Goal: Communication & Community: Ask a question

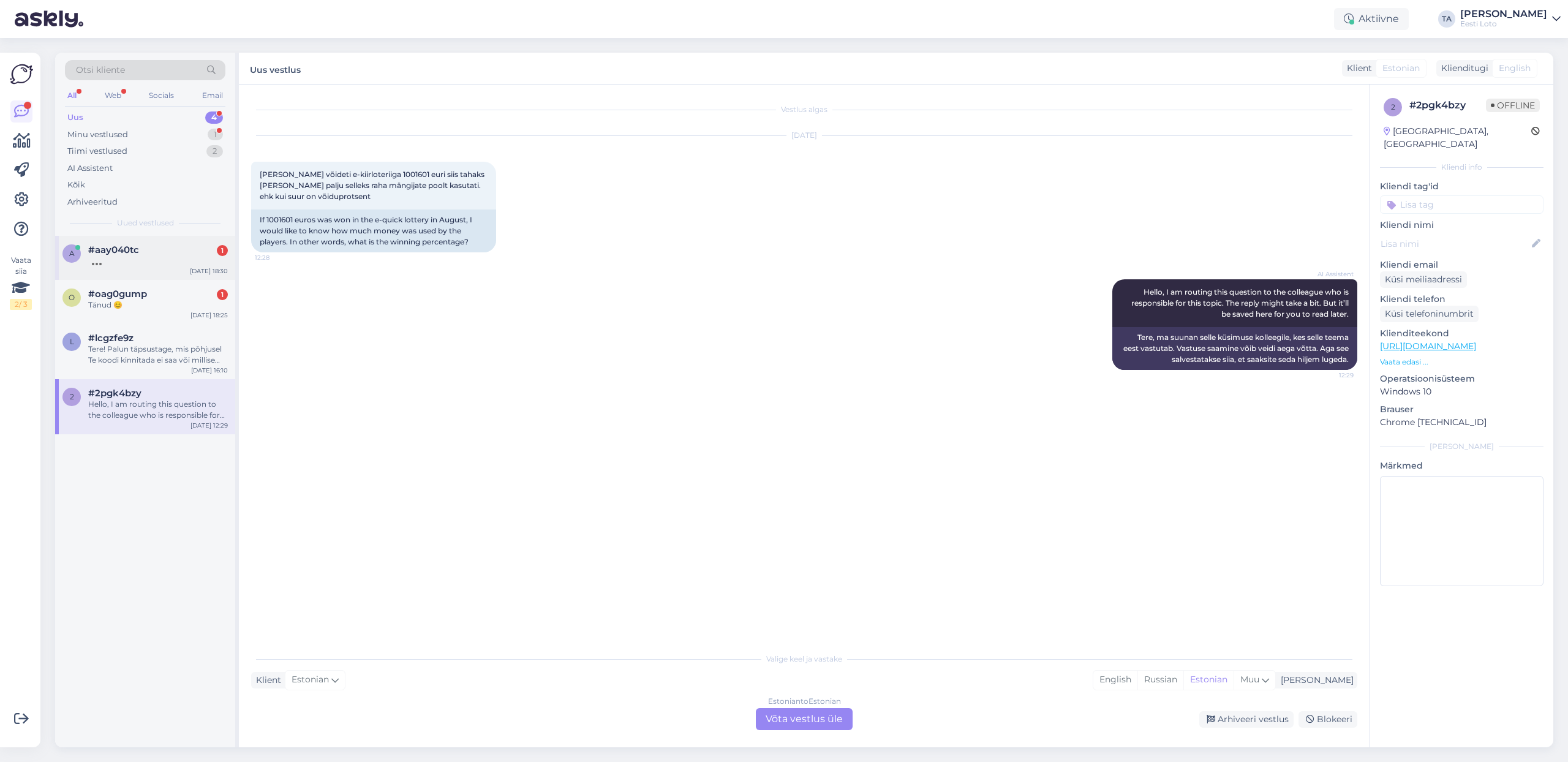
click at [95, 250] on span "#aay040tc" at bounding box center [114, 249] width 51 height 11
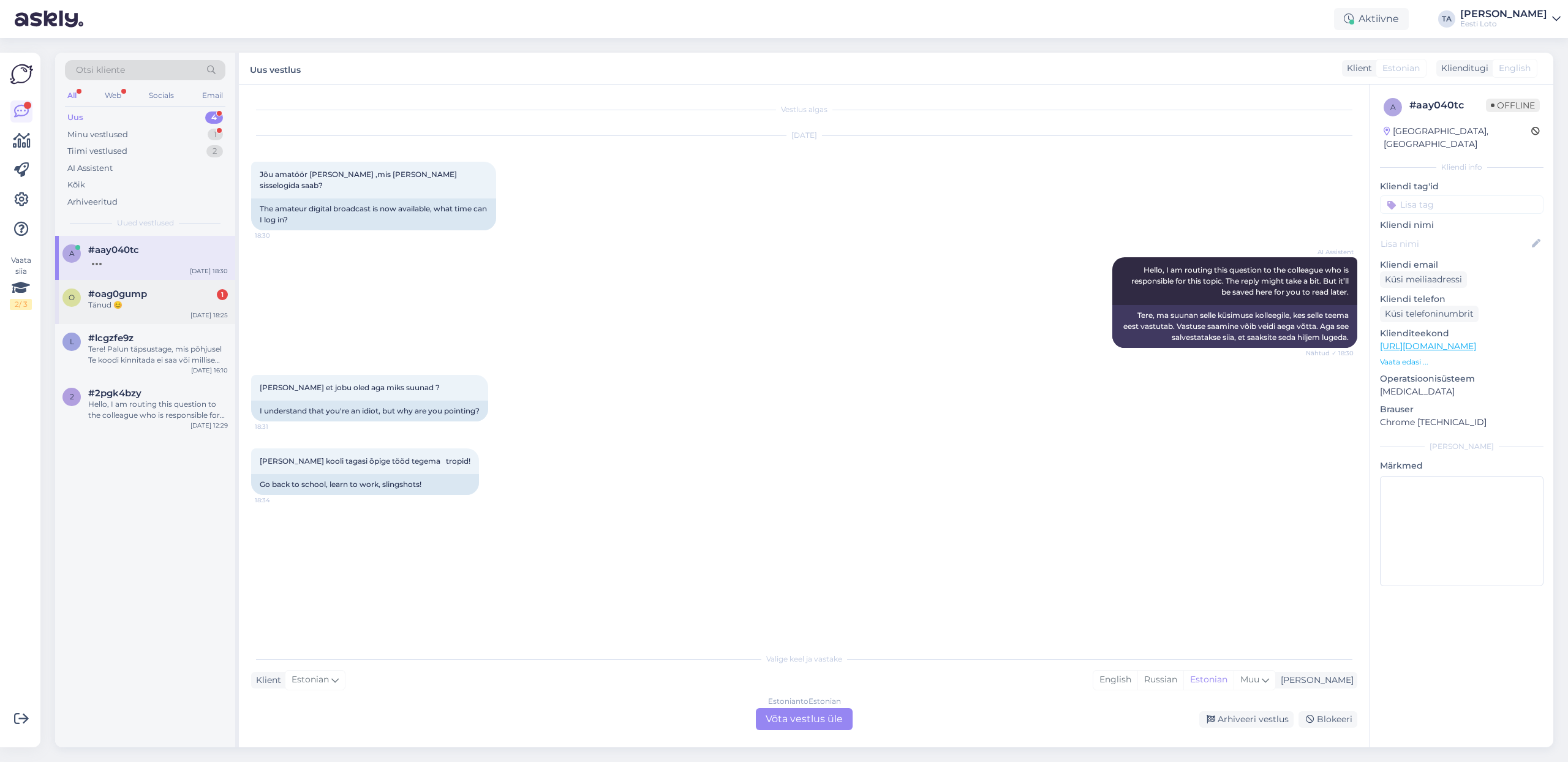
click at [108, 299] on span "#oag0gump" at bounding box center [117, 294] width 59 height 11
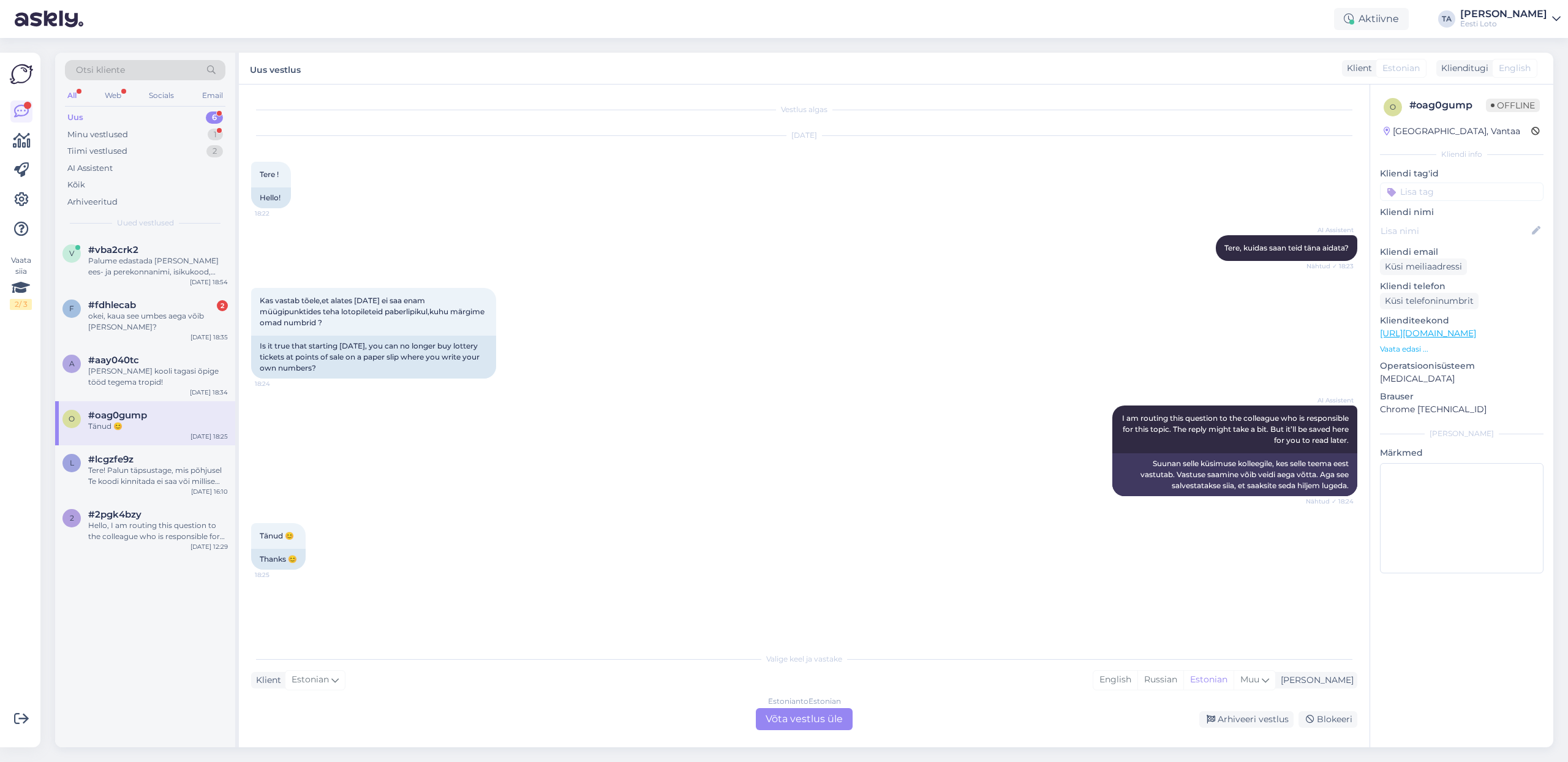
click at [811, 718] on div "Estonian to Estonian Võta vestlus üle" at bounding box center [804, 719] width 97 height 22
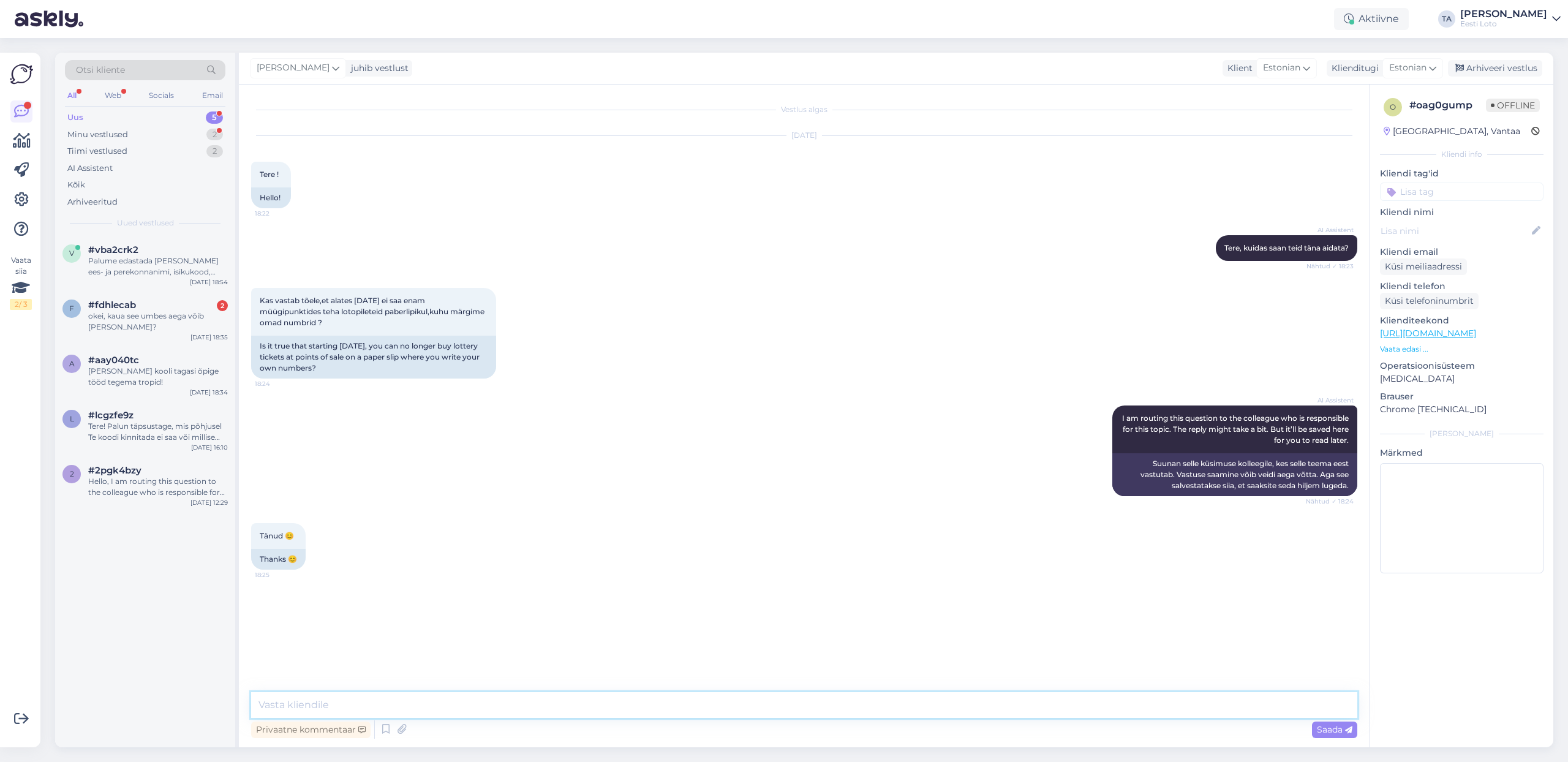
click at [369, 709] on textarea at bounding box center [804, 705] width 1106 height 26
paste textarea "Alates [DATE] lõpetab Eesti Loto arvloteriide paberist mängulipikute kasutamise."
drag, startPoint x: 258, startPoint y: 707, endPoint x: 277, endPoint y: 721, distance: 23.6
click at [258, 707] on textarea "Alates [DATE] lõpetab Eesti Loto arvloteriide paberist mängulipikute kasutamise." at bounding box center [804, 705] width 1106 height 26
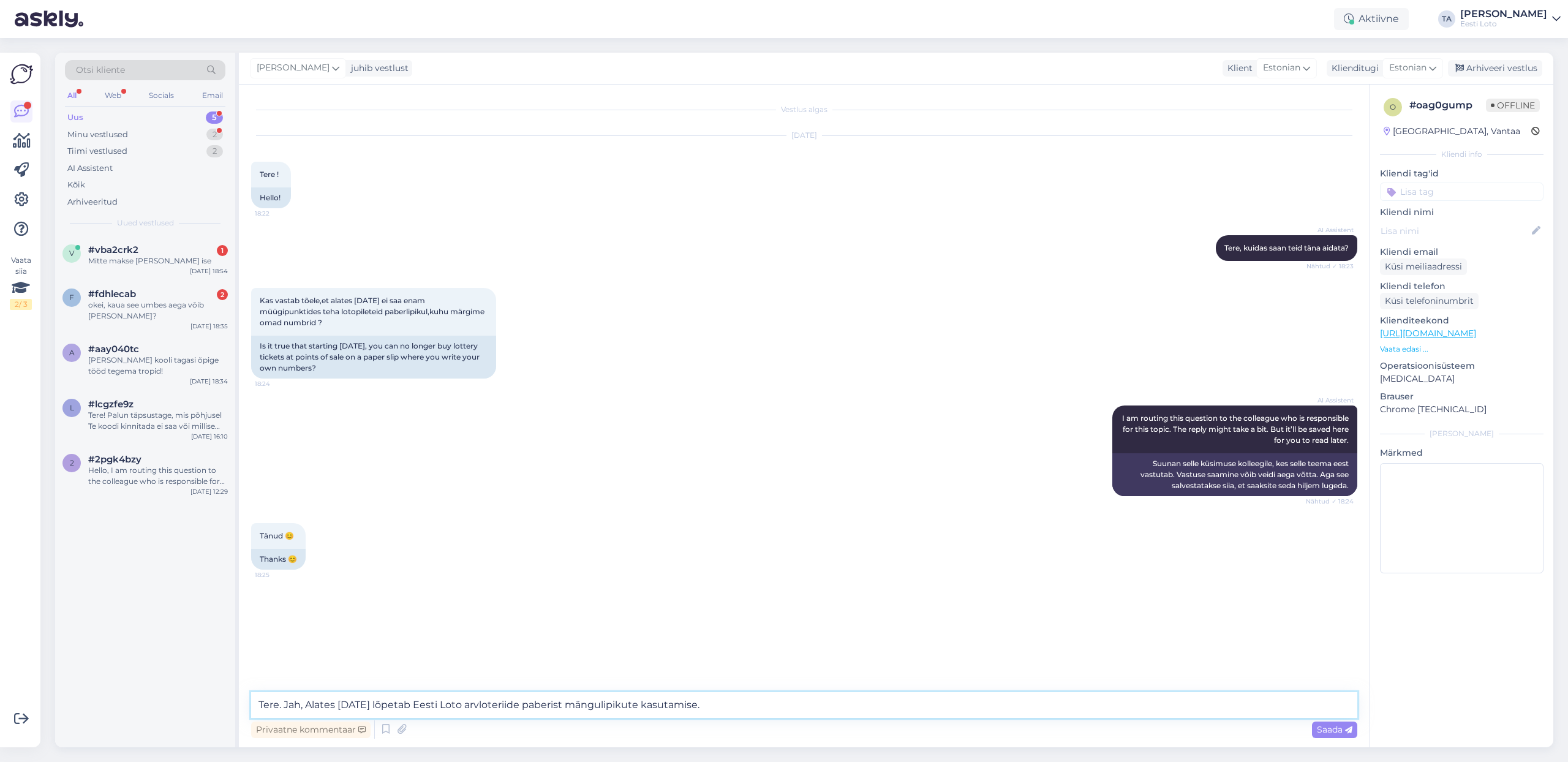
click at [311, 705] on textarea "Tere. Jah, Alates [DATE] lõpetab Eesti Loto arvloteriide paberist mängulipikute…" at bounding box center [804, 705] width 1106 height 26
type textarea "Tere. Jah, alates [DATE] lõpetab Eesti Loto arvloteriide paberist mängulipikute…"
click at [1333, 729] on span "Saada" at bounding box center [1335, 729] width 35 height 11
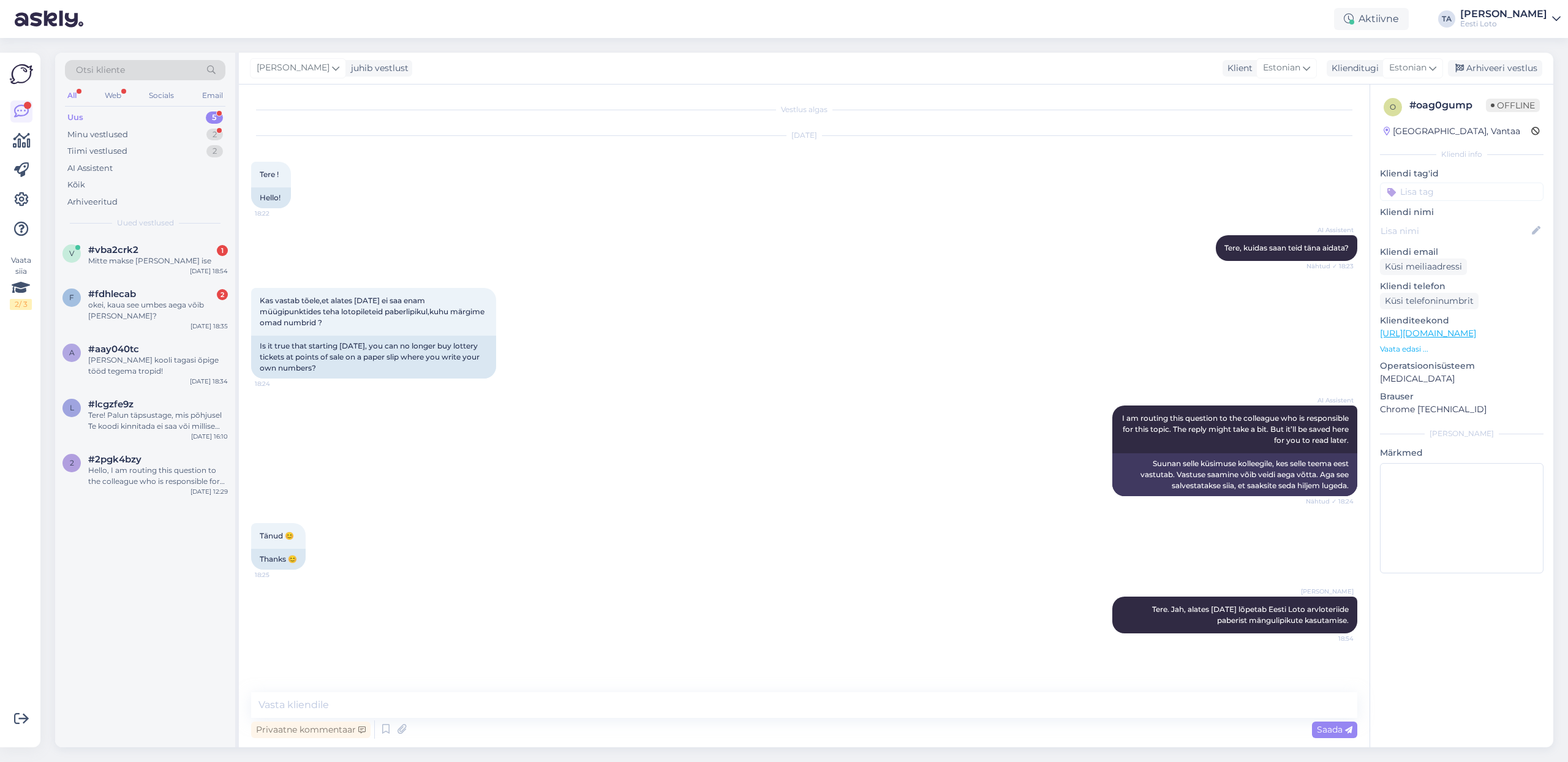
click at [1433, 192] on input at bounding box center [1462, 191] width 164 height 18
type input "paberlipik"
click at [1490, 70] on div "Arhiveeri vestlus" at bounding box center [1495, 68] width 94 height 17
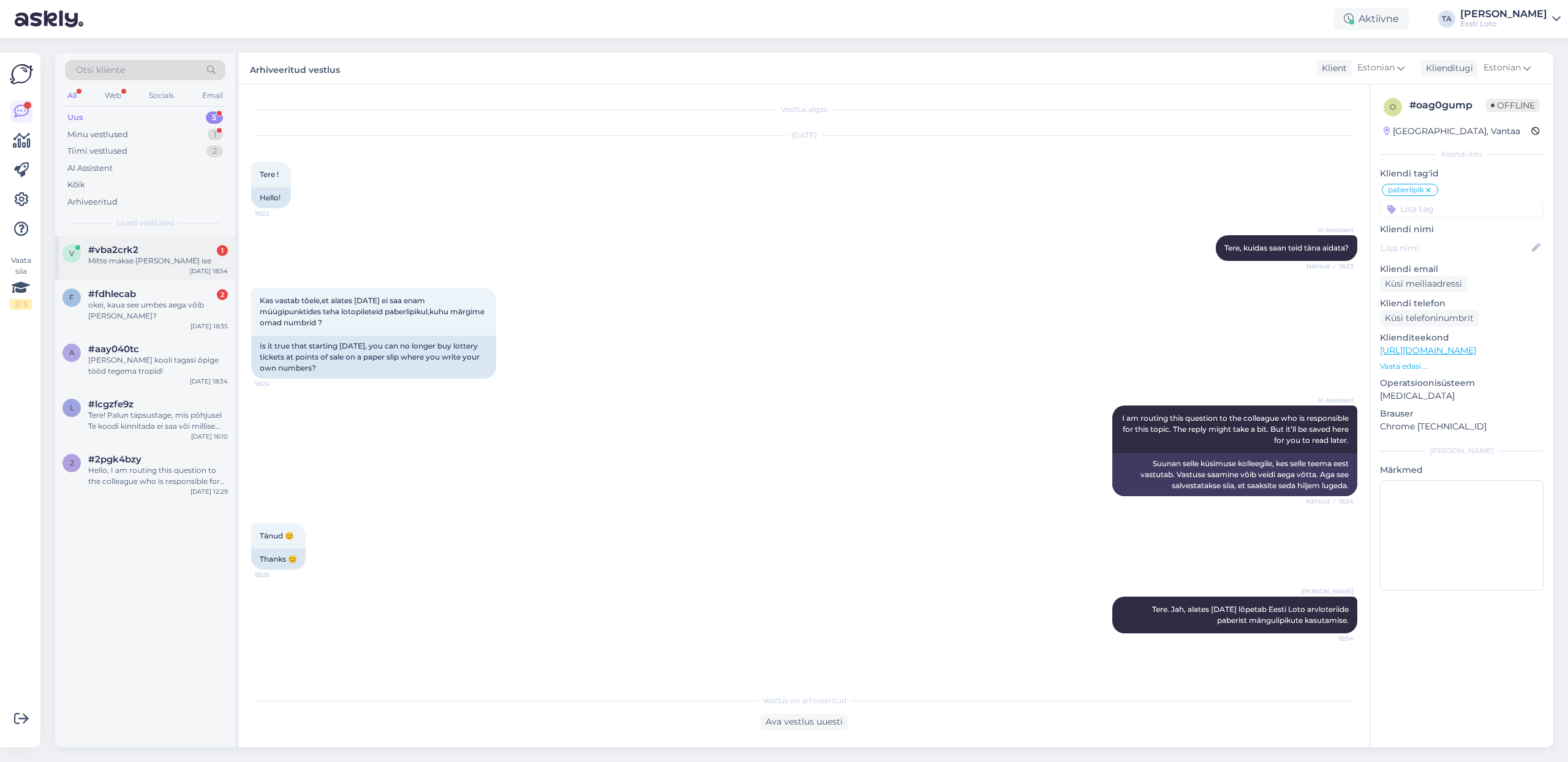
click at [172, 249] on div "#vba2crk2 1" at bounding box center [158, 249] width 140 height 11
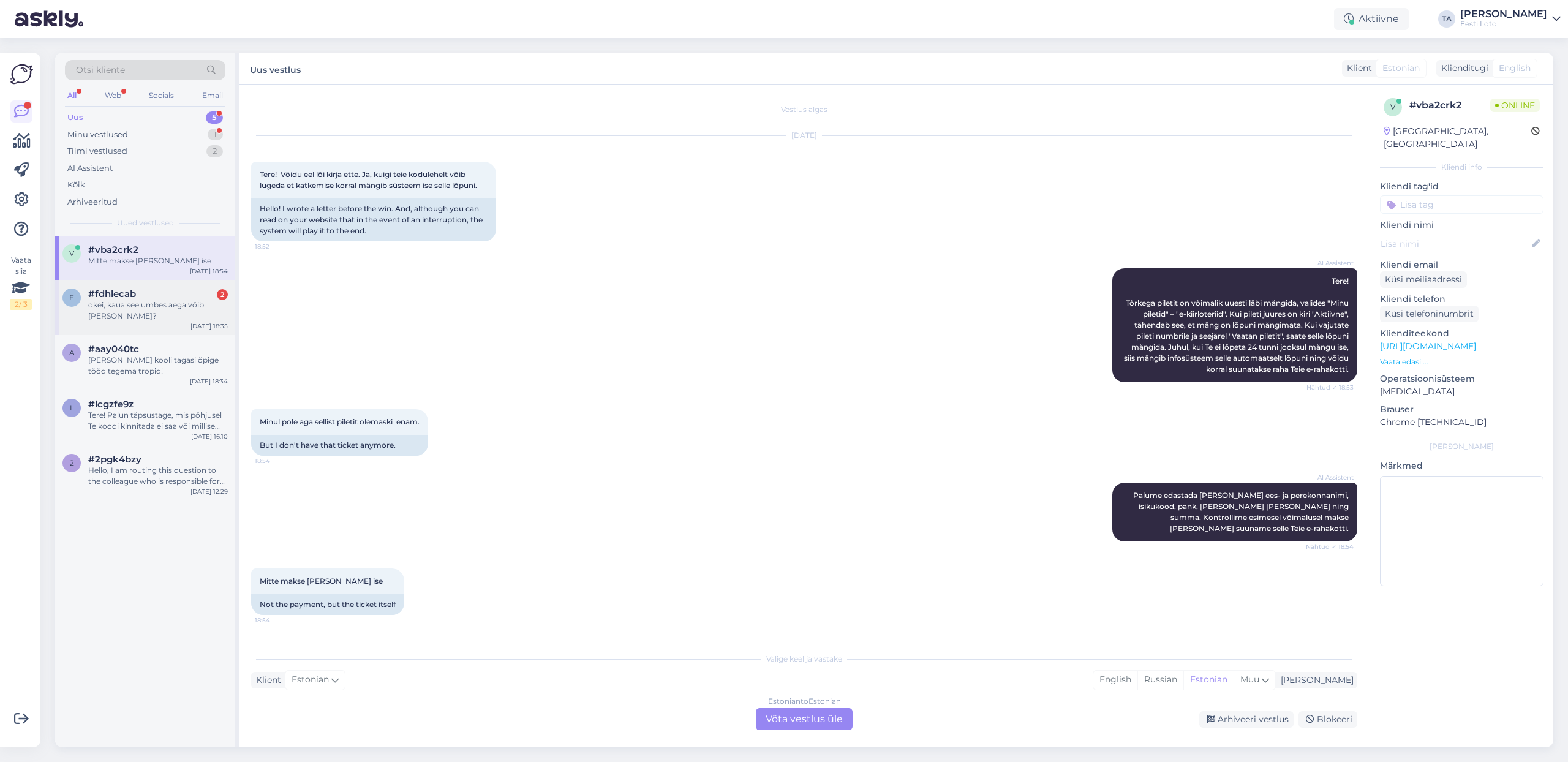
click at [151, 296] on div "#fdhlecab 2" at bounding box center [158, 294] width 140 height 11
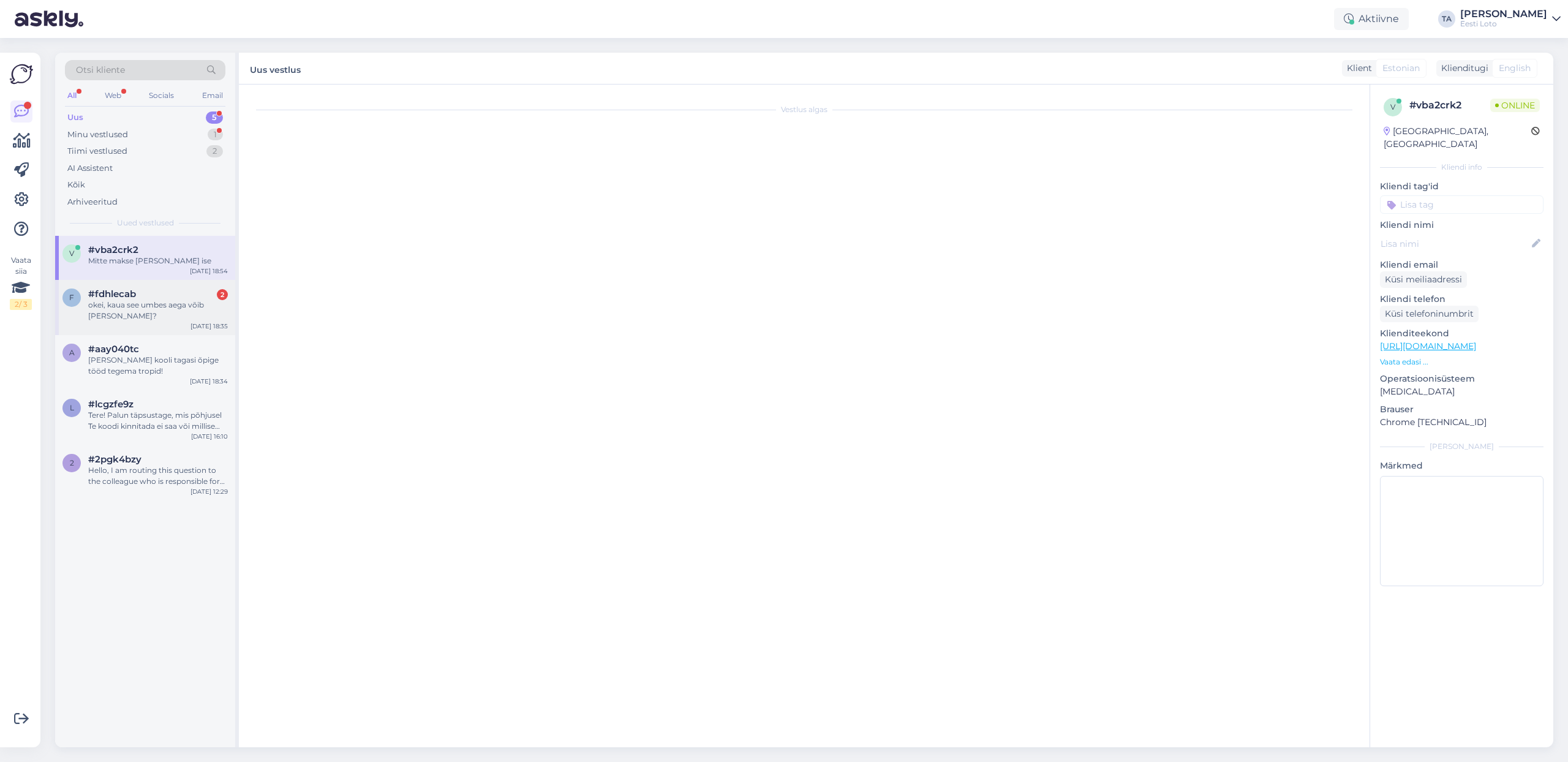
scroll to position [96, 0]
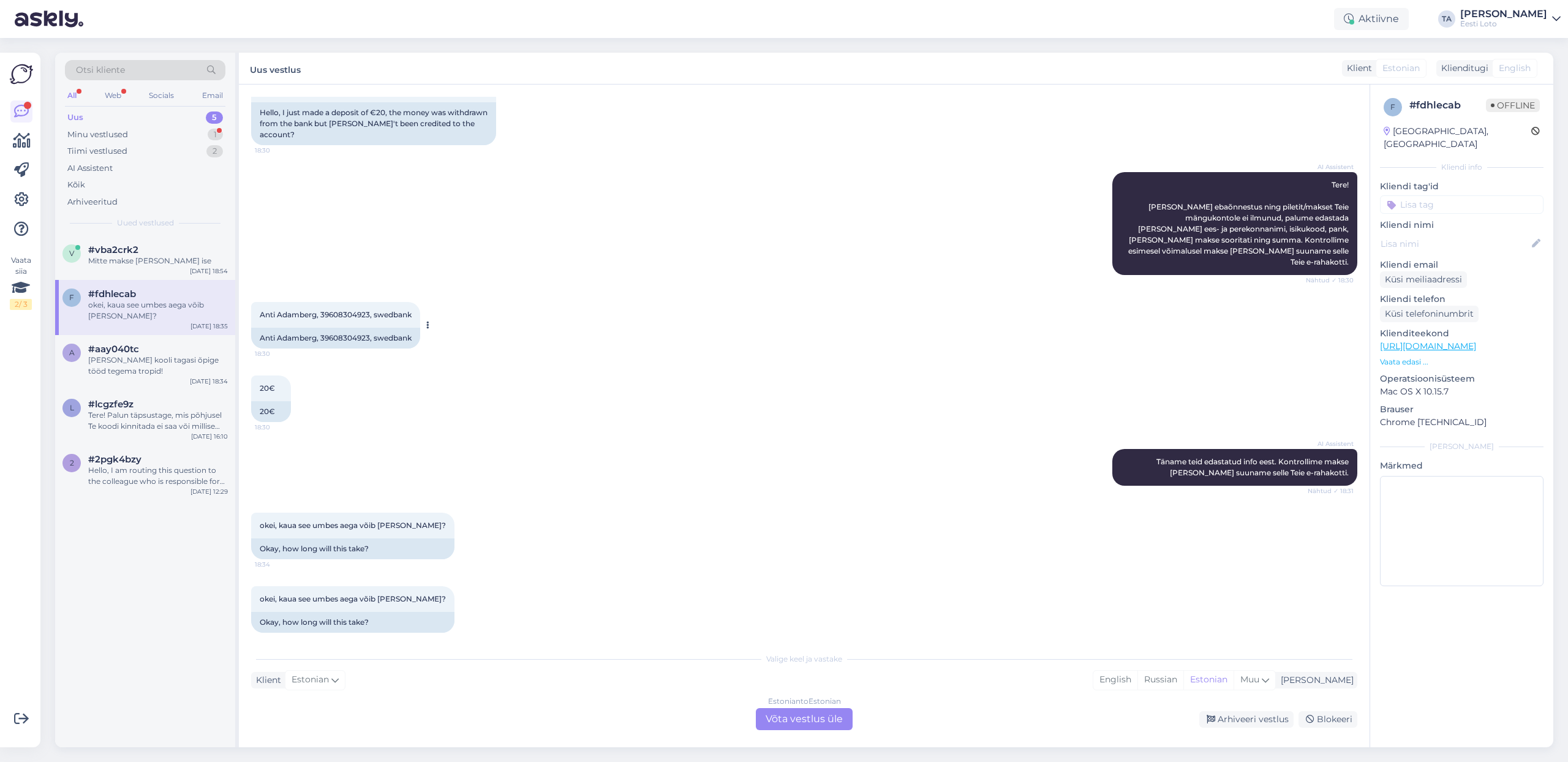
click at [344, 310] on span "Anti Adamberg, 39608304923, swedbank" at bounding box center [336, 314] width 152 height 9
copy span "39608304923"
click at [1276, 679] on div "Muu" at bounding box center [1254, 680] width 41 height 18
type input "est"
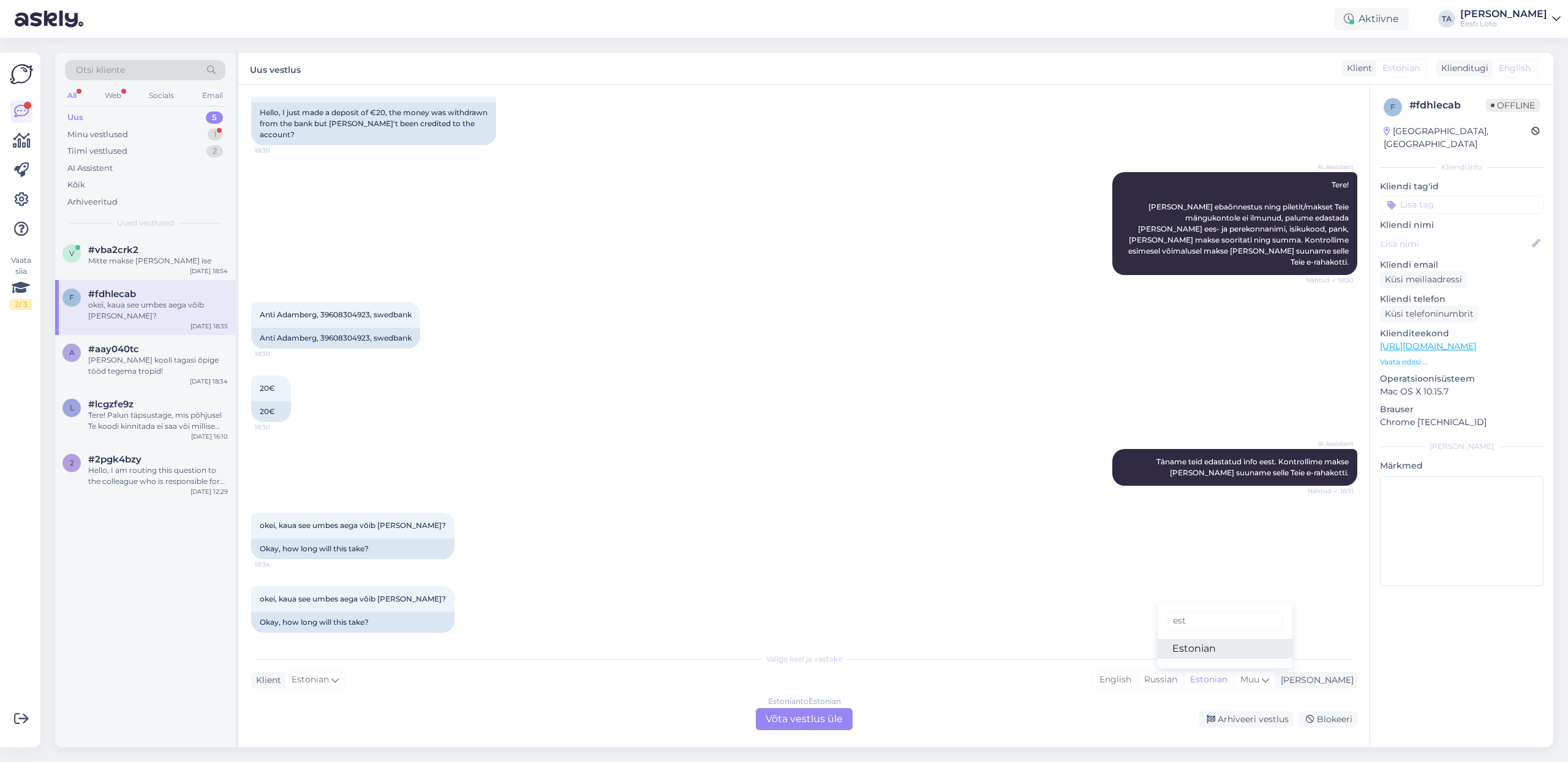
drag, startPoint x: 1232, startPoint y: 651, endPoint x: 1217, endPoint y: 651, distance: 15.0
click at [1232, 651] on link "Estonian" at bounding box center [1224, 648] width 135 height 19
click at [822, 715] on div "Estonian to Estonian Võta vestlus üle" at bounding box center [804, 719] width 97 height 22
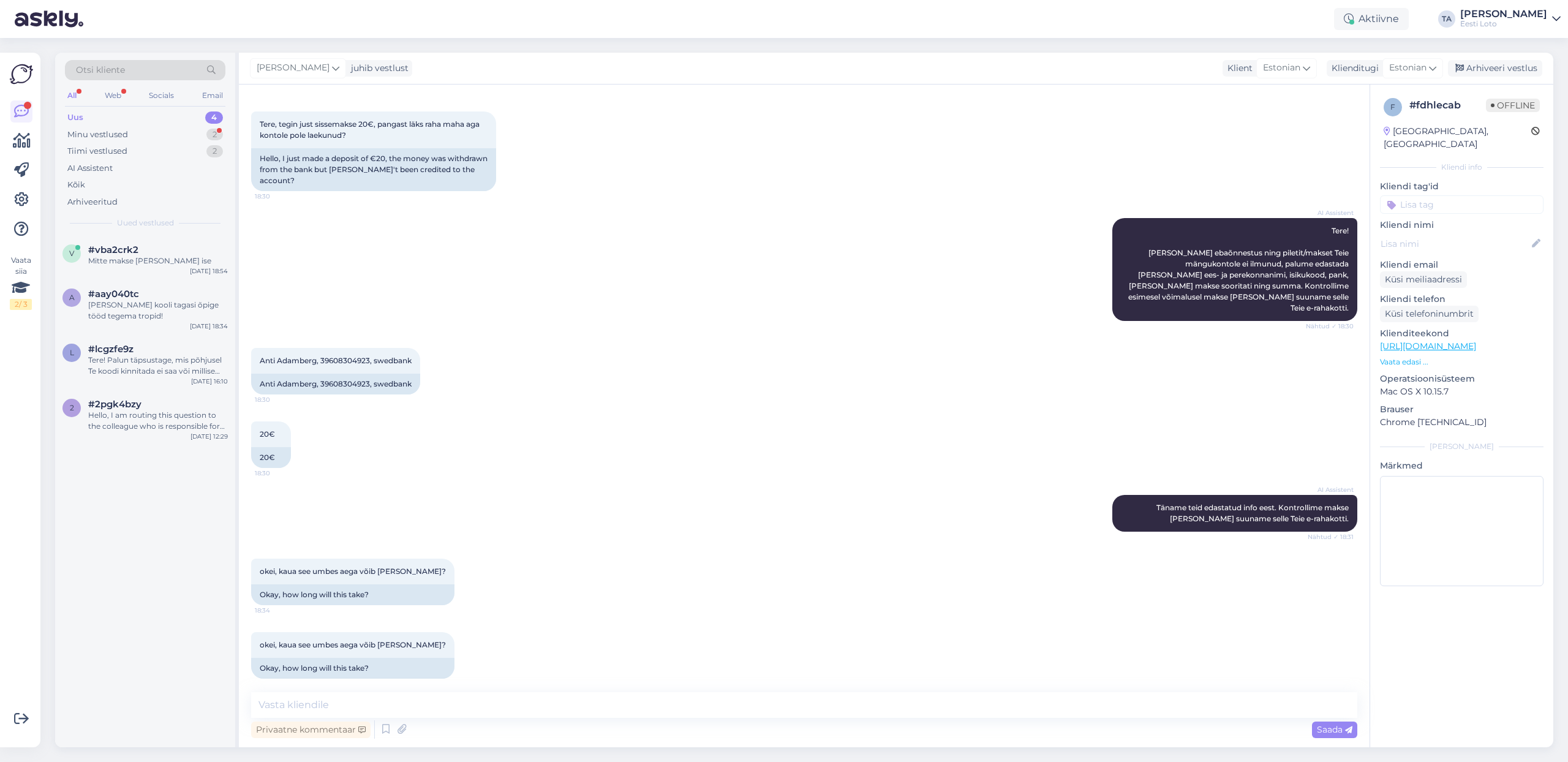
drag, startPoint x: 462, startPoint y: 709, endPoint x: 465, endPoint y: 703, distance: 6.7
click at [465, 703] on textarea at bounding box center [804, 705] width 1106 height 26
click at [258, 704] on textarea "Kahjuks Teie sissemakse ebaõnnestus tehnilise [PERSON_NAME] tõttu. Kontrollisim…" at bounding box center [804, 705] width 1106 height 26
click at [897, 709] on textarea "Tere. Kahjuks Teie sissemakse ebaõnnestus tehnilise [PERSON_NAME] tõttu. Kontro…" at bounding box center [804, 705] width 1106 height 26
type textarea "Tere. Kahjuks Teie sissemakse ebaõnnestus tehnilise [PERSON_NAME] tõttu. Kontro…"
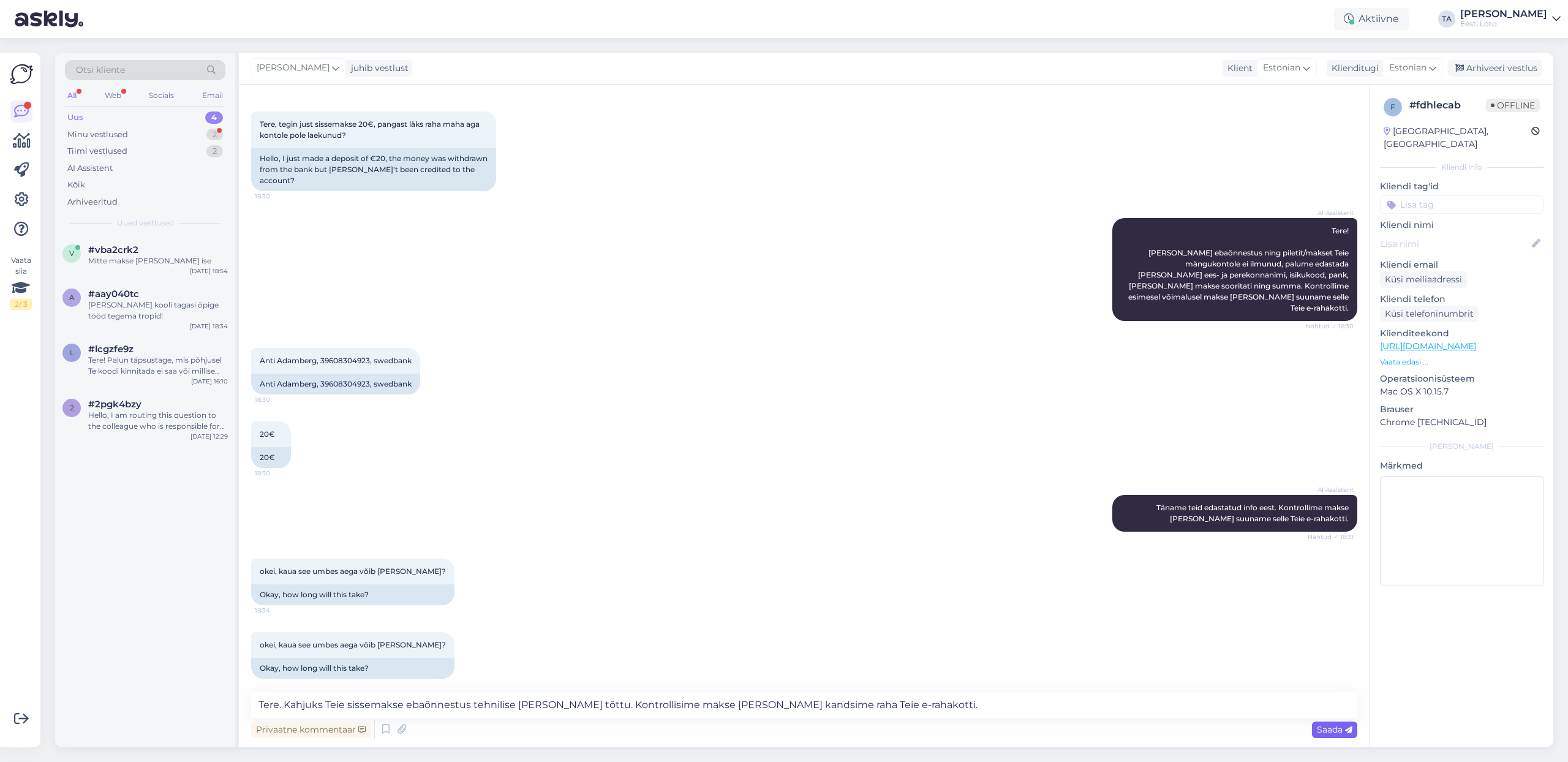
click at [1333, 729] on span "Saada" at bounding box center [1335, 729] width 35 height 11
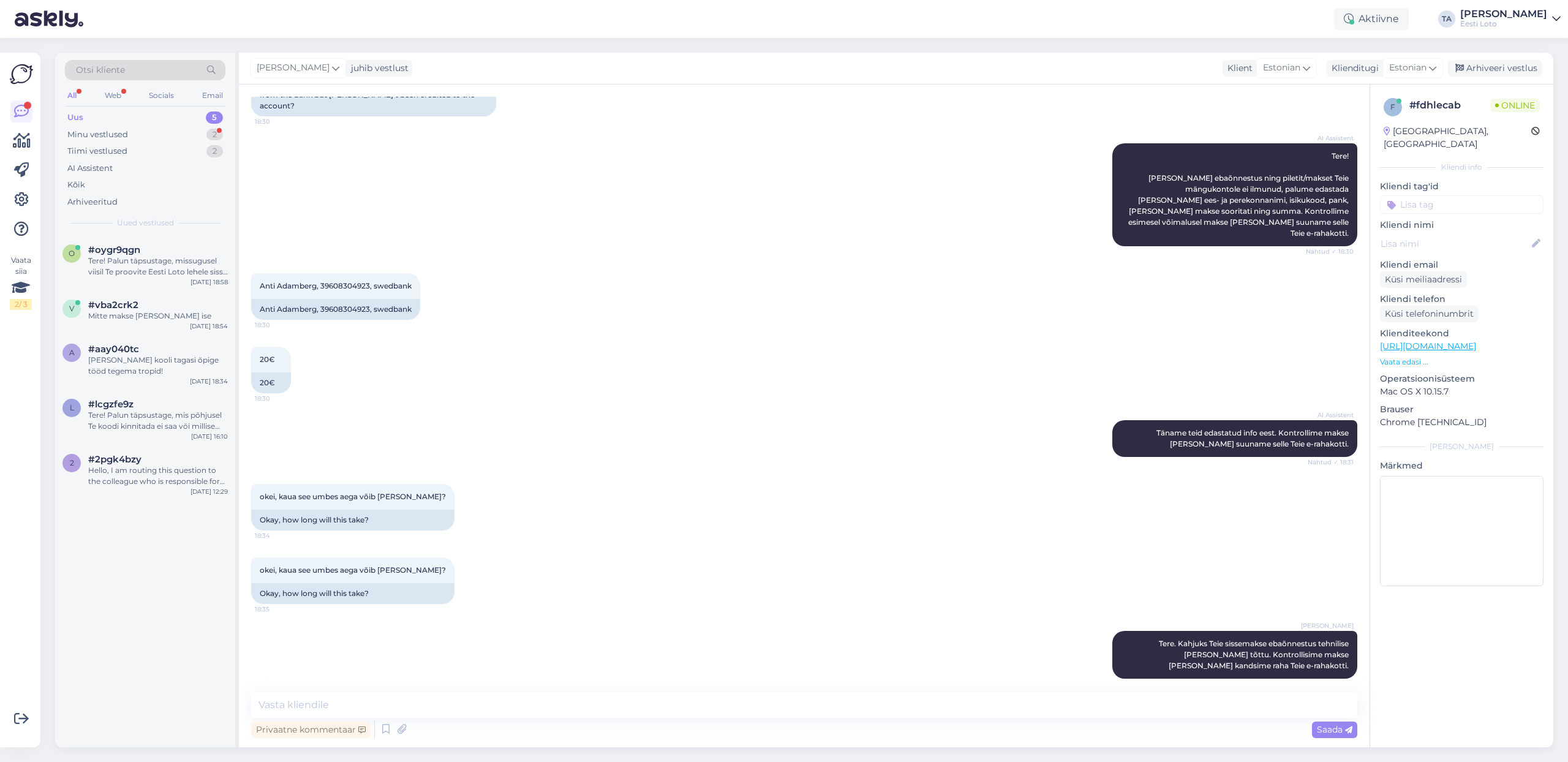
click at [1455, 196] on input at bounding box center [1462, 204] width 164 height 18
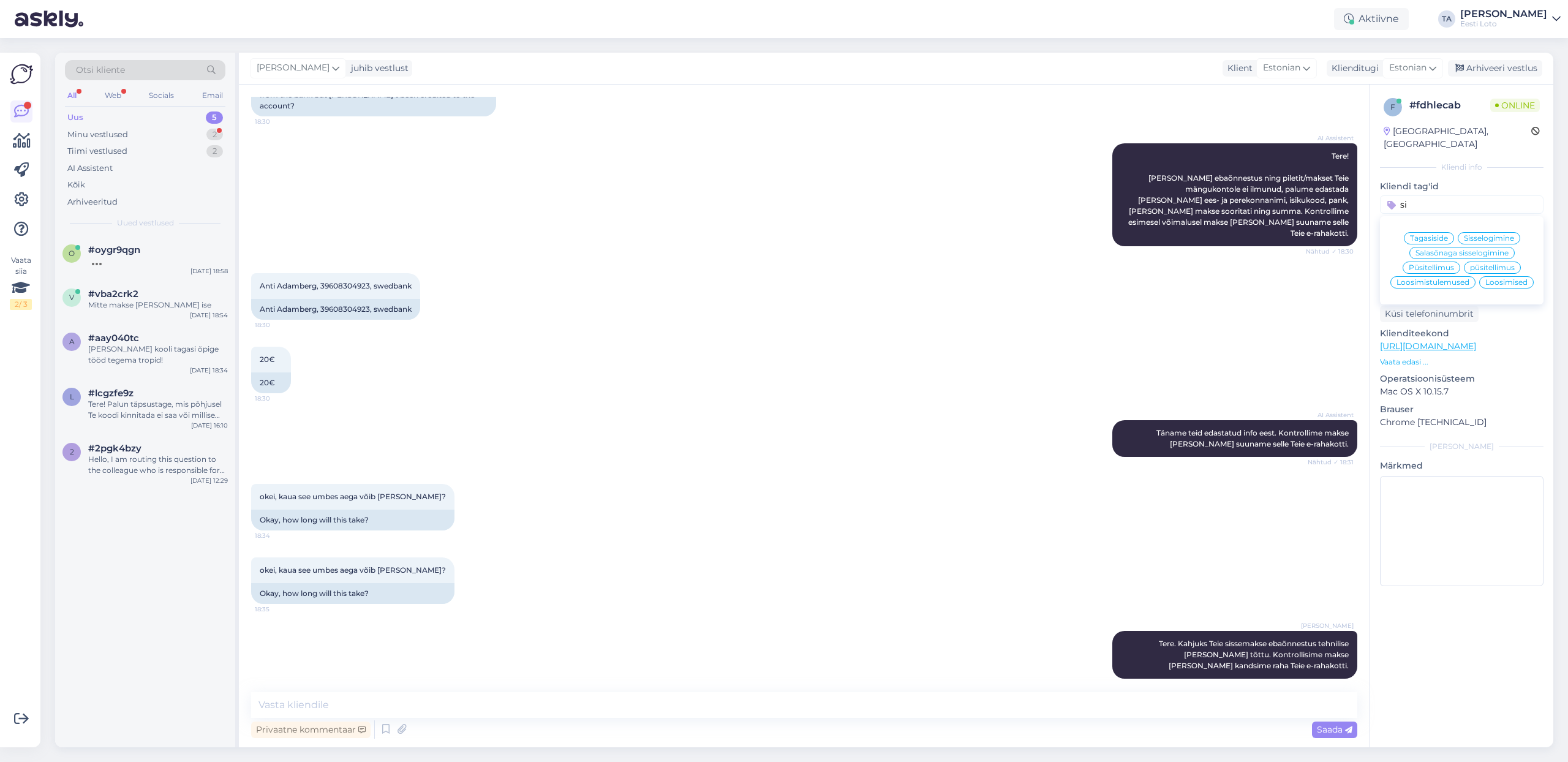
type input "s"
type input "ülekann"
click at [1469, 234] on span "Ülekanne" at bounding box center [1462, 238] width 35 height 7
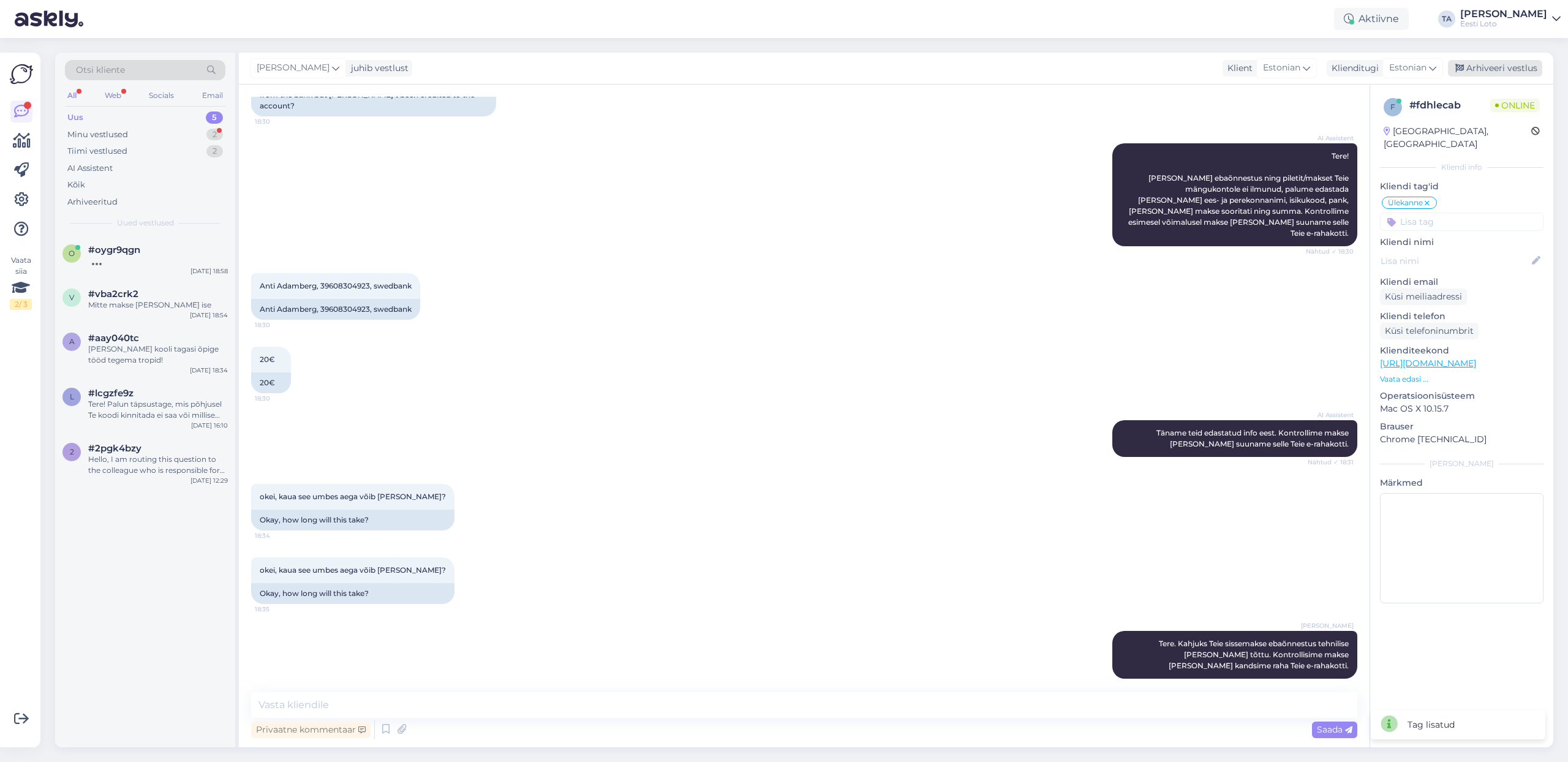
click at [1477, 70] on div "Arhiveeri vestlus" at bounding box center [1495, 68] width 94 height 17
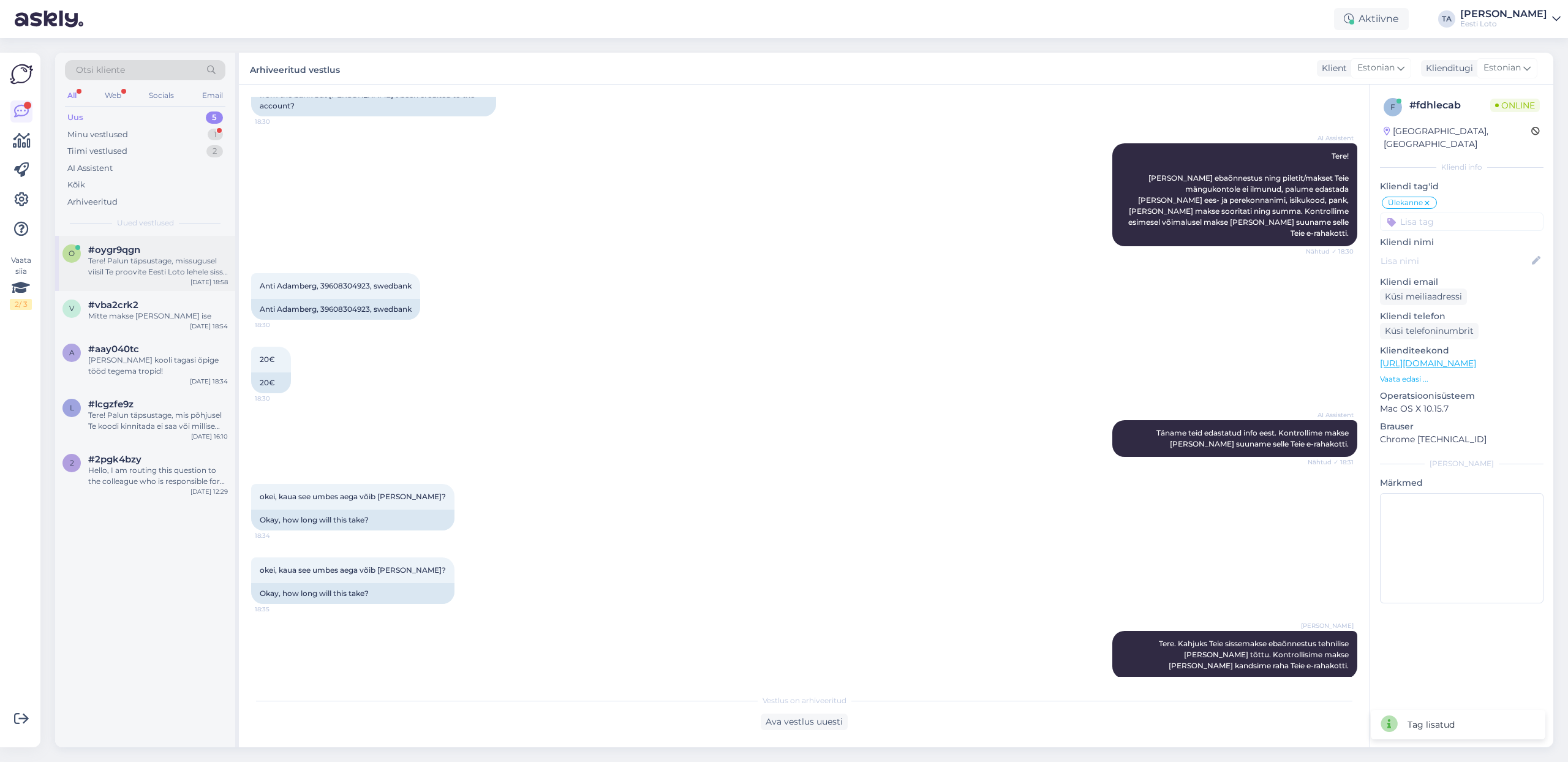
click at [120, 263] on div "Tere! Palun täpsustage, missugusel viisil Te proovite Eesti Loto lehele sisse l…" at bounding box center [158, 266] width 140 height 22
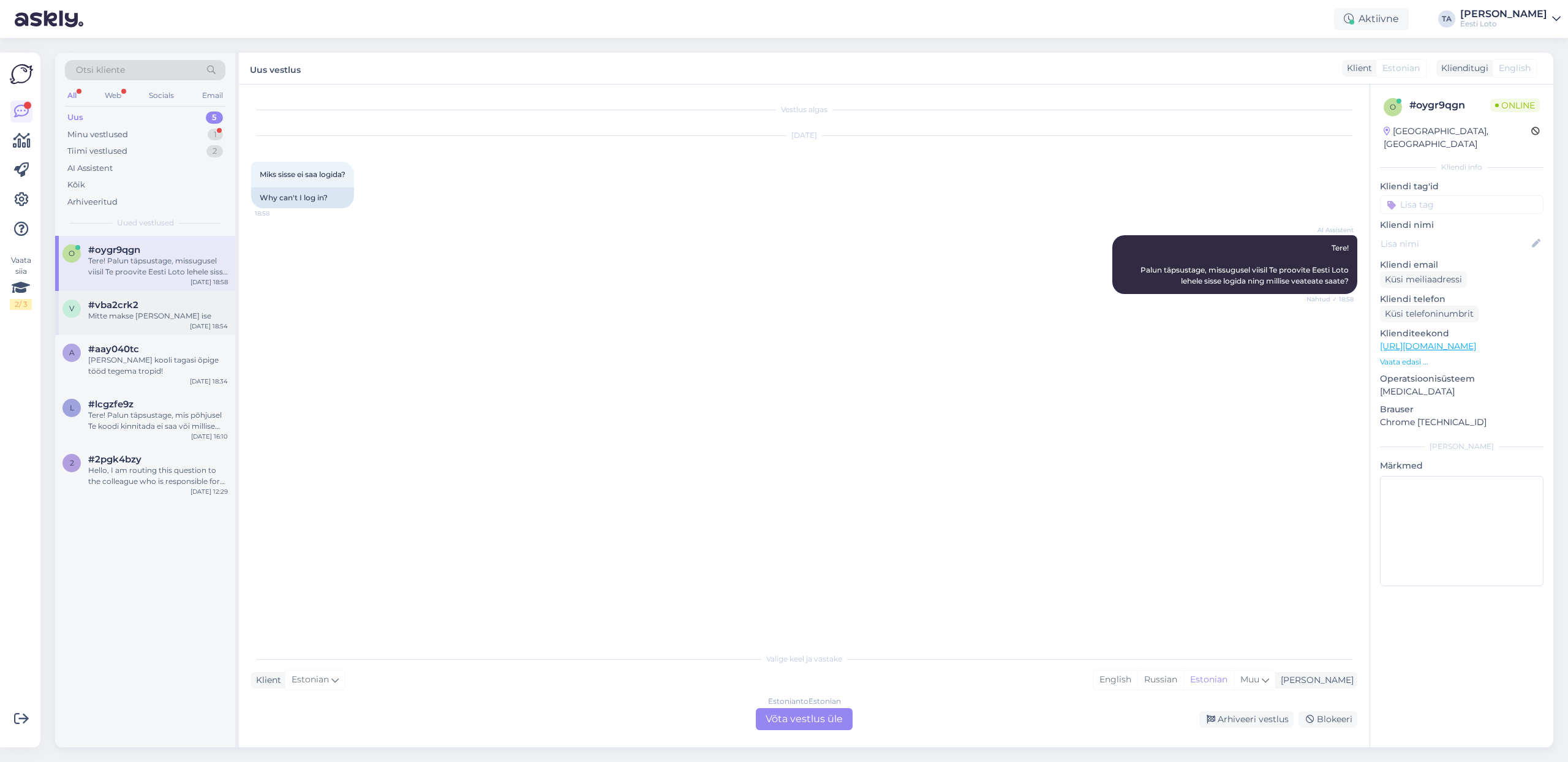
click at [135, 311] on div "Mitte makse [PERSON_NAME] ise" at bounding box center [158, 316] width 140 height 11
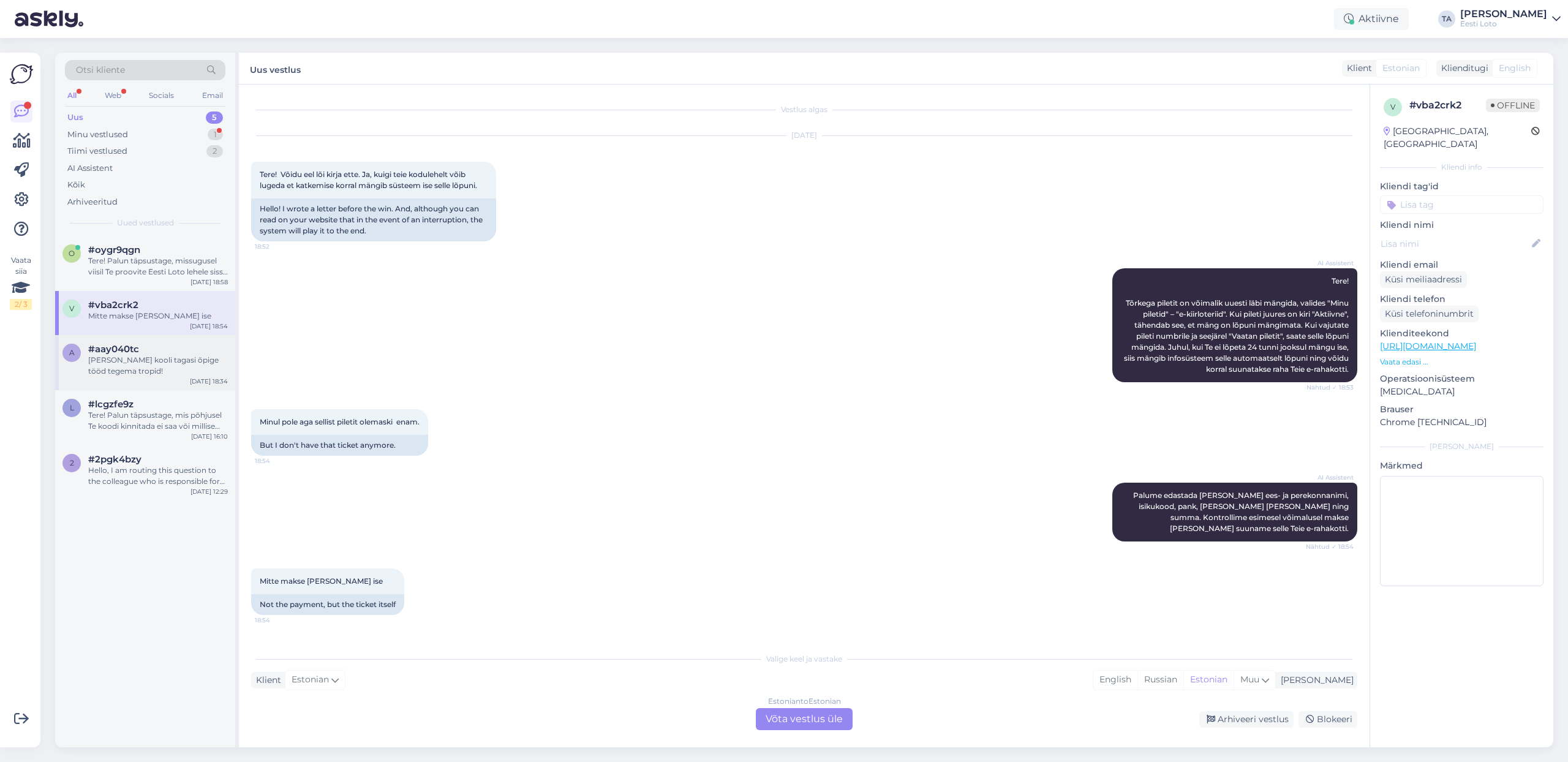
click at [154, 351] on div "#aay040tc" at bounding box center [158, 349] width 140 height 11
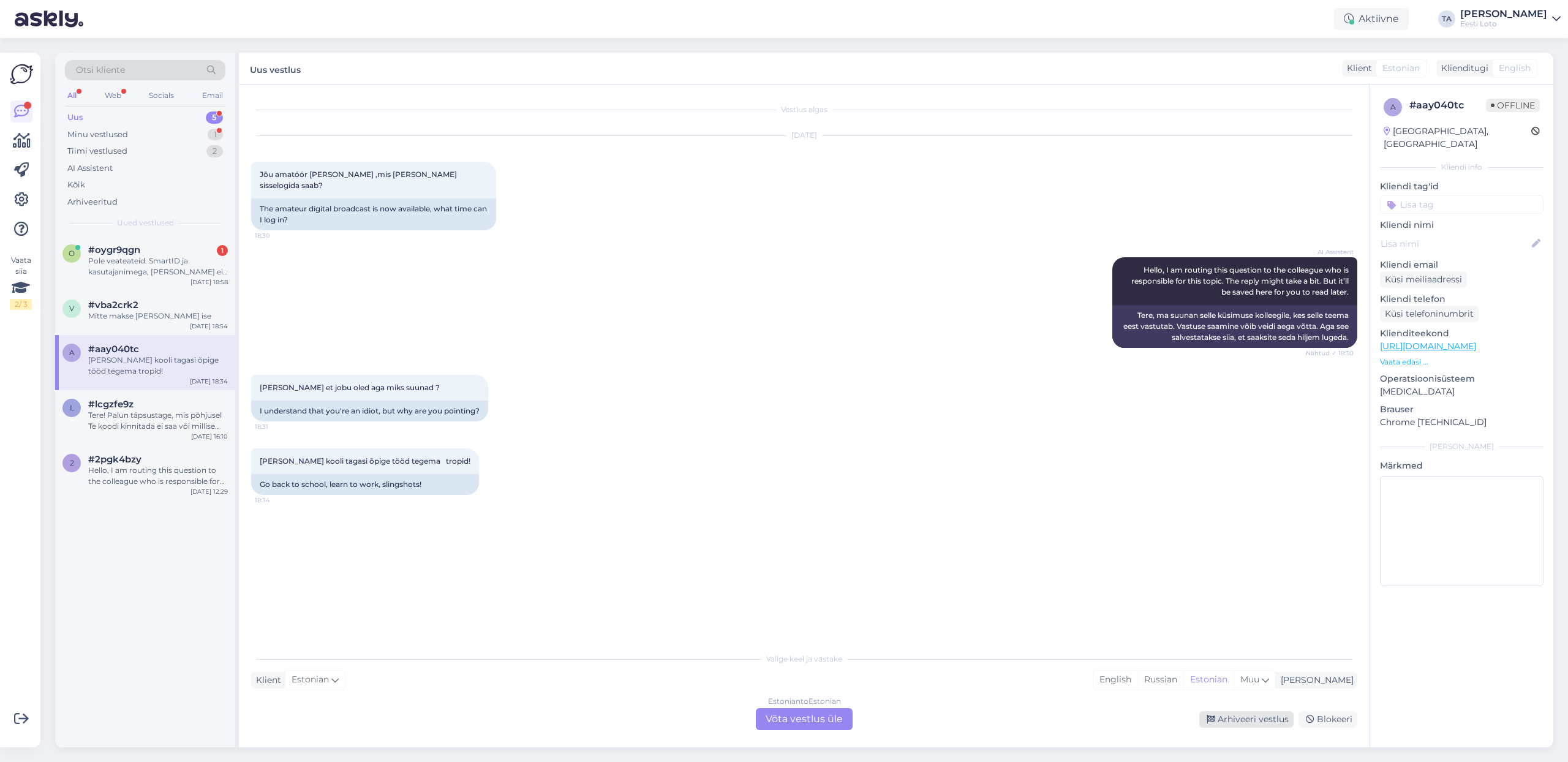
click at [1259, 715] on div "Arhiveeri vestlus" at bounding box center [1246, 719] width 94 height 17
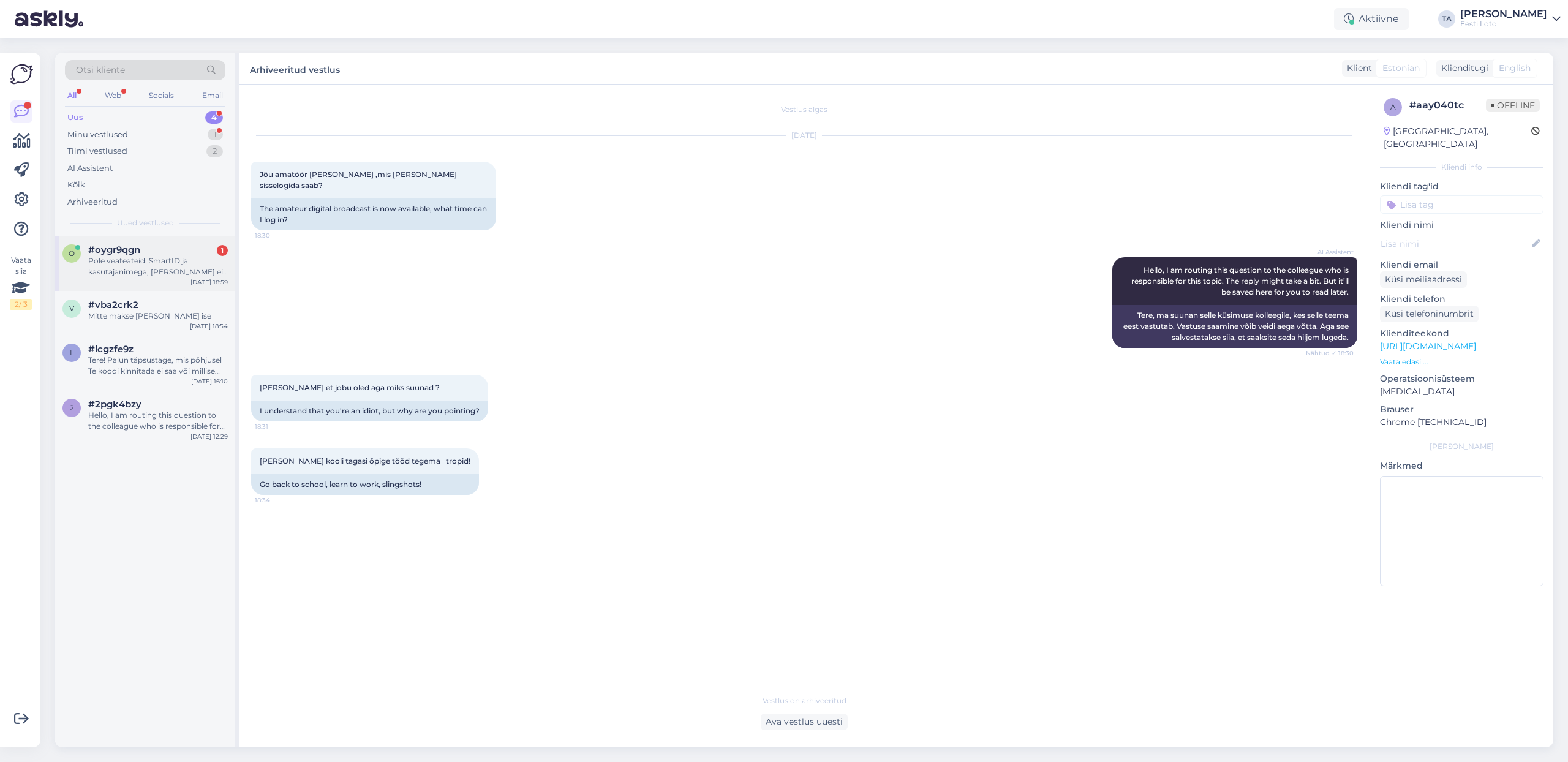
click at [131, 270] on div "Pole veateateid. SmartID ja kasutajanimega, [PERSON_NAME] ei toimi" at bounding box center [158, 266] width 140 height 22
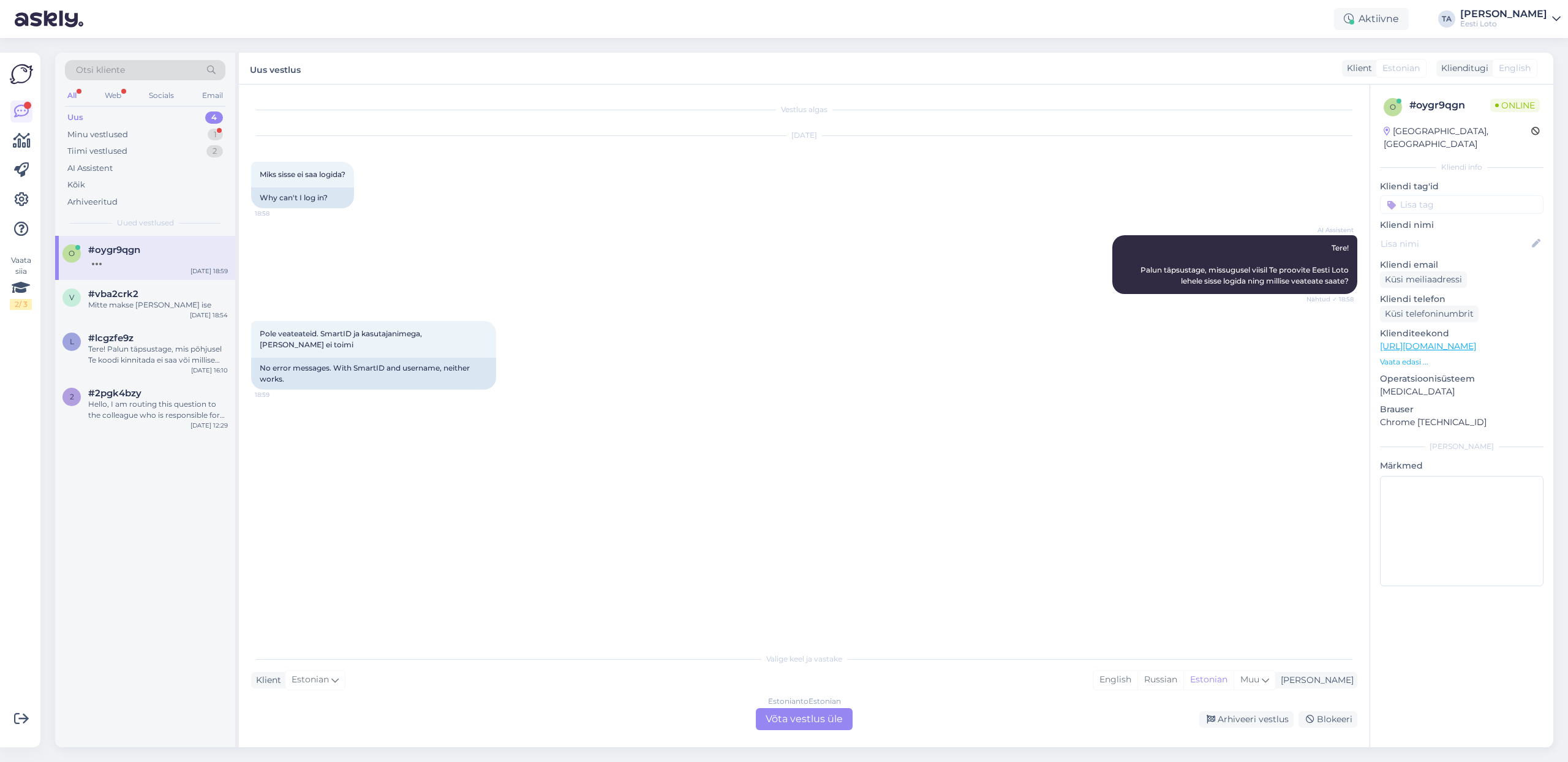
click at [807, 714] on div "Estonian to Estonian Võta vestlus üle" at bounding box center [804, 719] width 97 height 22
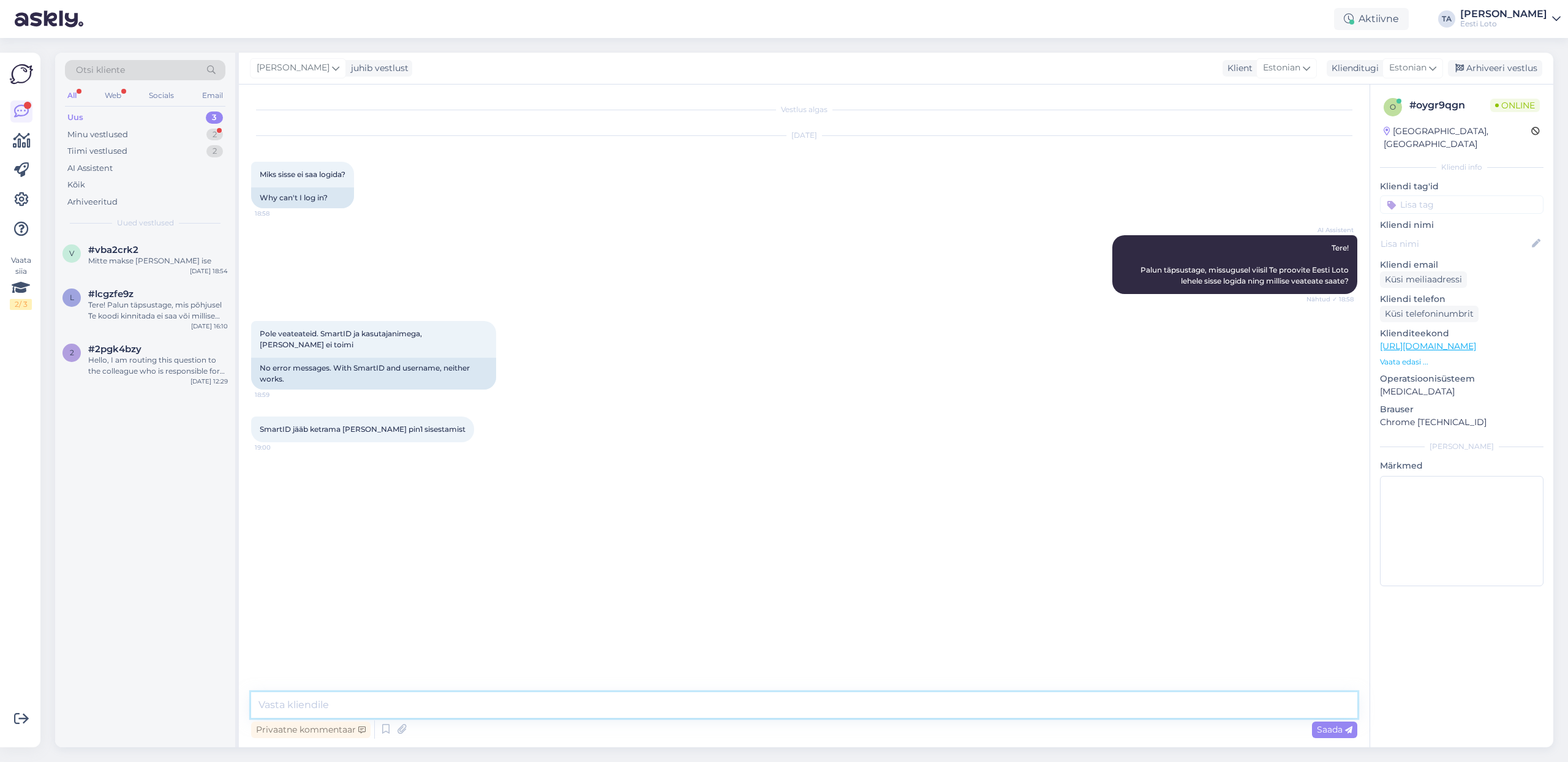
click at [367, 711] on textarea at bounding box center [804, 705] width 1106 height 26
type textarea "Tere. Andmete kontrollimiseks palun edastage enda ees ja perekonnanimi ja isiku…"
click at [1341, 728] on span "Saada" at bounding box center [1335, 729] width 35 height 11
click at [1425, 196] on input at bounding box center [1462, 204] width 164 height 18
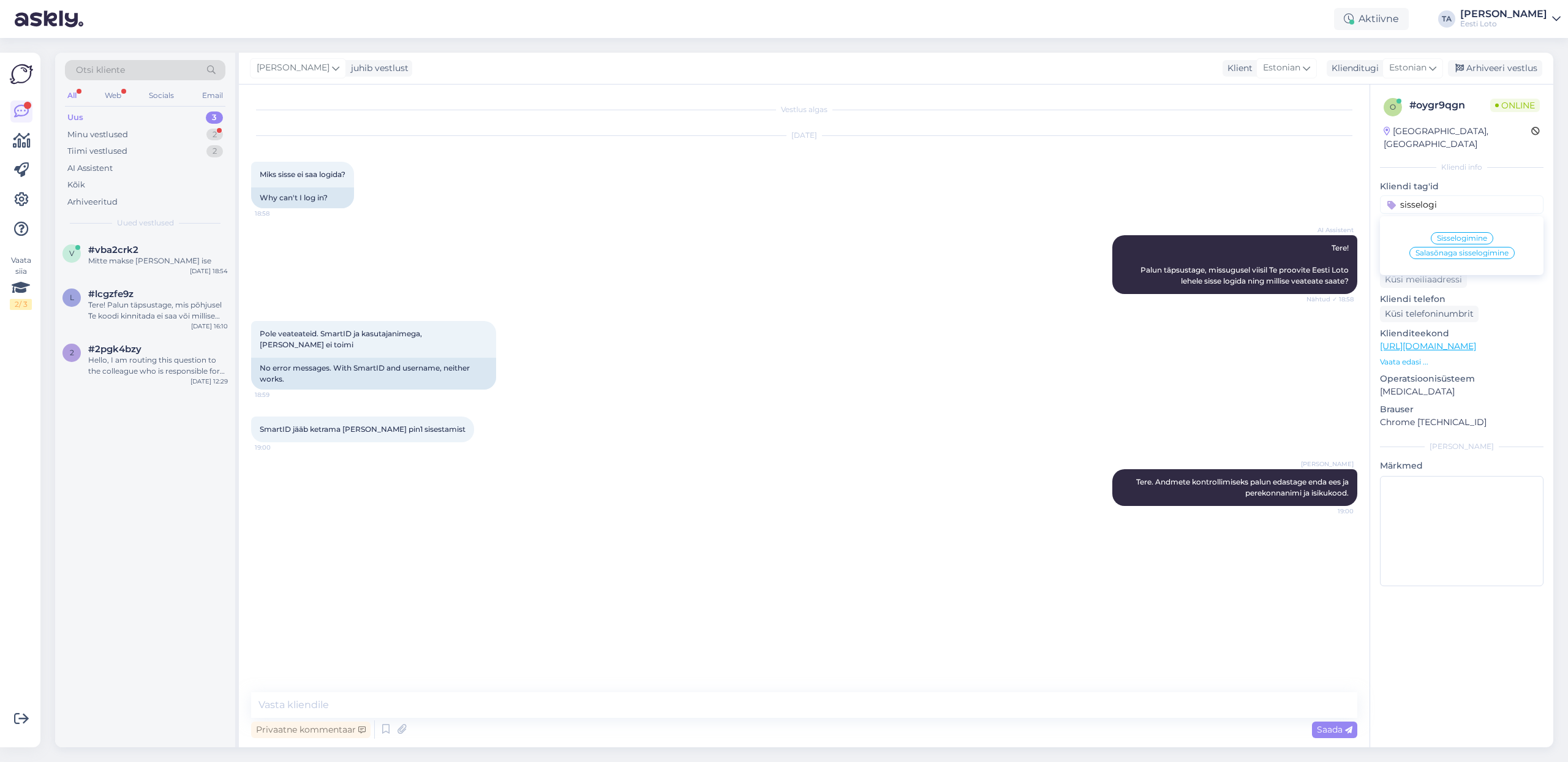
type input "sisselogi"
click at [1446, 233] on div "Sisselogimine" at bounding box center [1462, 239] width 63 height 12
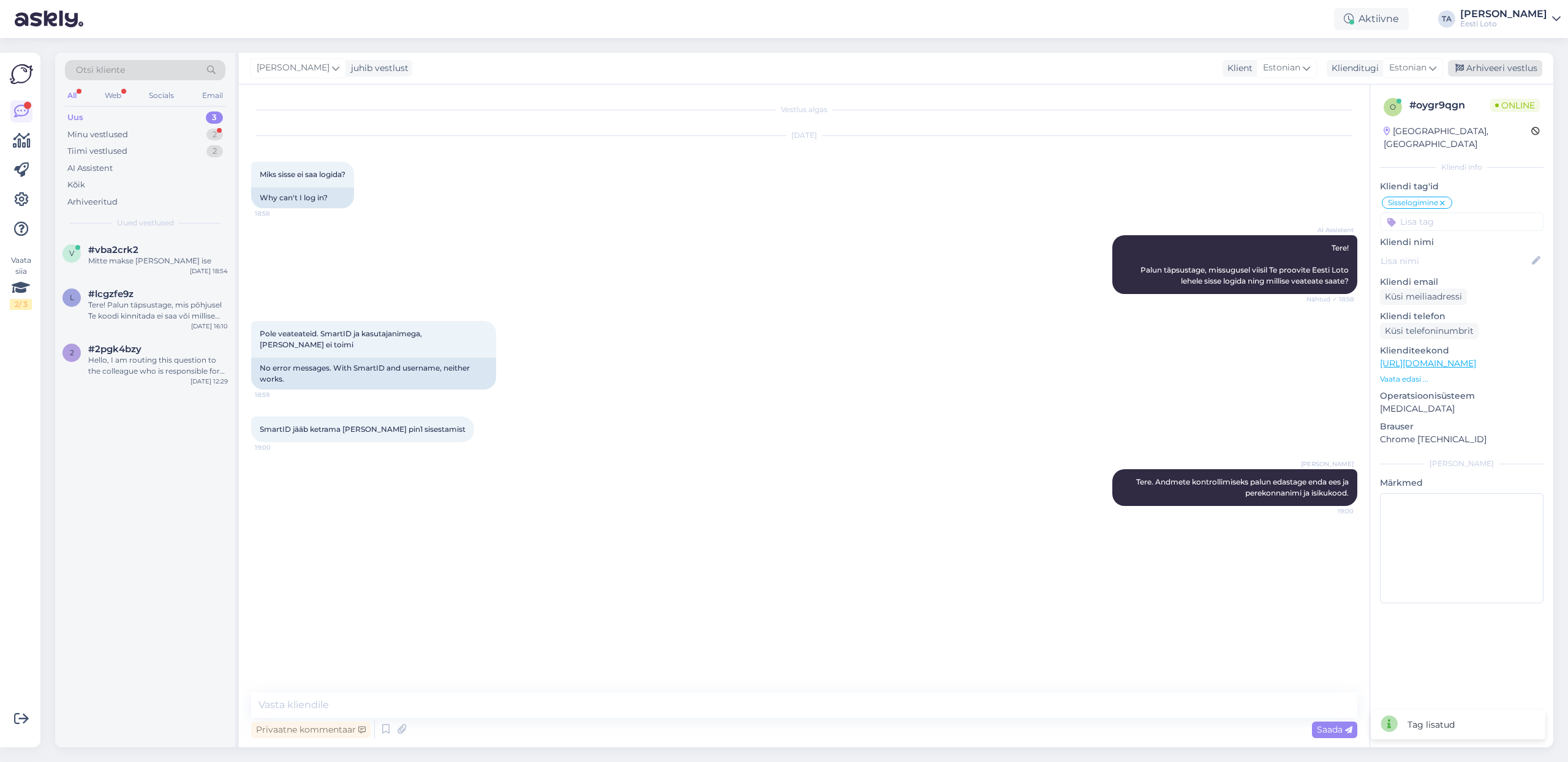
click at [1495, 68] on div "Arhiveeri vestlus" at bounding box center [1495, 68] width 94 height 17
click at [142, 309] on div "Tere! Palun täpsustage, mis põhjusel Te koodi kinnitada ei saa või millise veat…" at bounding box center [158, 310] width 140 height 22
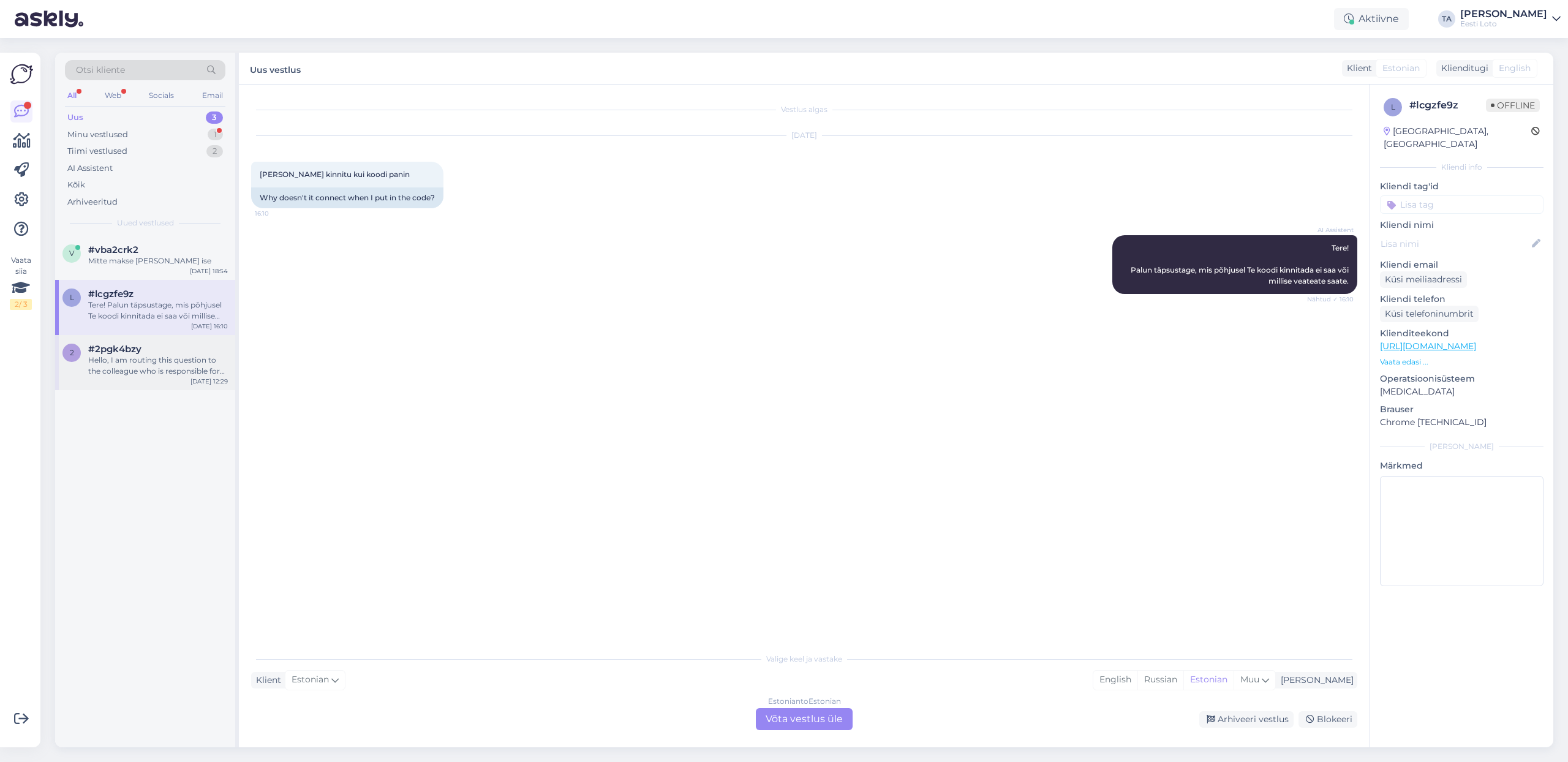
click at [137, 365] on div "Hello, I am routing this question to the colleague who is responsible for this …" at bounding box center [158, 366] width 140 height 22
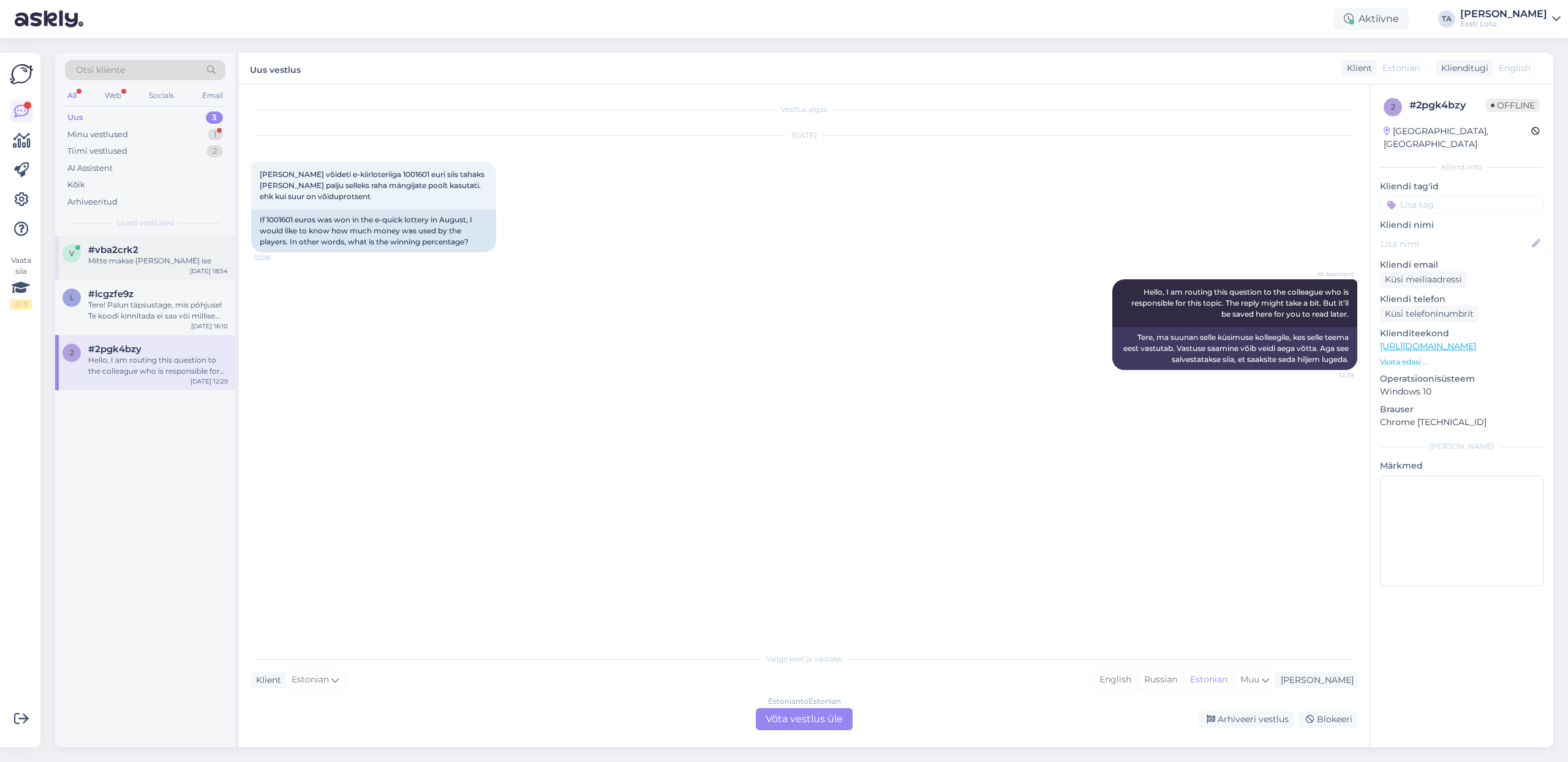
click at [134, 263] on div "Mitte makse [PERSON_NAME] ise" at bounding box center [158, 261] width 140 height 11
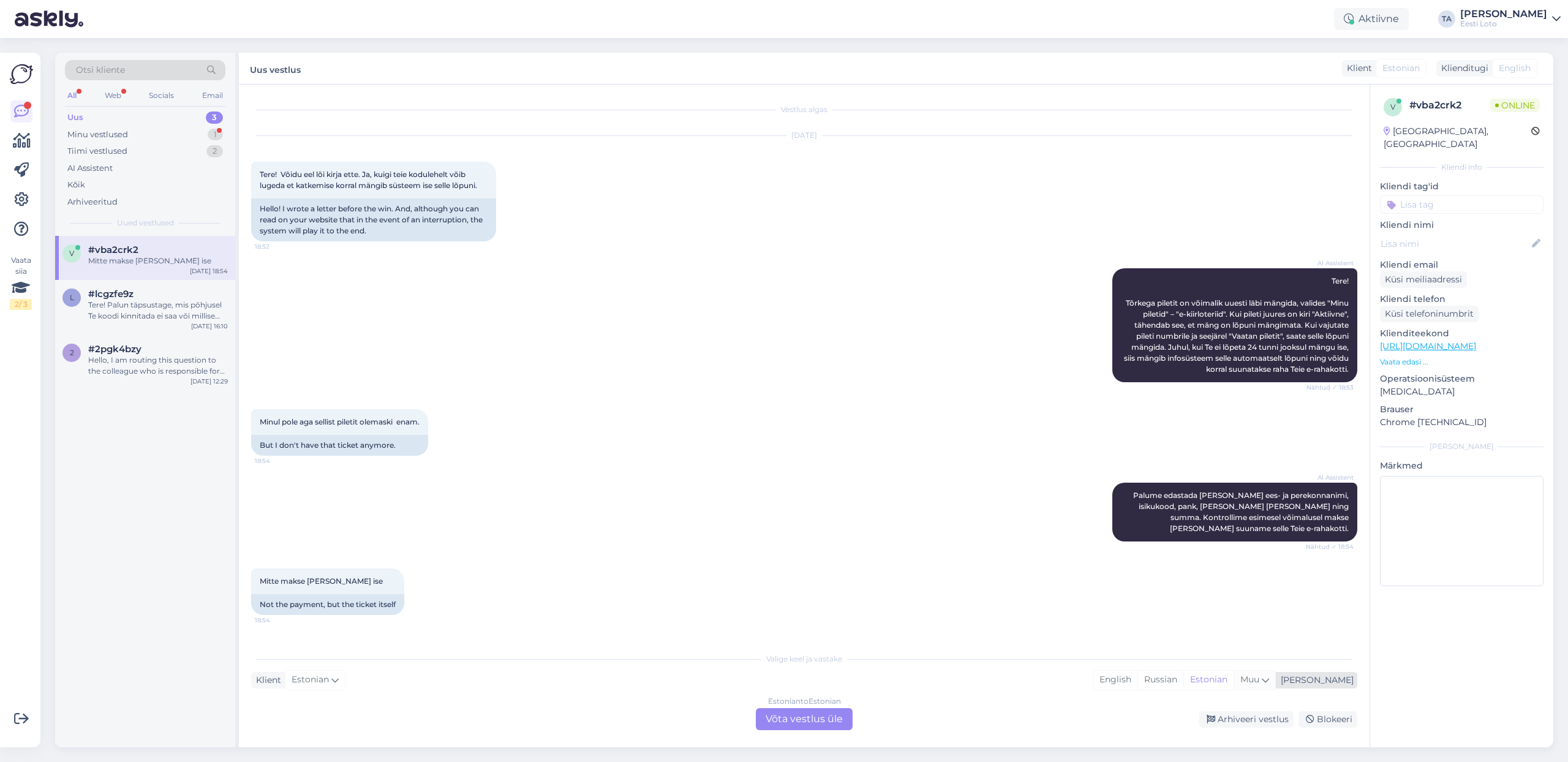
click at [1276, 675] on div "Muu" at bounding box center [1254, 680] width 41 height 18
type input "est"
click at [1224, 649] on link "Estonian" at bounding box center [1224, 648] width 135 height 19
click at [836, 719] on div "Estonian to Estonian Võta vestlus üle" at bounding box center [804, 719] width 97 height 22
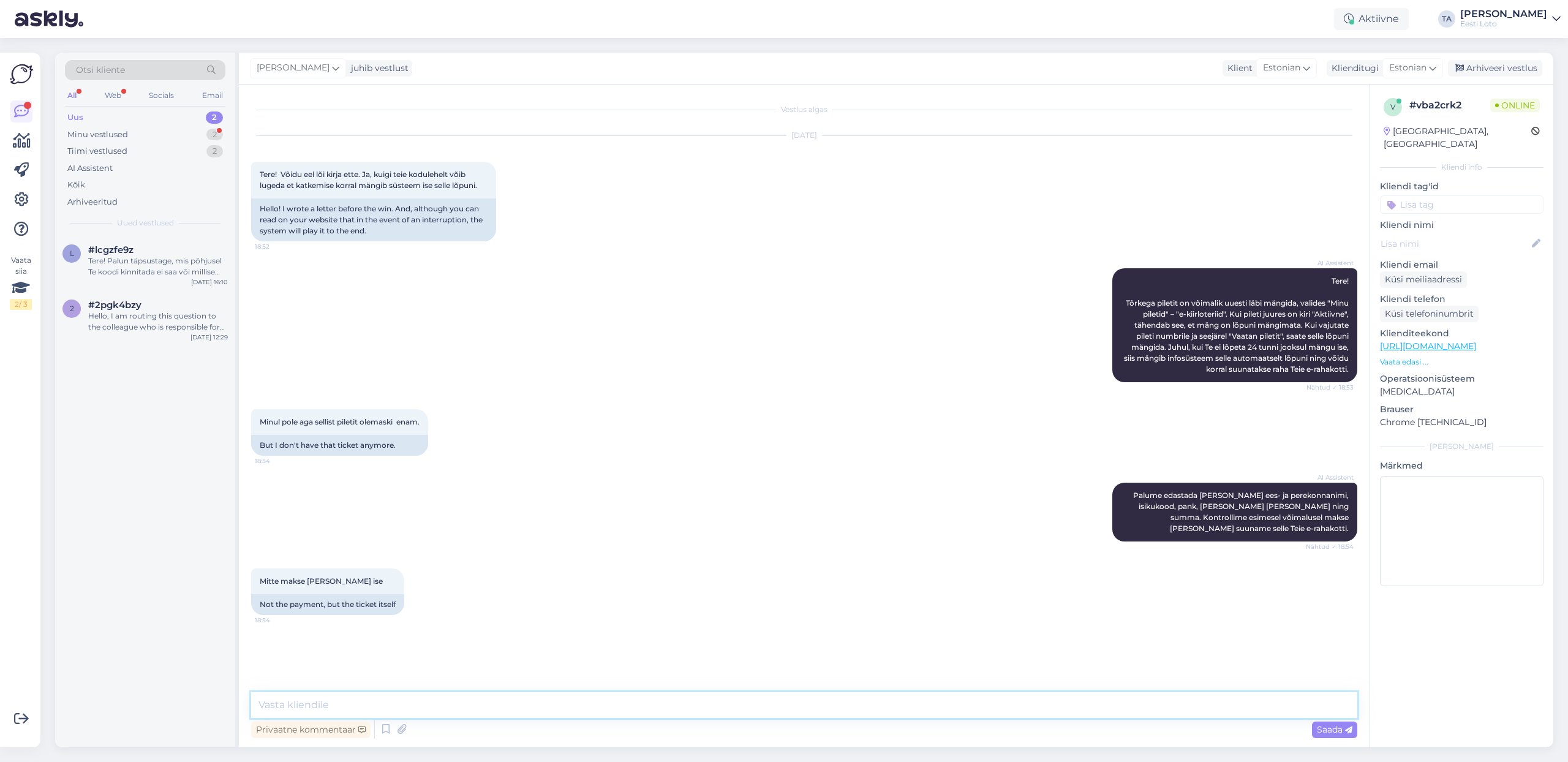
click at [383, 709] on textarea at bounding box center [804, 705] width 1106 height 26
type textarea "Andmete kontrollimiseks edastage palun enda isikukood."
click at [1337, 729] on span "Saada" at bounding box center [1335, 729] width 35 height 11
click at [1445, 196] on input at bounding box center [1462, 204] width 164 height 18
click at [1407, 196] on input "ekiirlo" at bounding box center [1462, 204] width 164 height 18
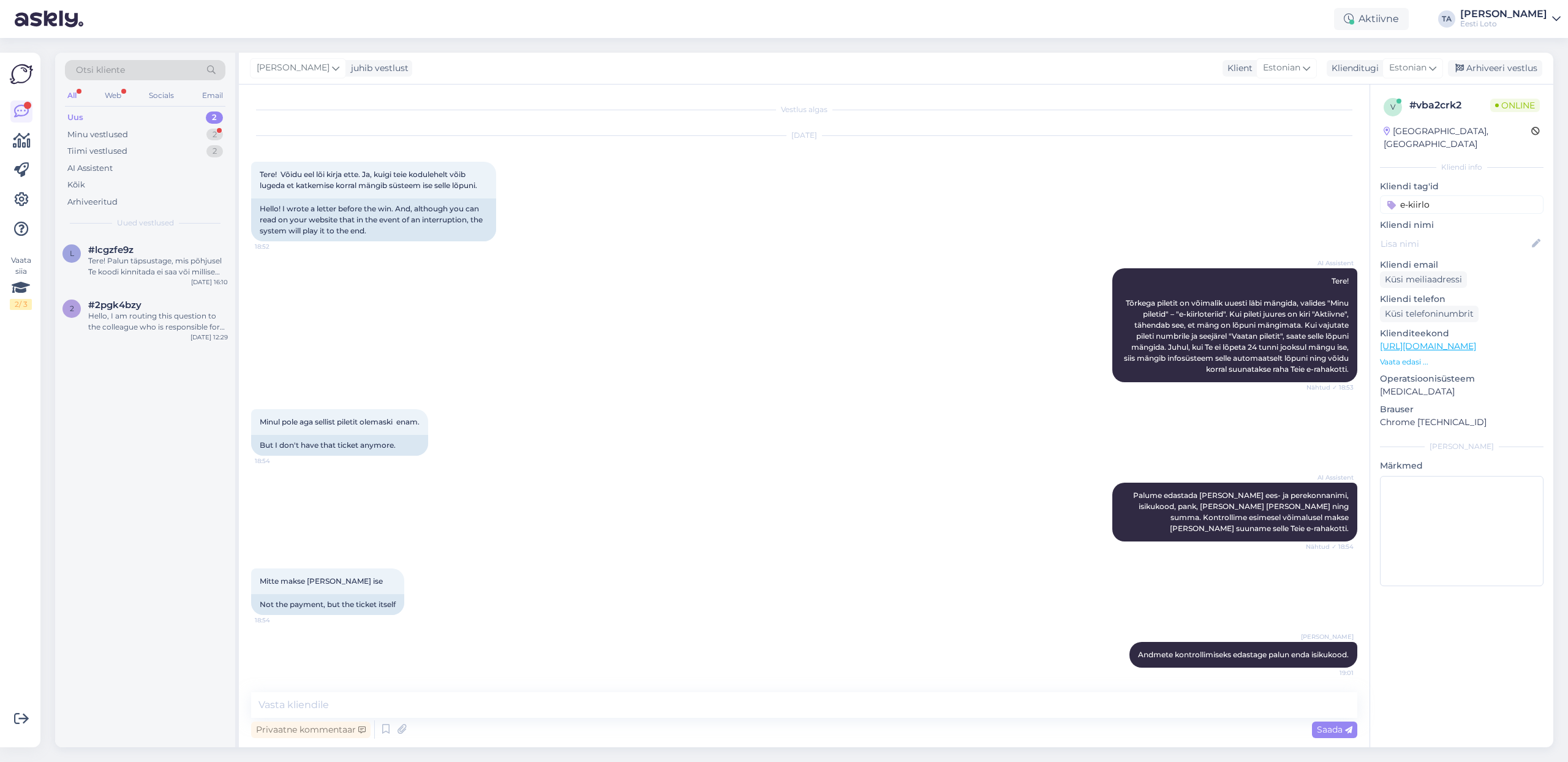
click at [1442, 196] on input "e-kiirlo" at bounding box center [1462, 204] width 164 height 18
type input "e-kiirlo"
drag, startPoint x: 1466, startPoint y: 227, endPoint x: 1483, endPoint y: 122, distance: 106.4
click at [1467, 234] on span "e-kiirloterii" at bounding box center [1462, 238] width 40 height 7
click at [1491, 70] on div "Arhiveeri vestlus" at bounding box center [1495, 68] width 94 height 17
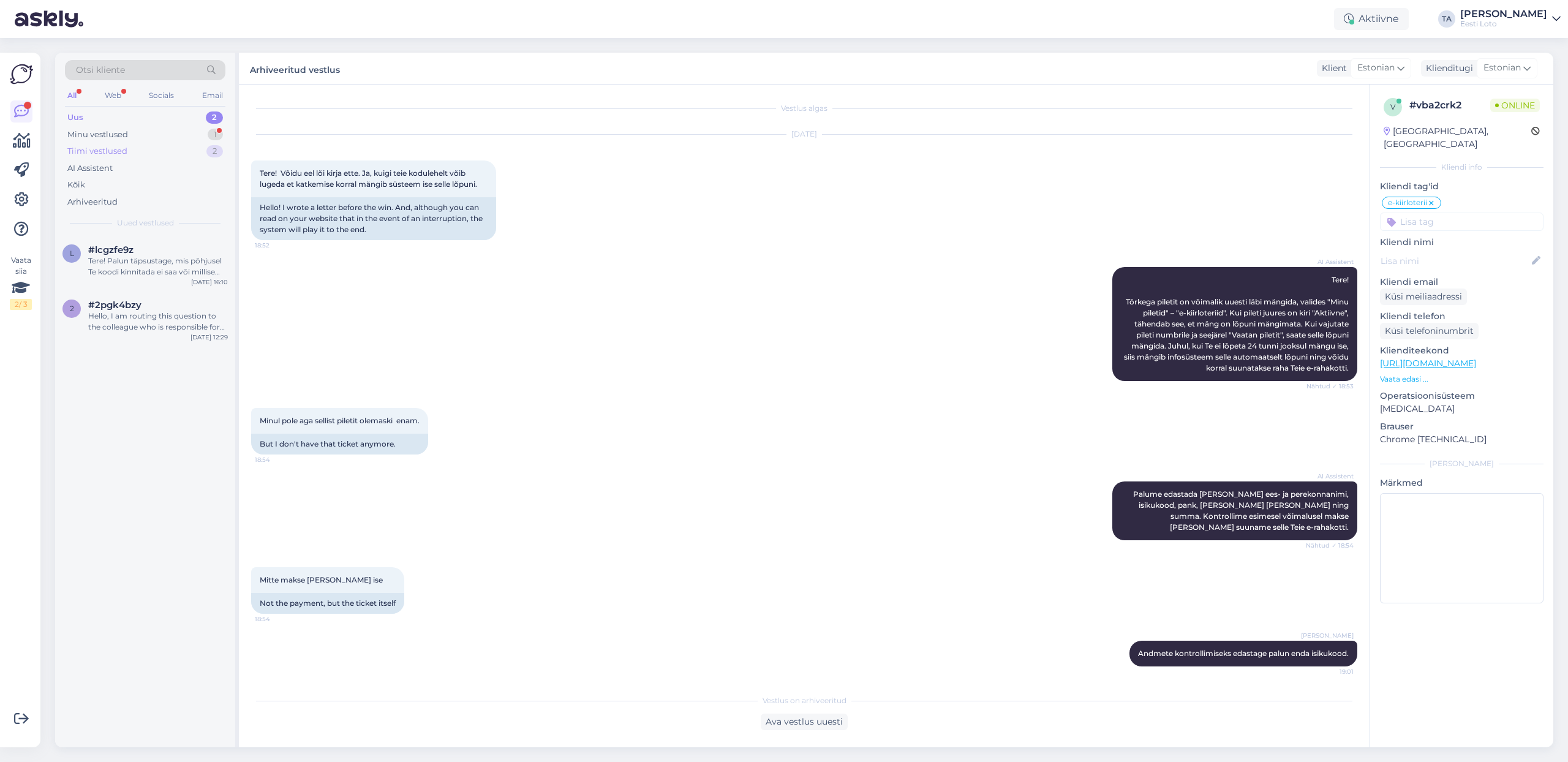
scroll to position [3, 0]
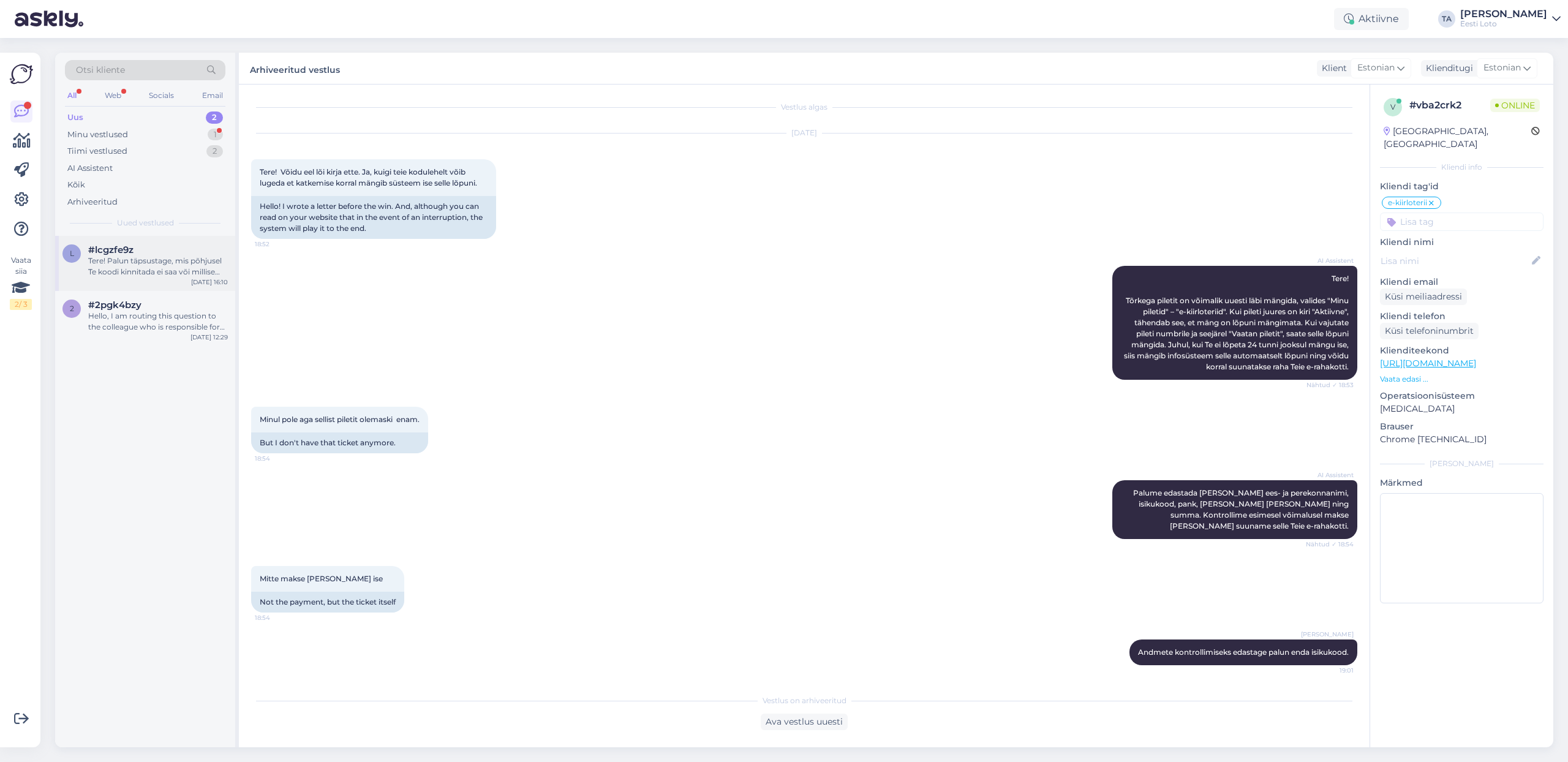
click at [149, 267] on div "Tere! Palun täpsustage, mis põhjusel Te koodi kinnitada ei saa või millise veat…" at bounding box center [158, 266] width 140 height 22
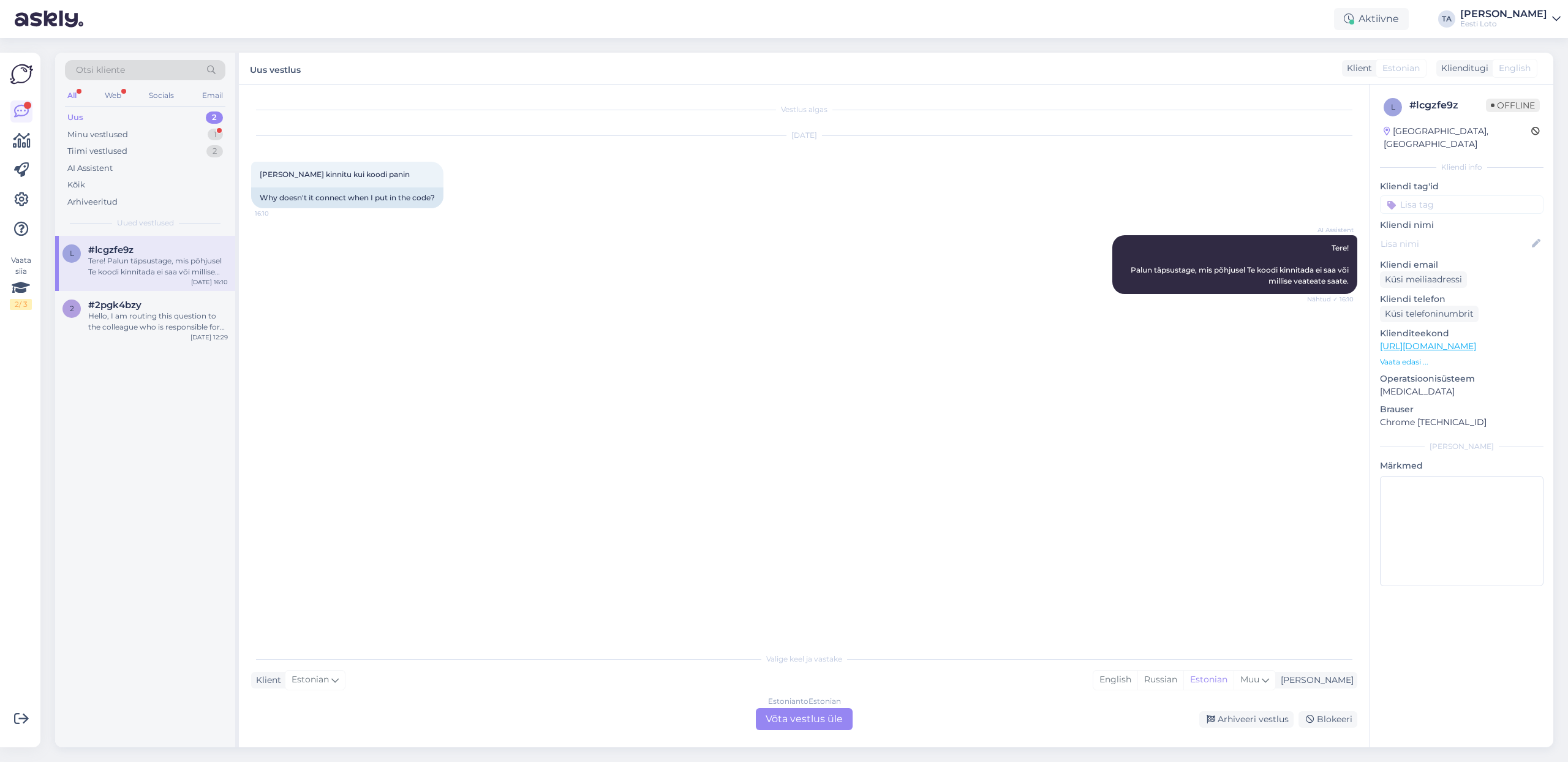
scroll to position [0, 0]
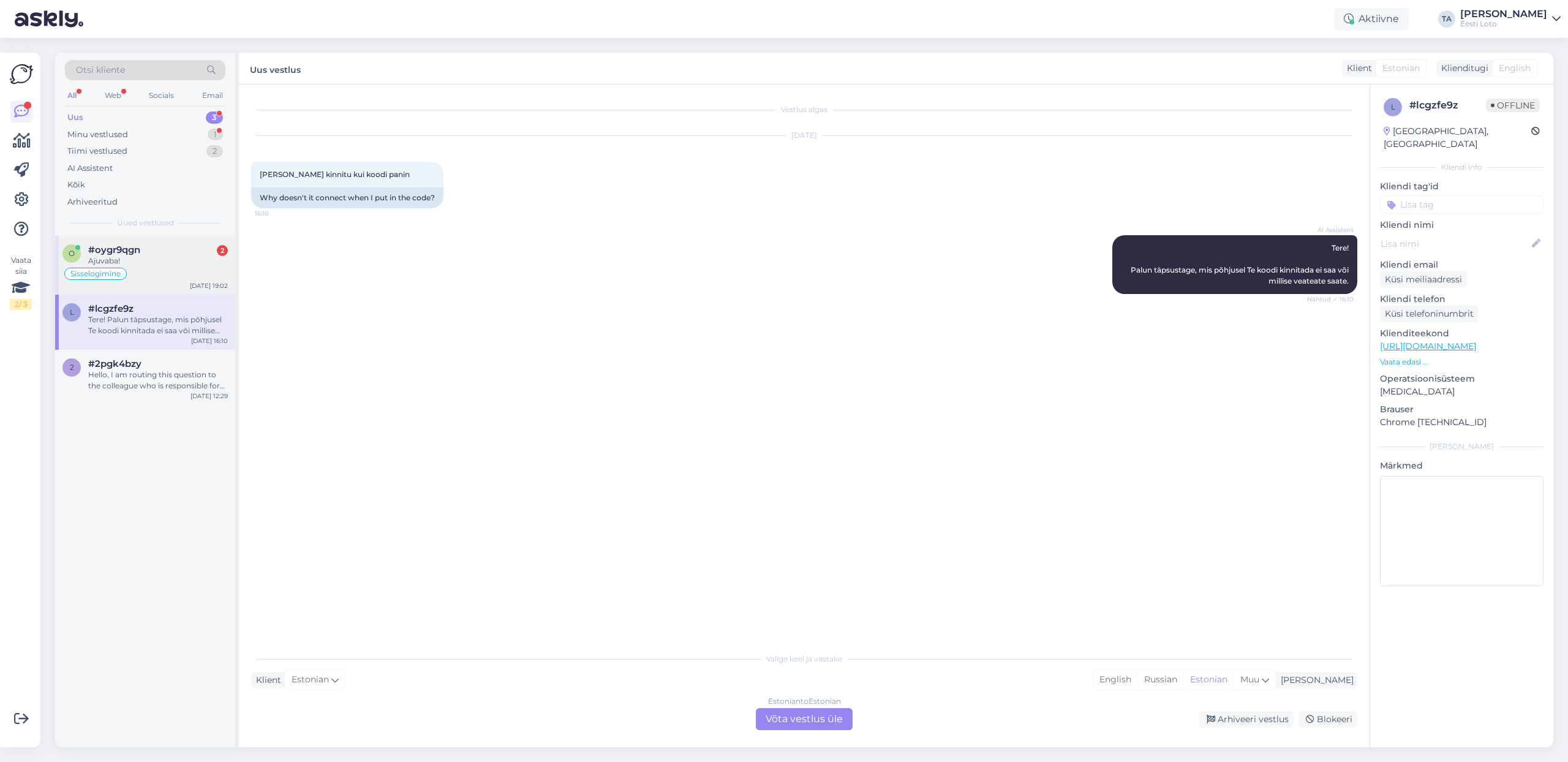
click at [128, 253] on span "#oygr9qgn" at bounding box center [114, 249] width 52 height 11
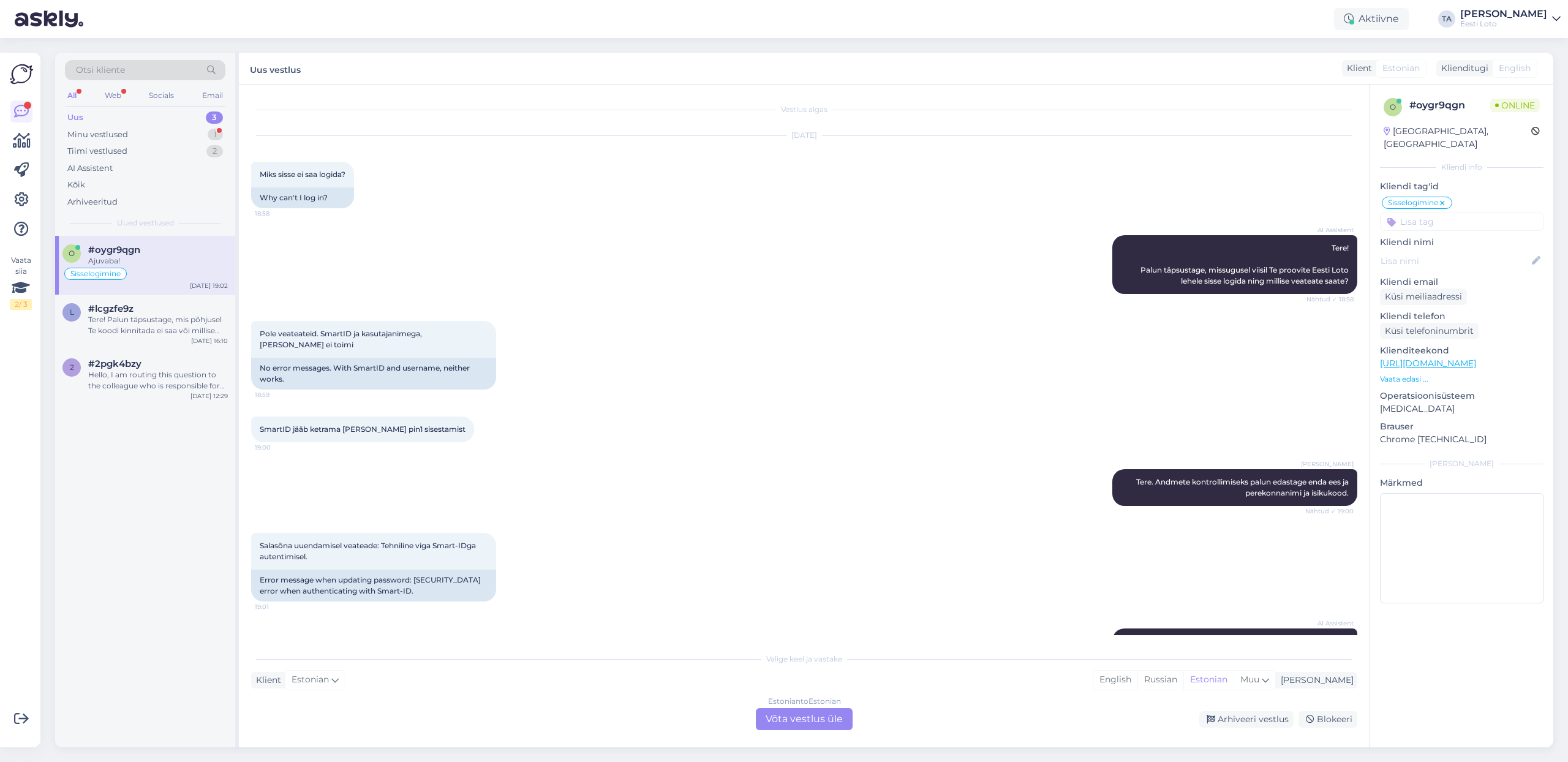
scroll to position [352, 0]
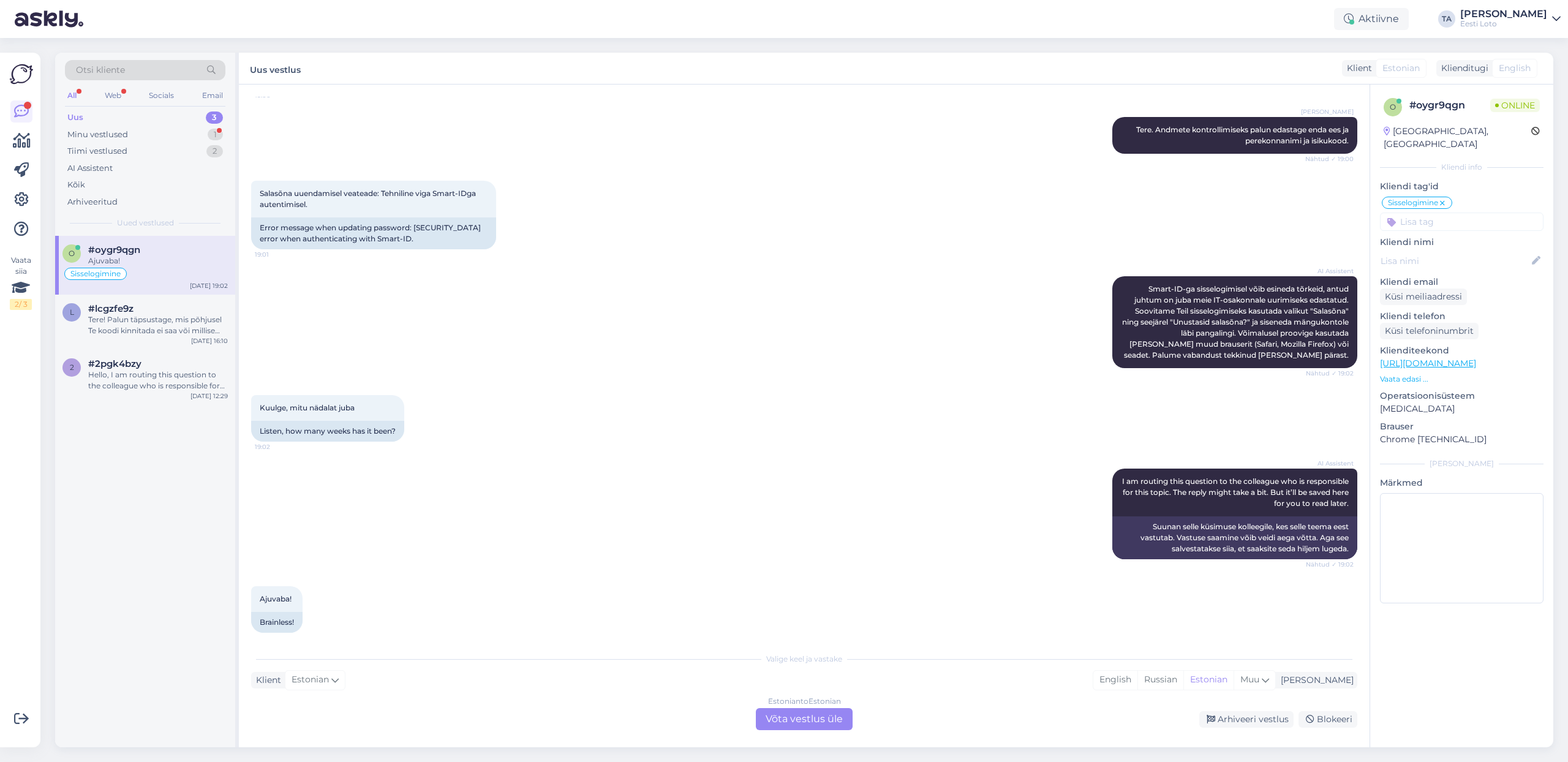
click at [794, 723] on div "Estonian to Estonian Võta vestlus üle" at bounding box center [804, 719] width 97 height 22
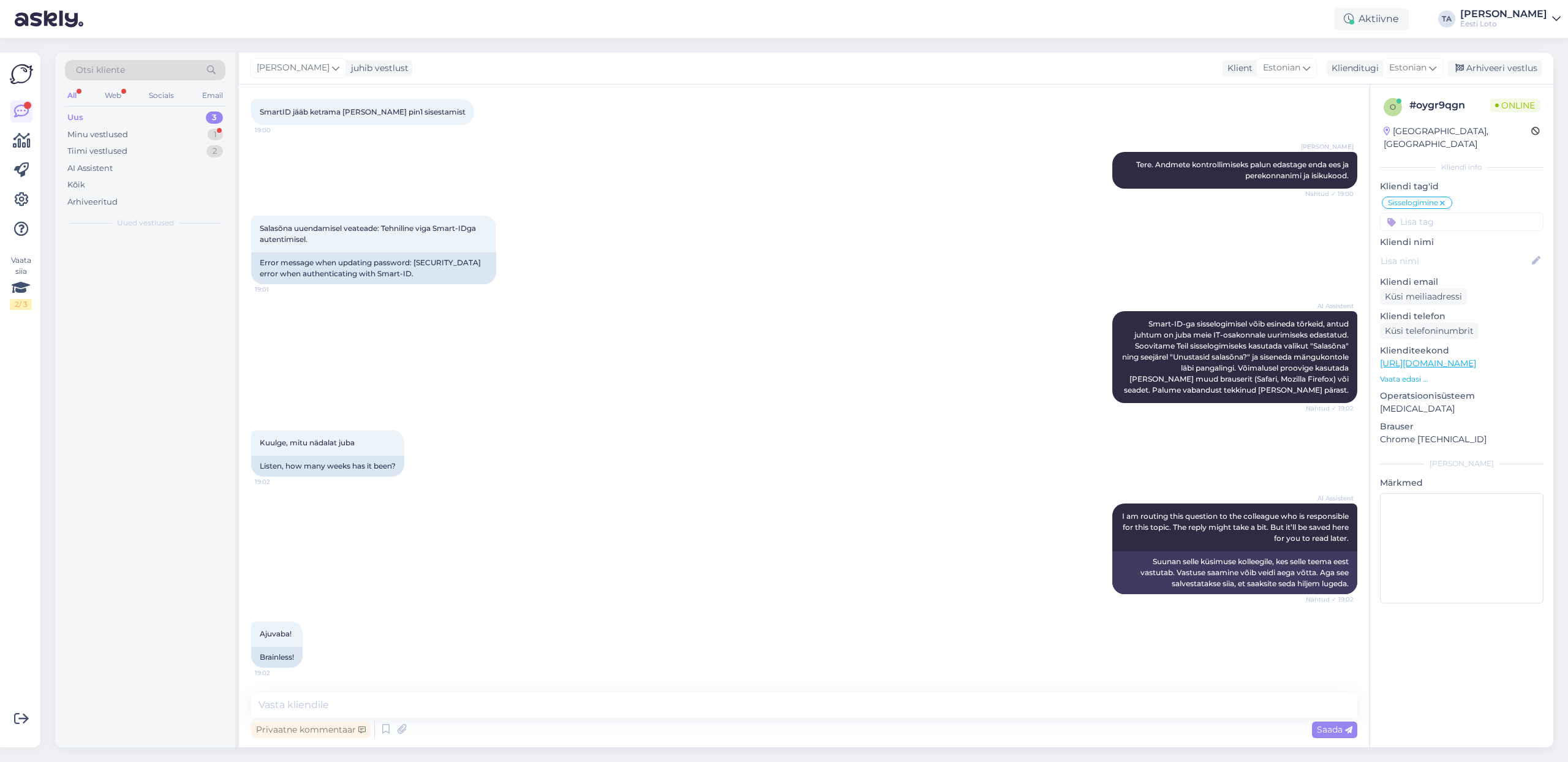
scroll to position [307, 0]
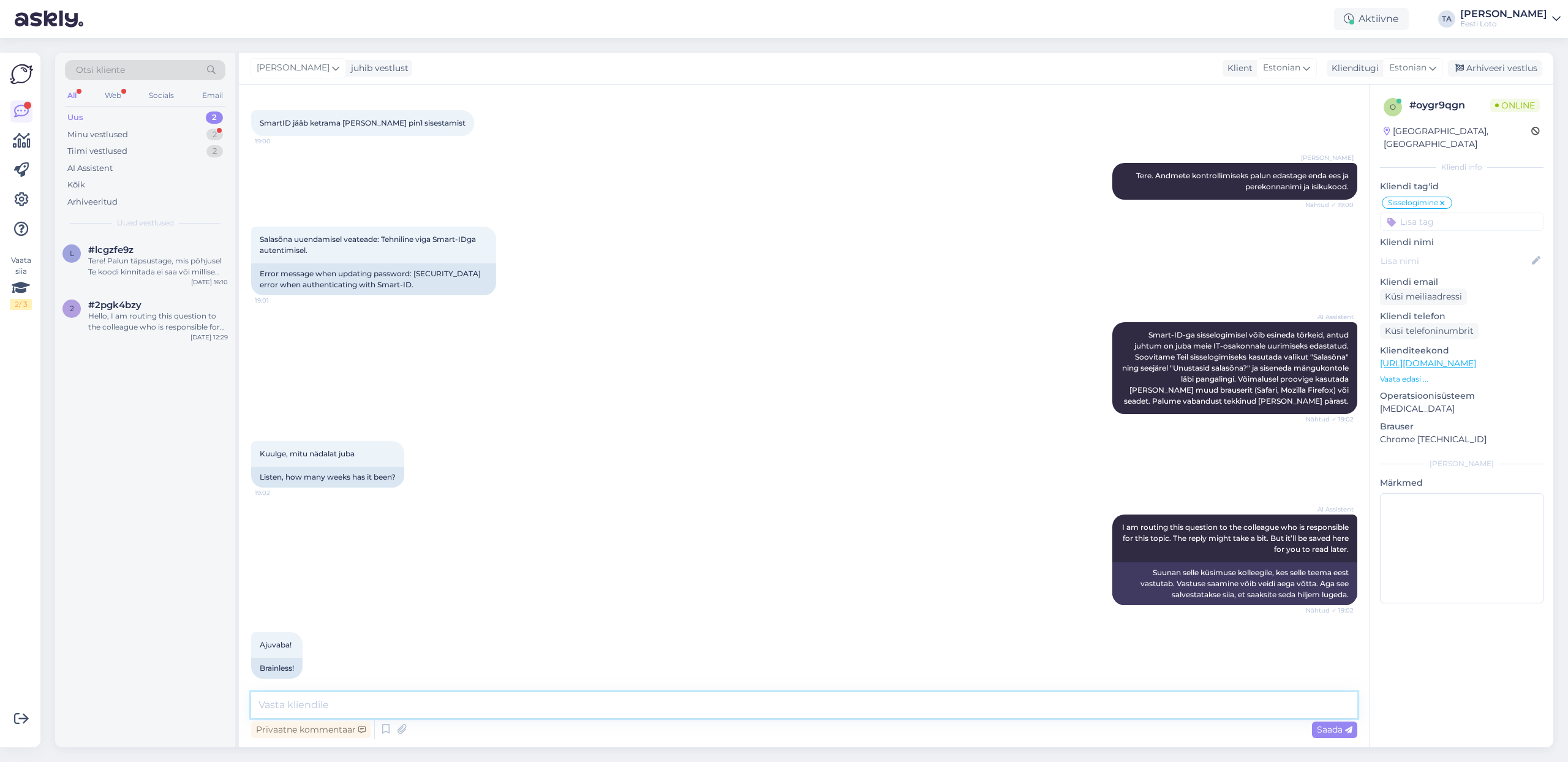
click at [382, 713] on textarea at bounding box center [804, 705] width 1106 height 26
type textarea "Tere. Andmete kontrollimiseks teatage palun enda isikukood."
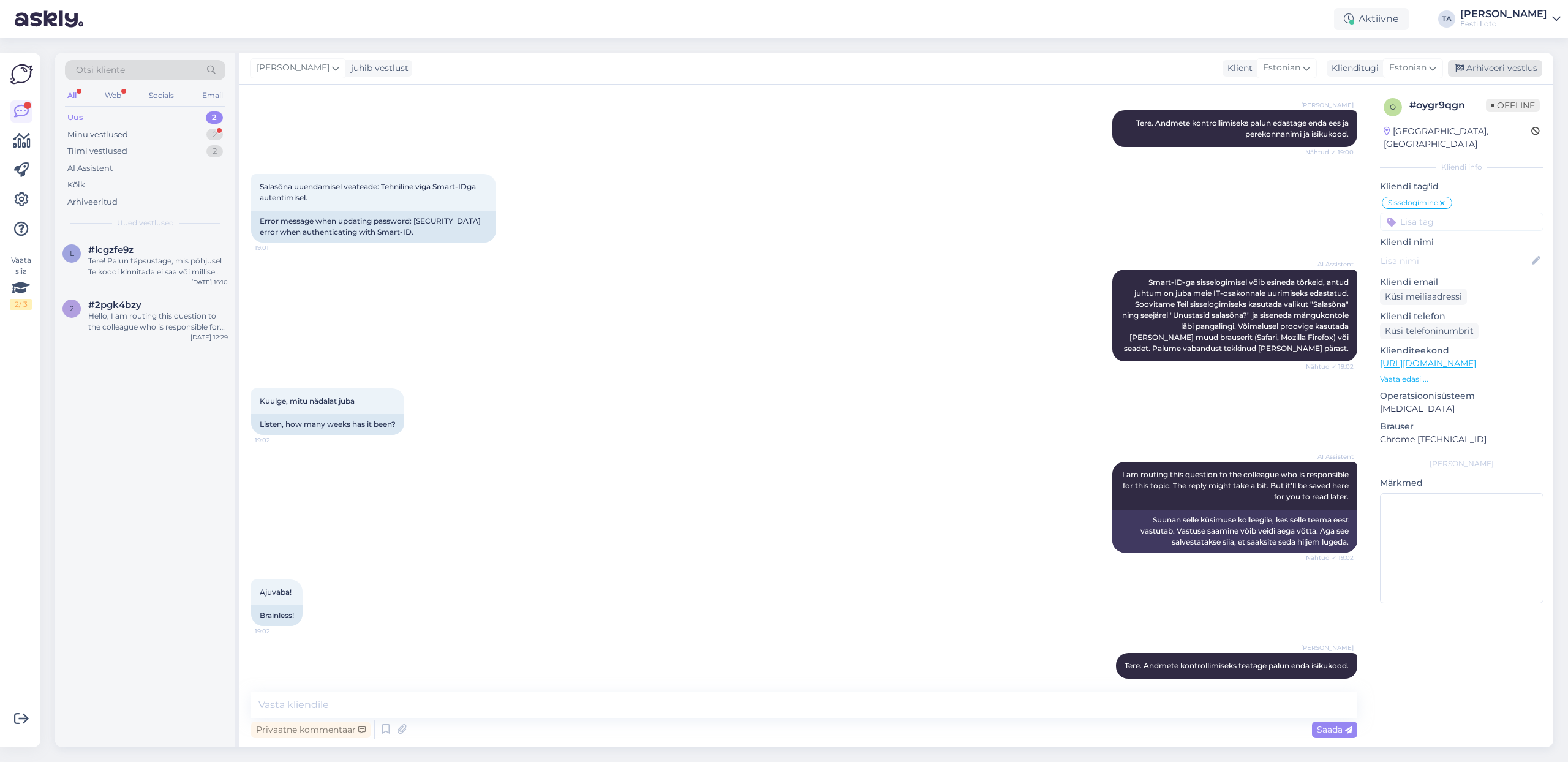
click at [1487, 71] on div "Arhiveeri vestlus" at bounding box center [1495, 68] width 94 height 17
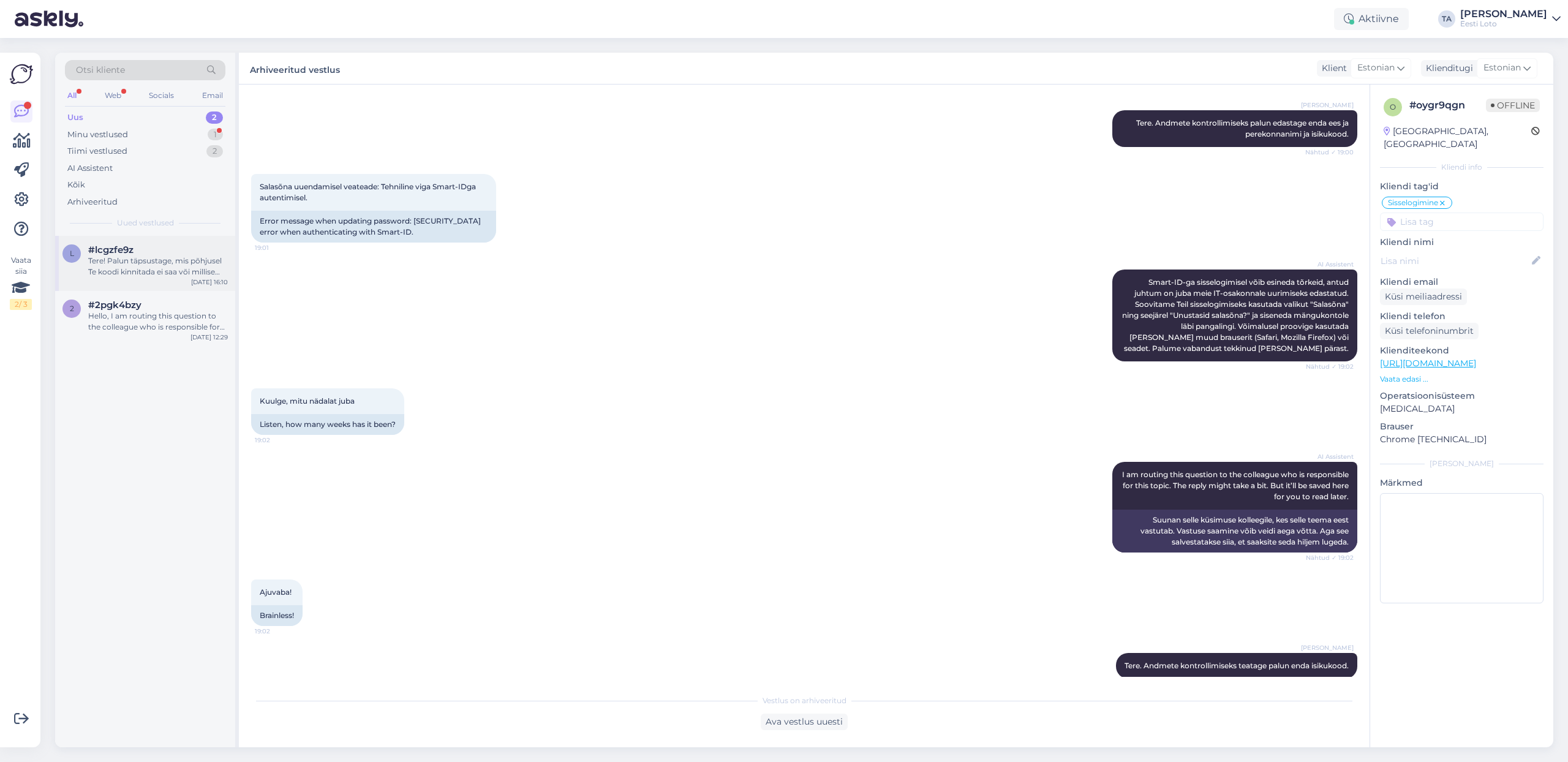
click at [145, 265] on div "Tere! Palun täpsustage, mis põhjusel Te koodi kinnitada ei saa või millise veat…" at bounding box center [158, 266] width 140 height 22
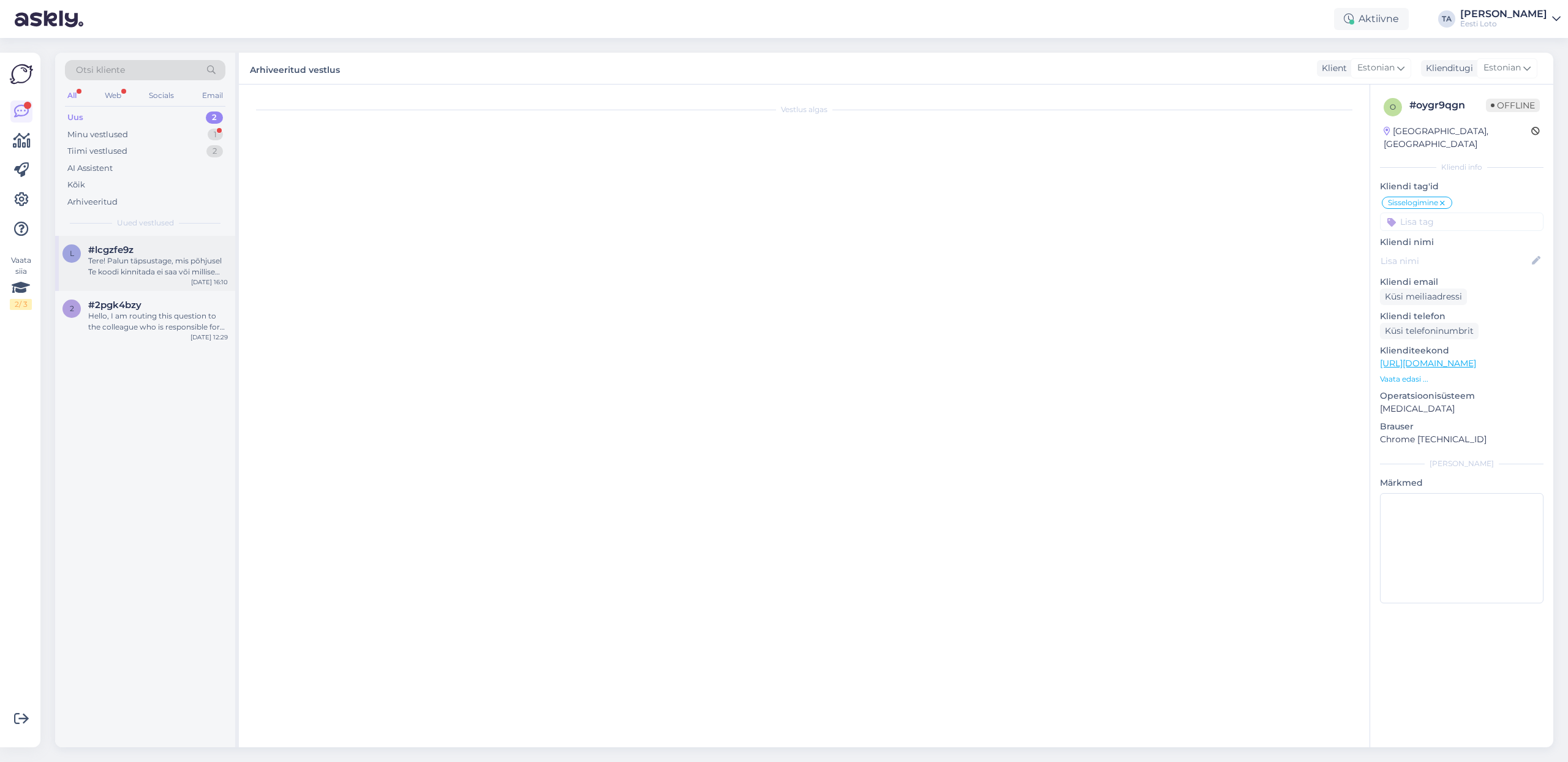
scroll to position [0, 0]
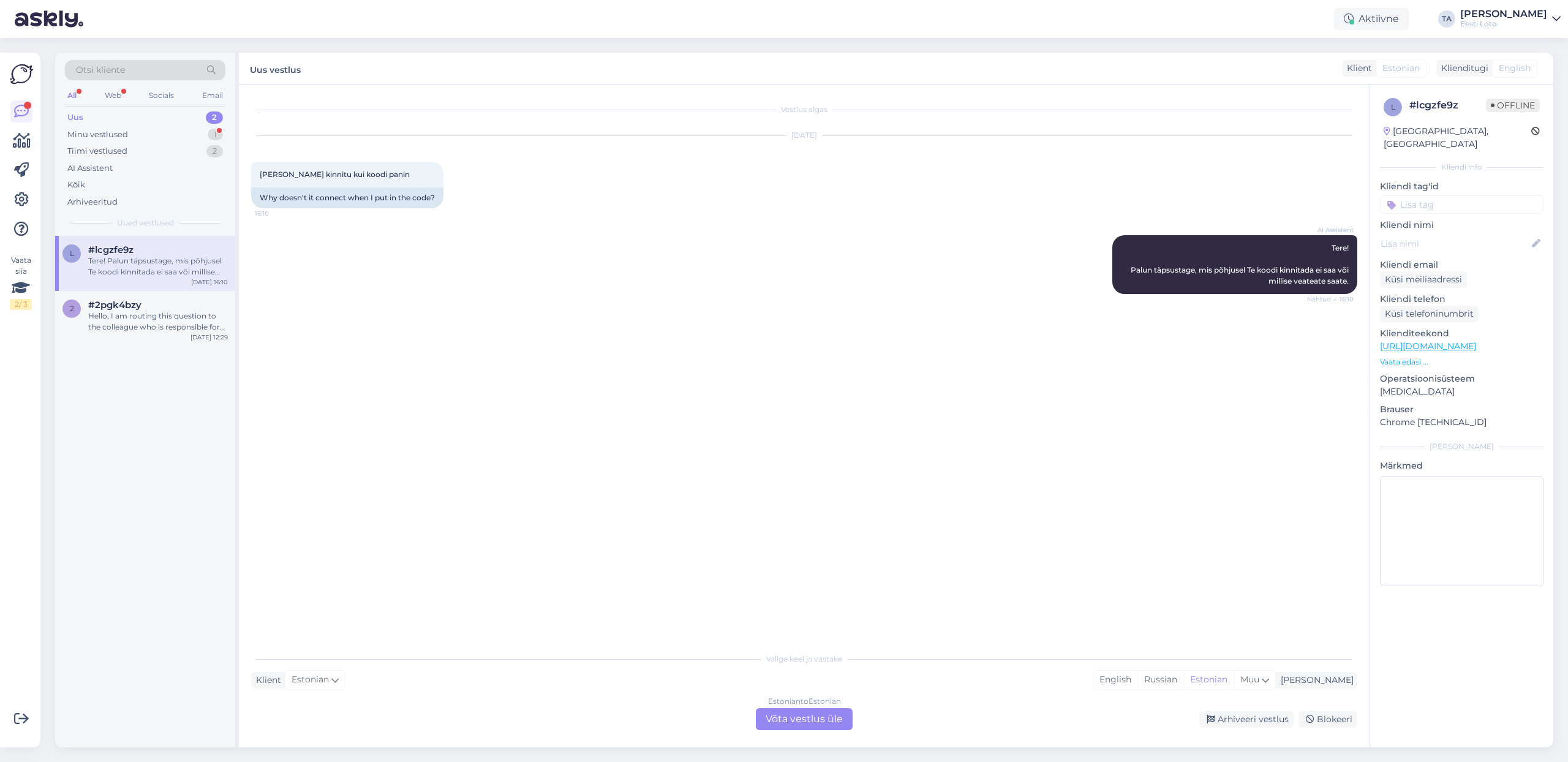
click at [81, 116] on div "Uus" at bounding box center [76, 118] width 16 height 12
click at [84, 136] on div "Minu vestlused" at bounding box center [98, 135] width 61 height 12
click at [135, 253] on span "#imerl0ml" at bounding box center [113, 249] width 49 height 11
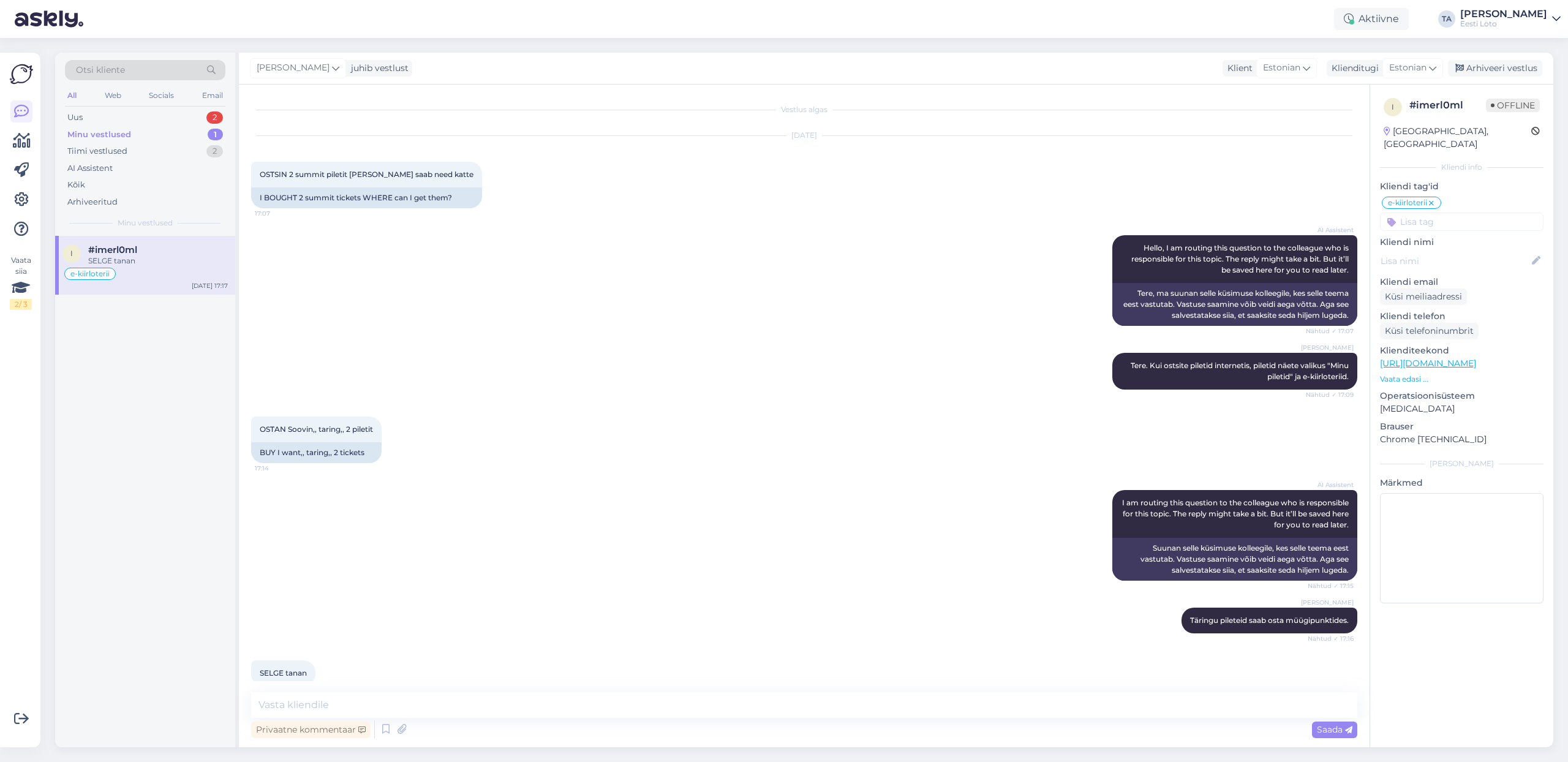
scroll to position [18, 0]
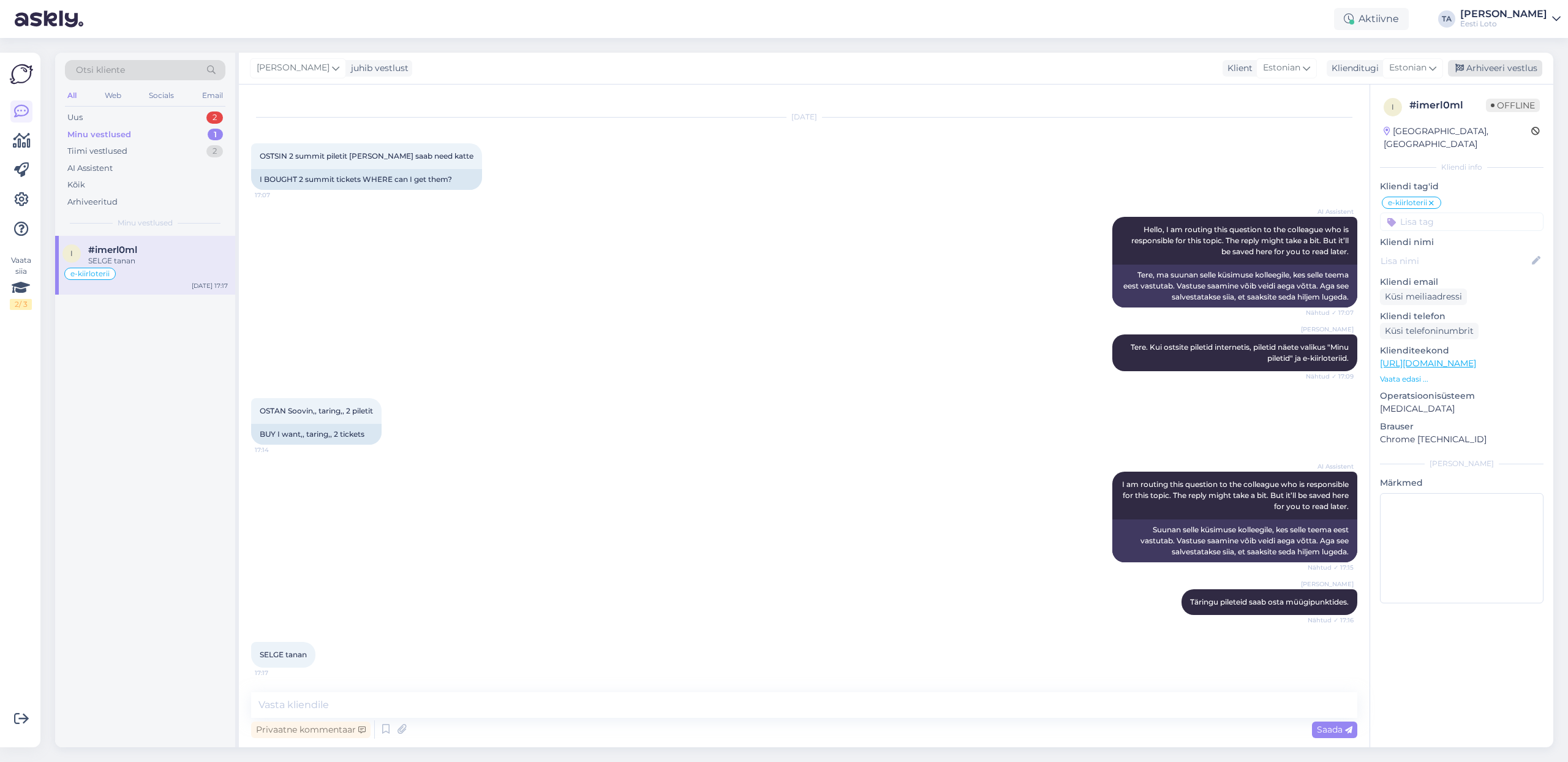
click at [1504, 73] on div "Arhiveeri vestlus" at bounding box center [1495, 68] width 94 height 17
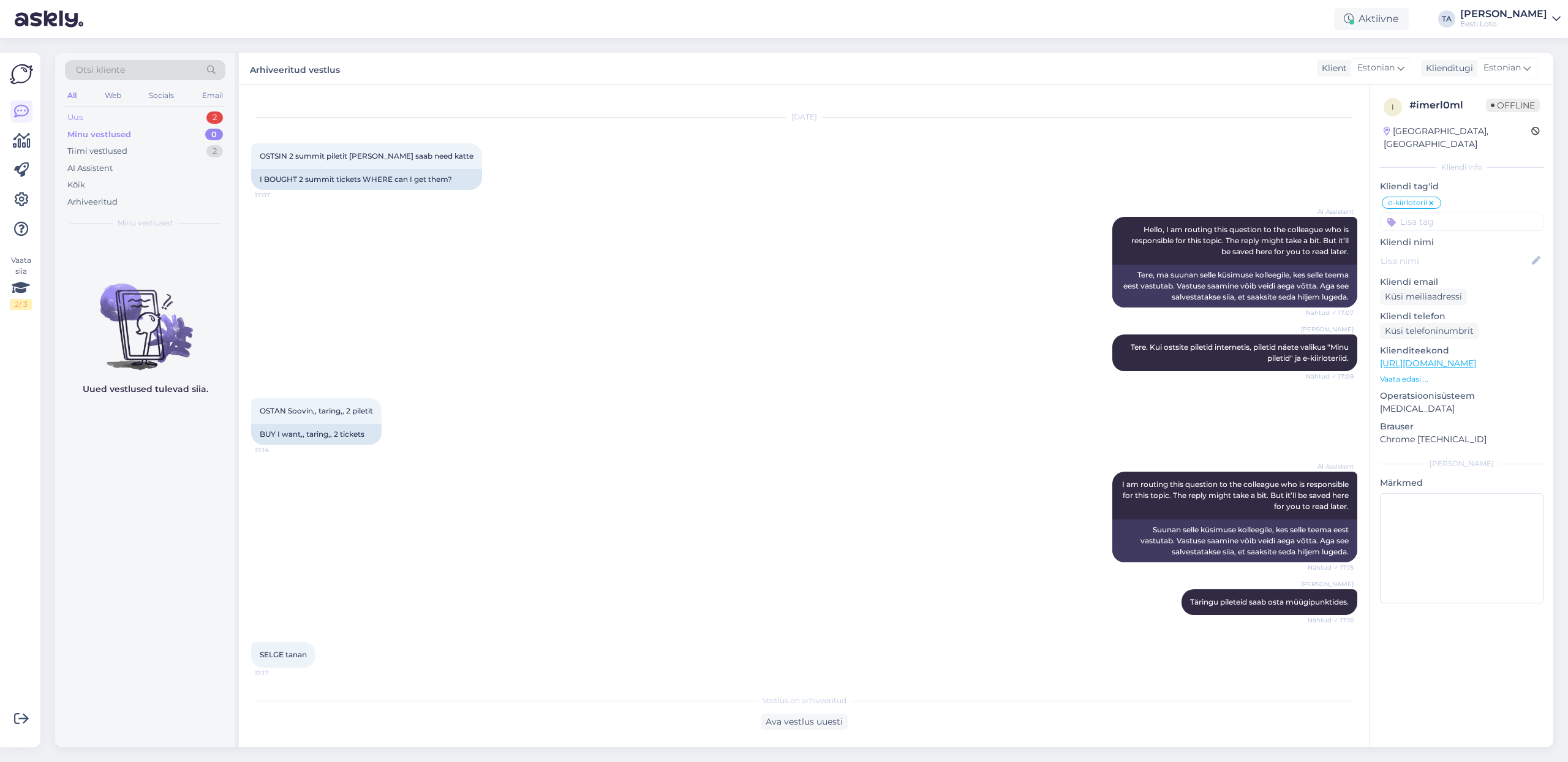
click at [79, 120] on div "Uus" at bounding box center [75, 118] width 15 height 12
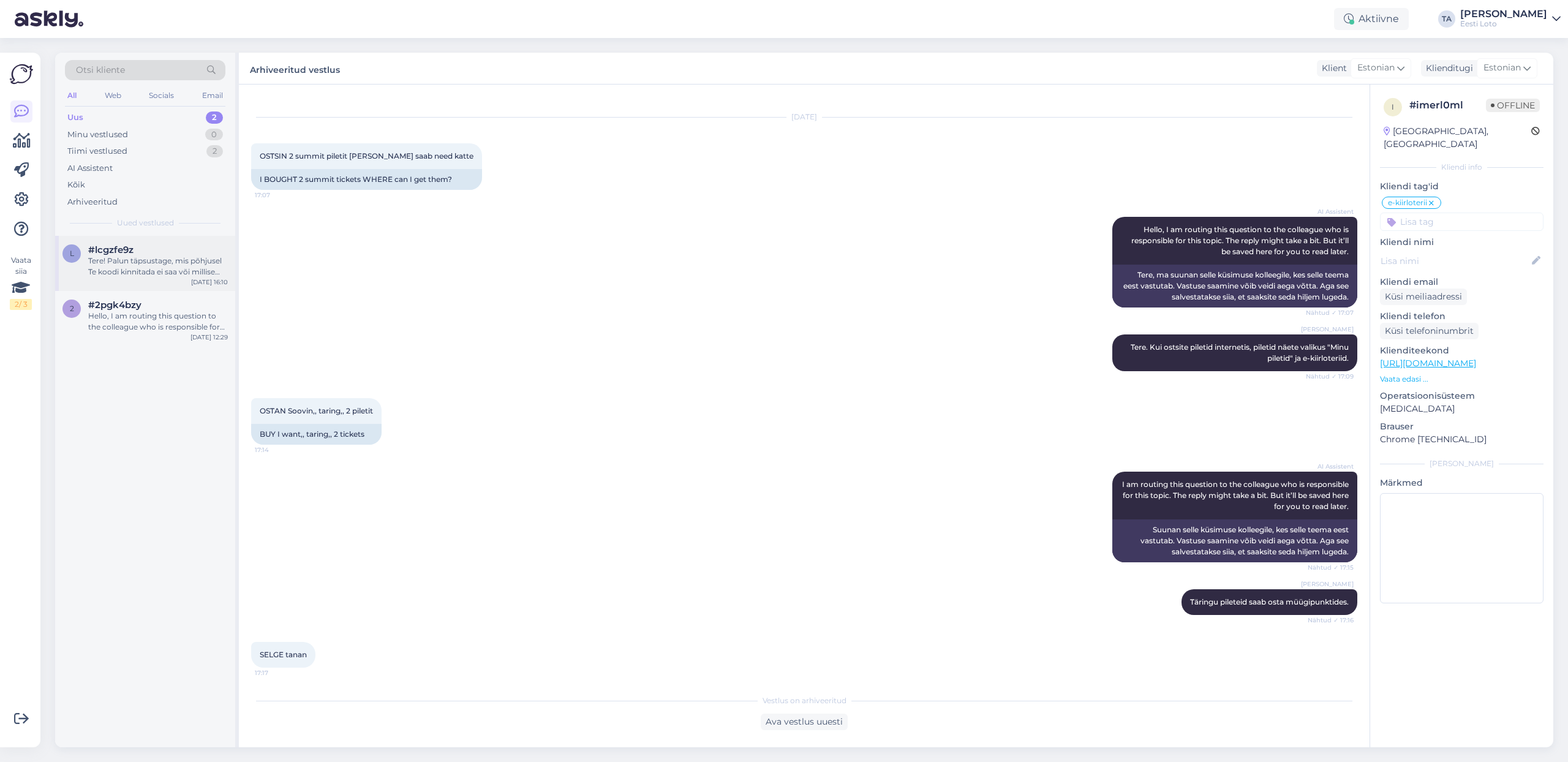
click at [144, 255] on div "Tere! Palun täpsustage, mis põhjusel Te koodi kinnitada ei saa või millise veat…" at bounding box center [158, 266] width 140 height 22
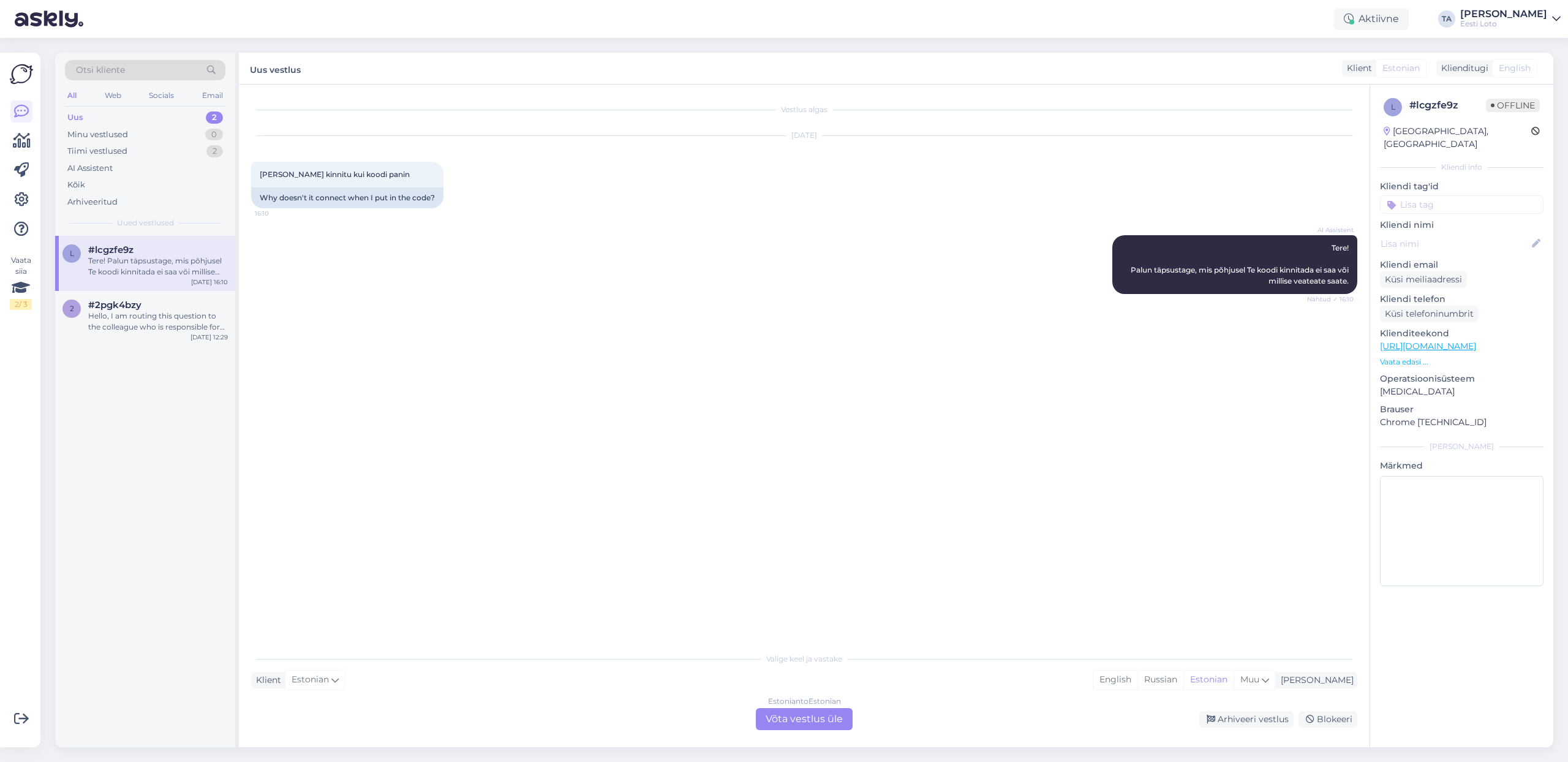
click at [87, 115] on div "Uus 2" at bounding box center [145, 117] width 160 height 17
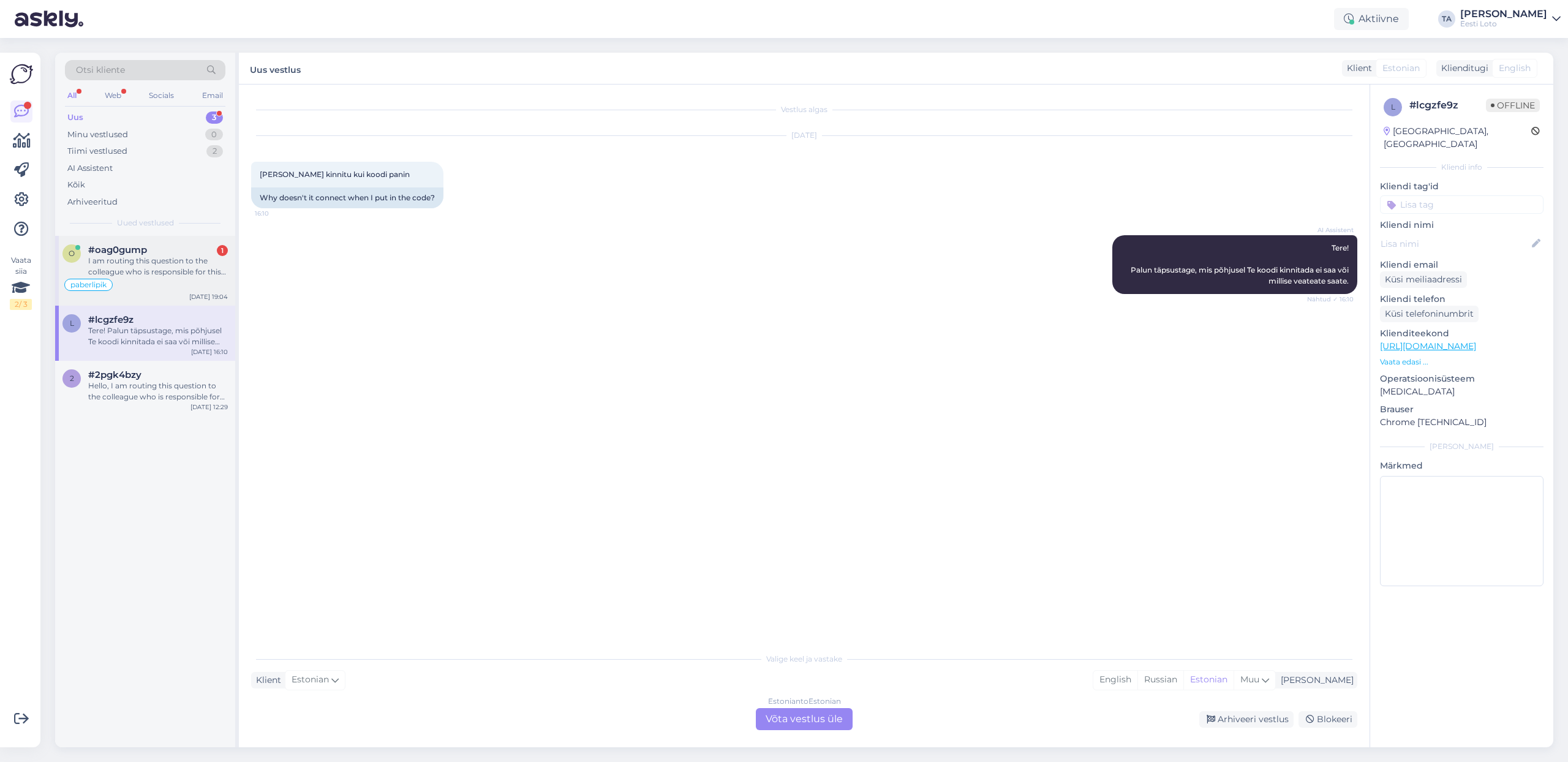
click at [156, 262] on div "I am routing this question to the colleague who is responsible for this topic. …" at bounding box center [158, 266] width 140 height 22
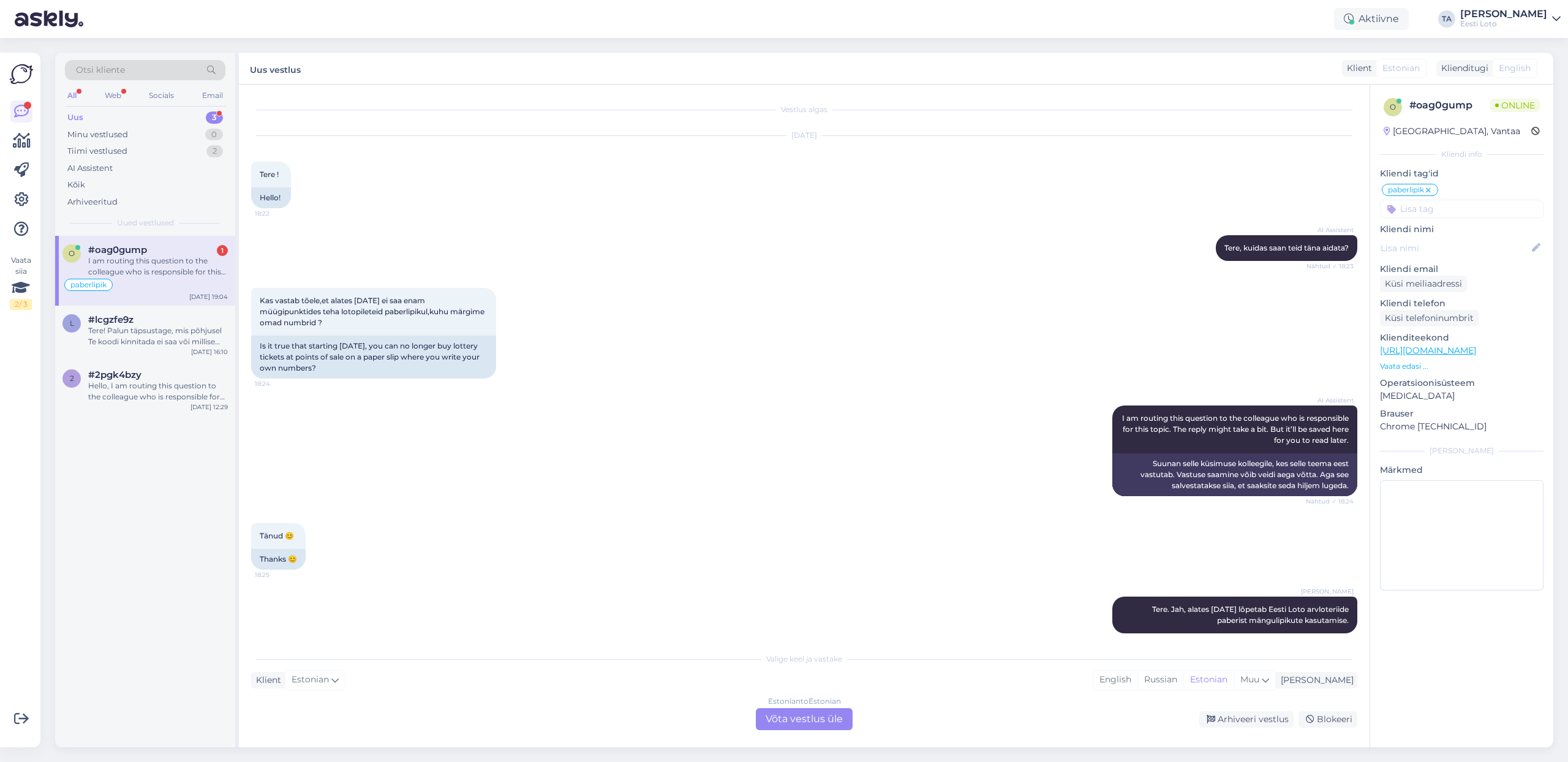
scroll to position [406, 0]
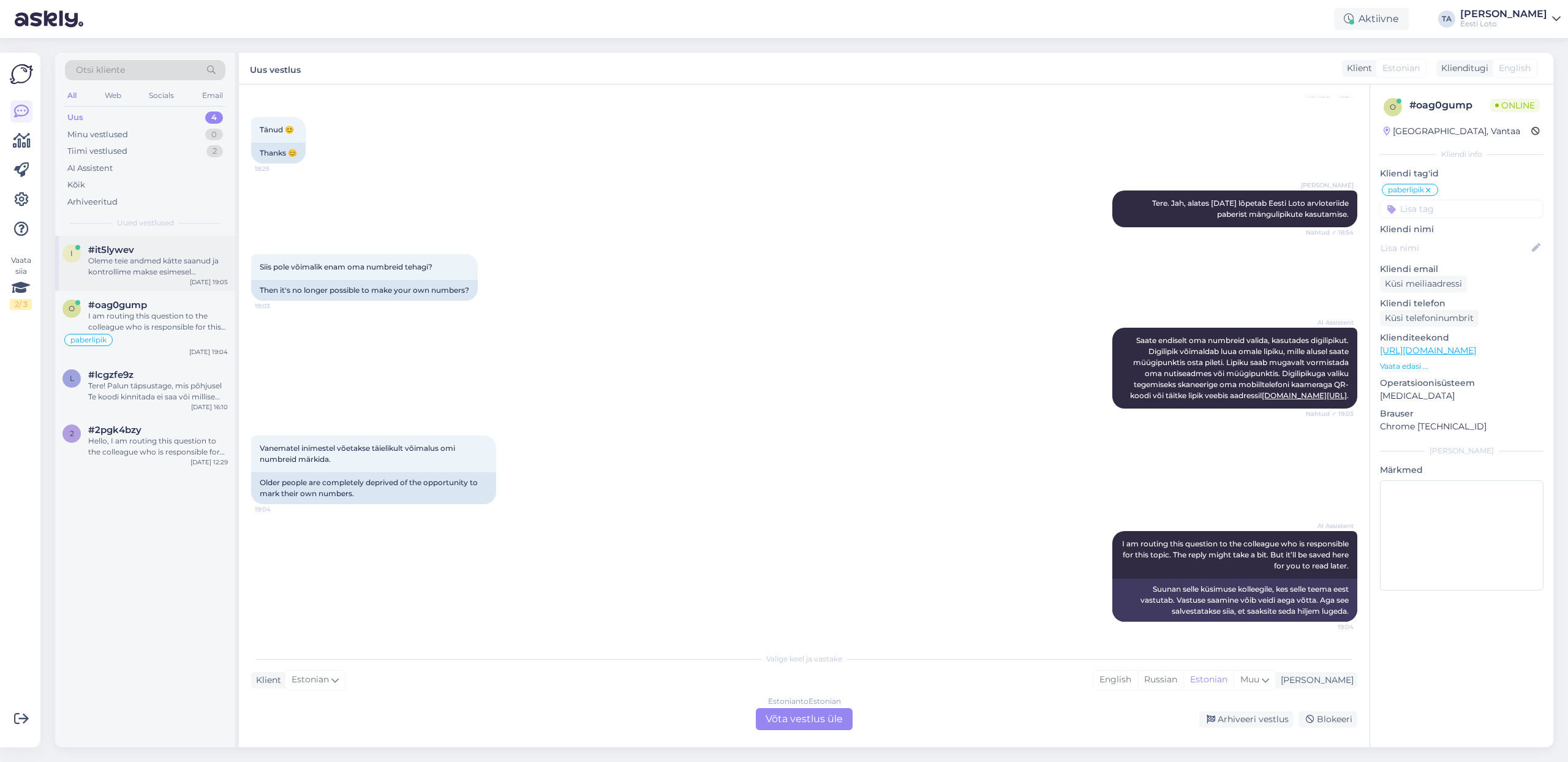
click at [141, 259] on div "Oleme teie andmed kätte saanud ja kontrollime makse esimesel võimalusel üle nin…" at bounding box center [158, 266] width 140 height 22
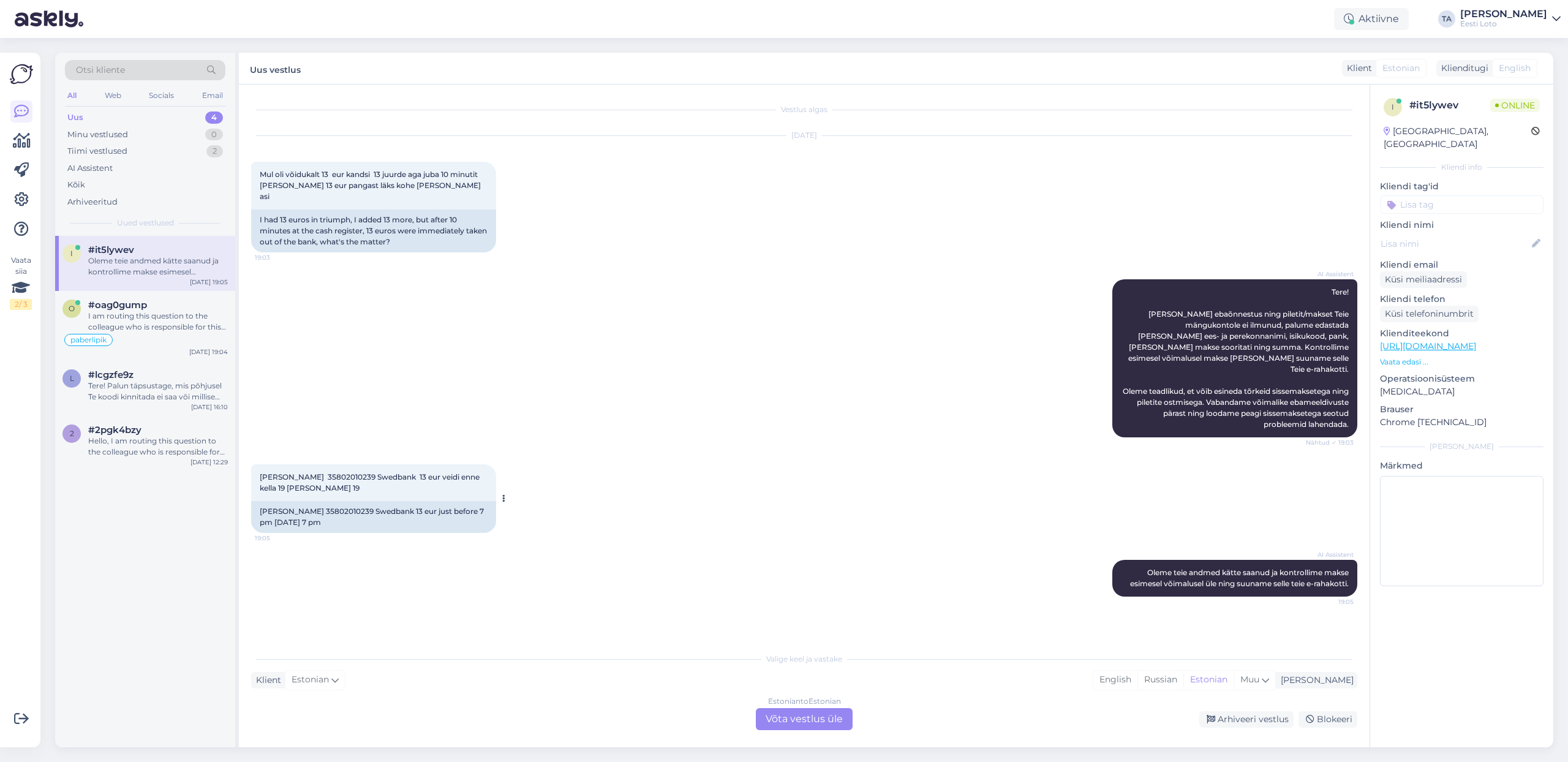
click at [331, 472] on span "[PERSON_NAME] 35802010239 Swedbank 13 eur veidi enne kella 19 [PERSON_NAME] 19" at bounding box center [371, 482] width 222 height 20
copy span "35802010239"
click at [817, 723] on div "Estonian to Estonian Võta vestlus üle" at bounding box center [804, 719] width 97 height 22
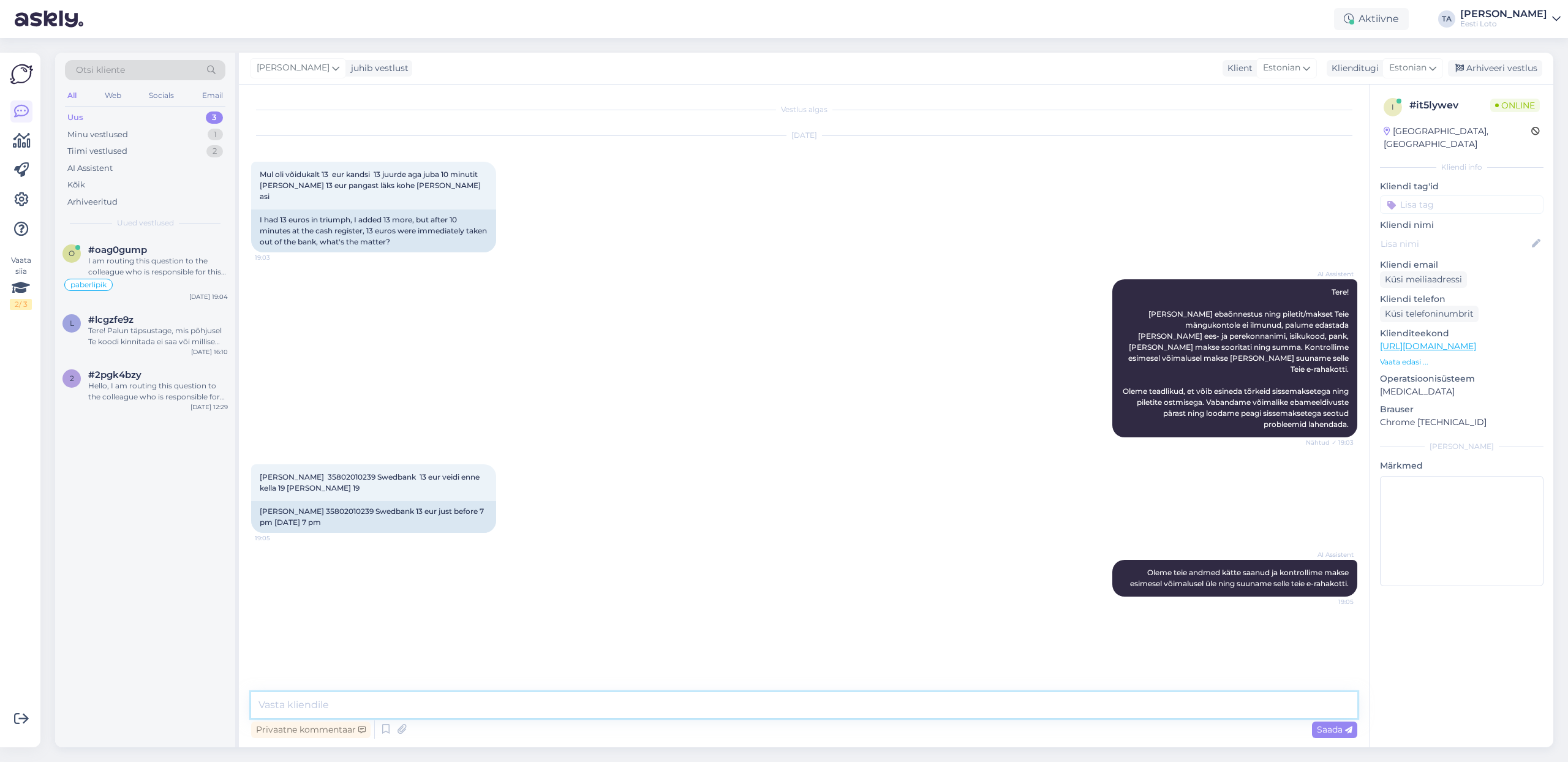
click at [353, 705] on textarea at bounding box center [804, 705] width 1106 height 26
paste textarea "Kahjuks Teie sissemakse ebaõnnestus tehnilise [PERSON_NAME] tõttu. Kontrollisim…"
drag, startPoint x: 258, startPoint y: 705, endPoint x: 273, endPoint y: 715, distance: 18.0
click at [260, 707] on textarea "Kahjuks Teie sissemakse ebaõnnestus tehnilise [PERSON_NAME] tõttu. Kontrollisim…" at bounding box center [804, 705] width 1106 height 26
type textarea "Tere. Kahjuks Teie sissemakse ebaõnnestus tehnilise [PERSON_NAME] tõttu. Kontro…"
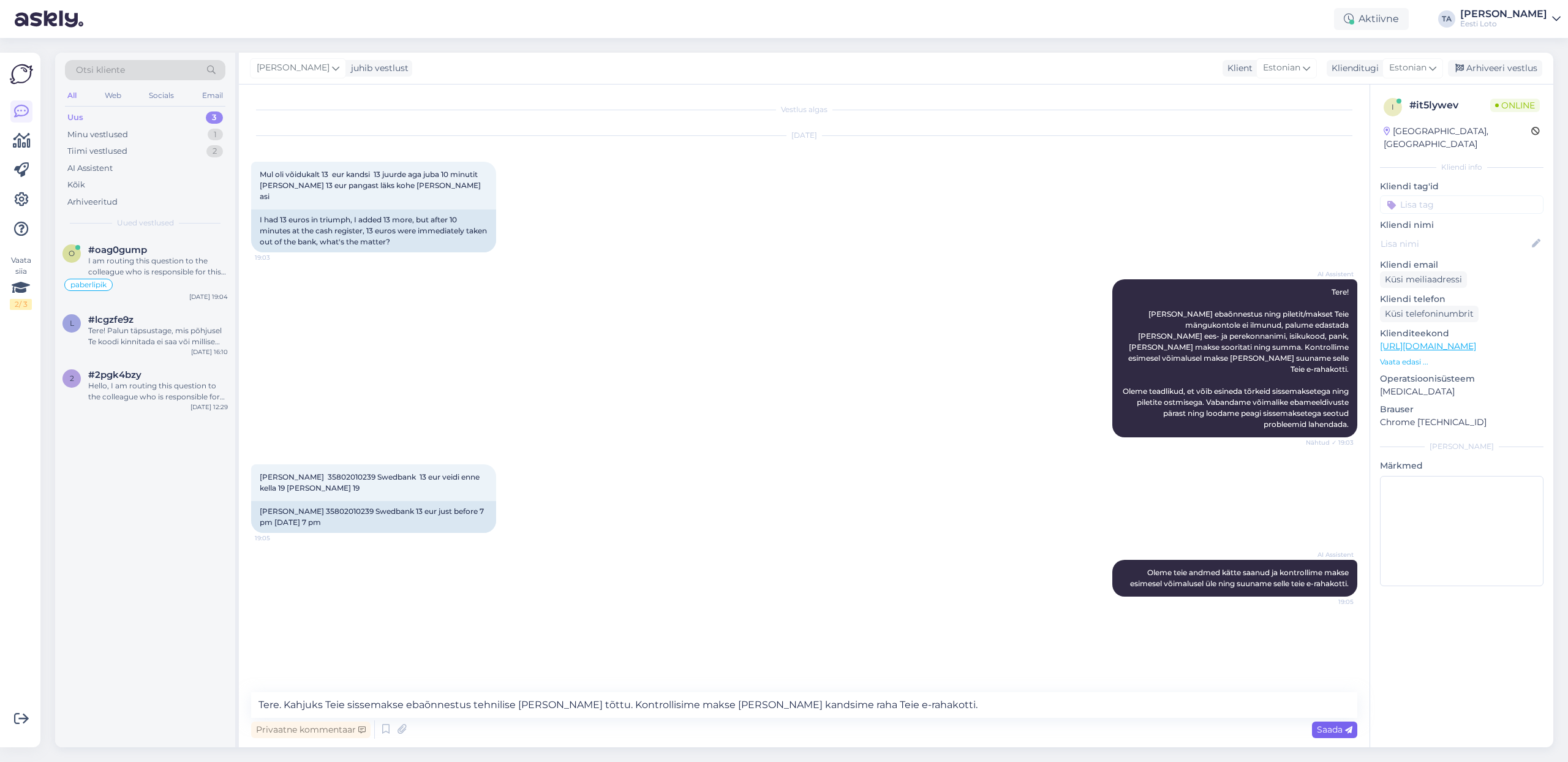
click at [1323, 728] on span "Saada" at bounding box center [1335, 729] width 35 height 11
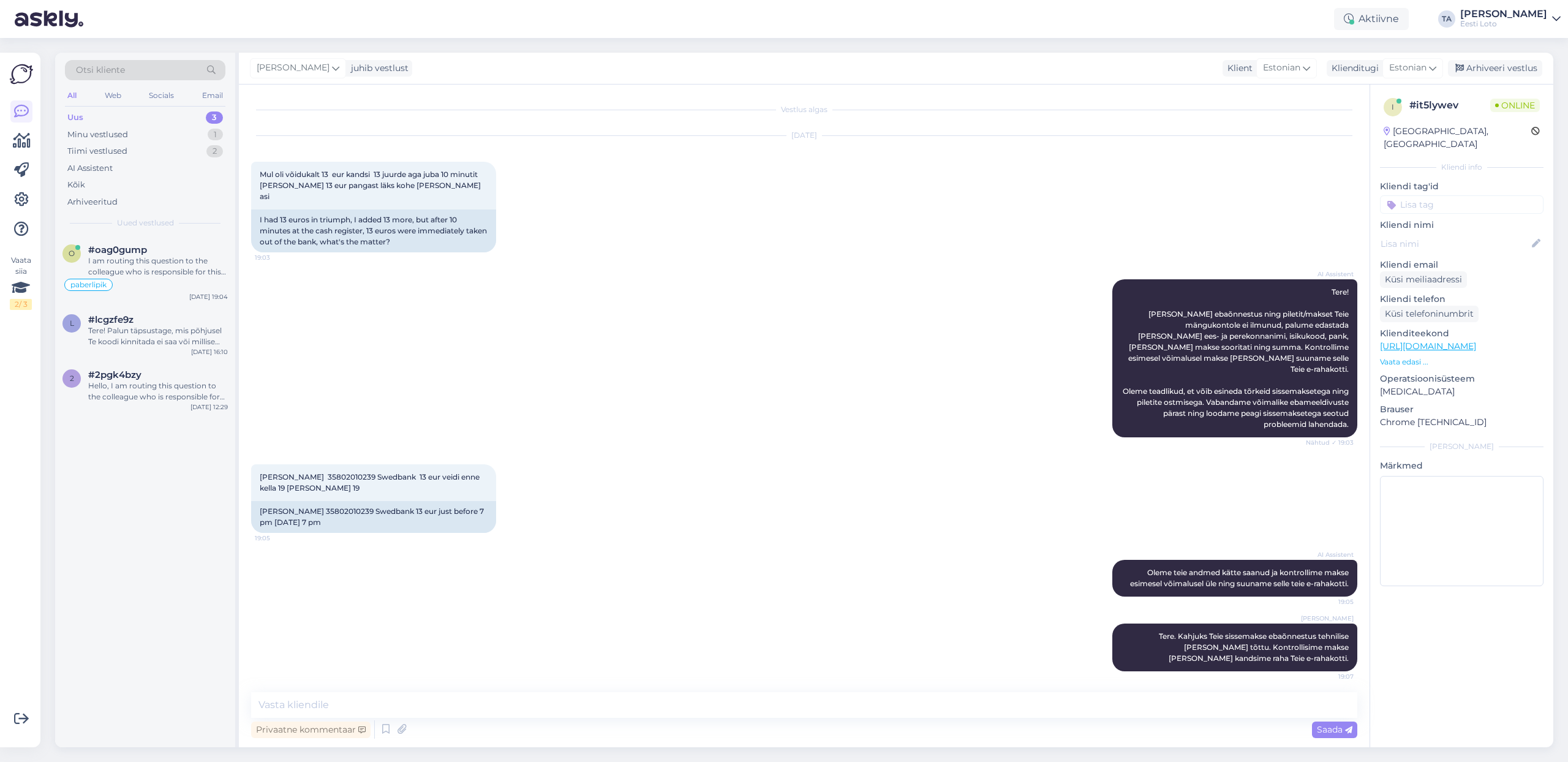
click at [1463, 196] on input at bounding box center [1462, 204] width 164 height 18
type input "üleka"
click at [1469, 234] on span "Ülekanne" at bounding box center [1462, 238] width 35 height 7
click at [1482, 65] on div "Arhiveeri vestlus" at bounding box center [1495, 68] width 94 height 17
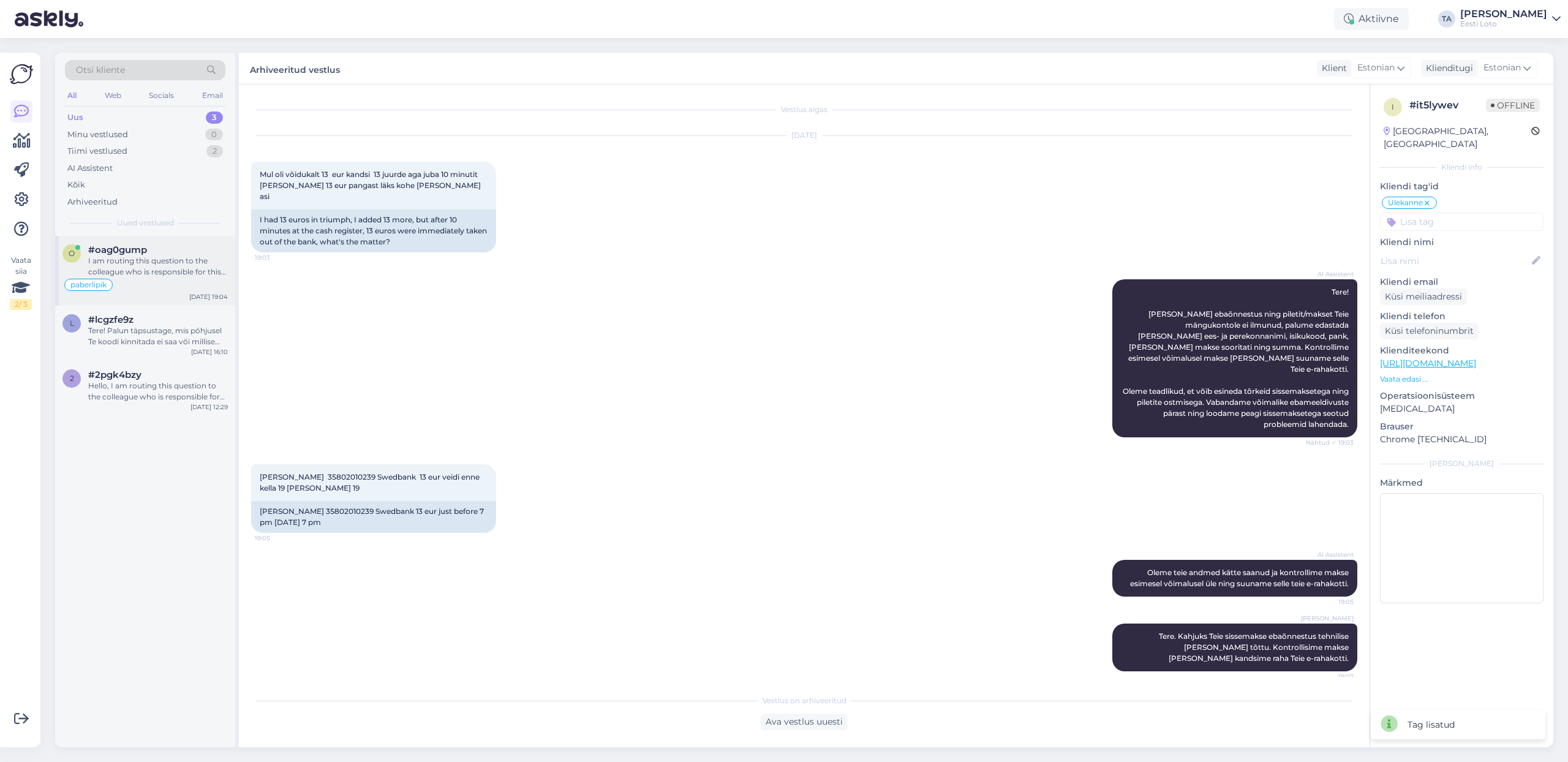
click at [132, 259] on div "I am routing this question to the colleague who is responsible for this topic. …" at bounding box center [158, 266] width 140 height 22
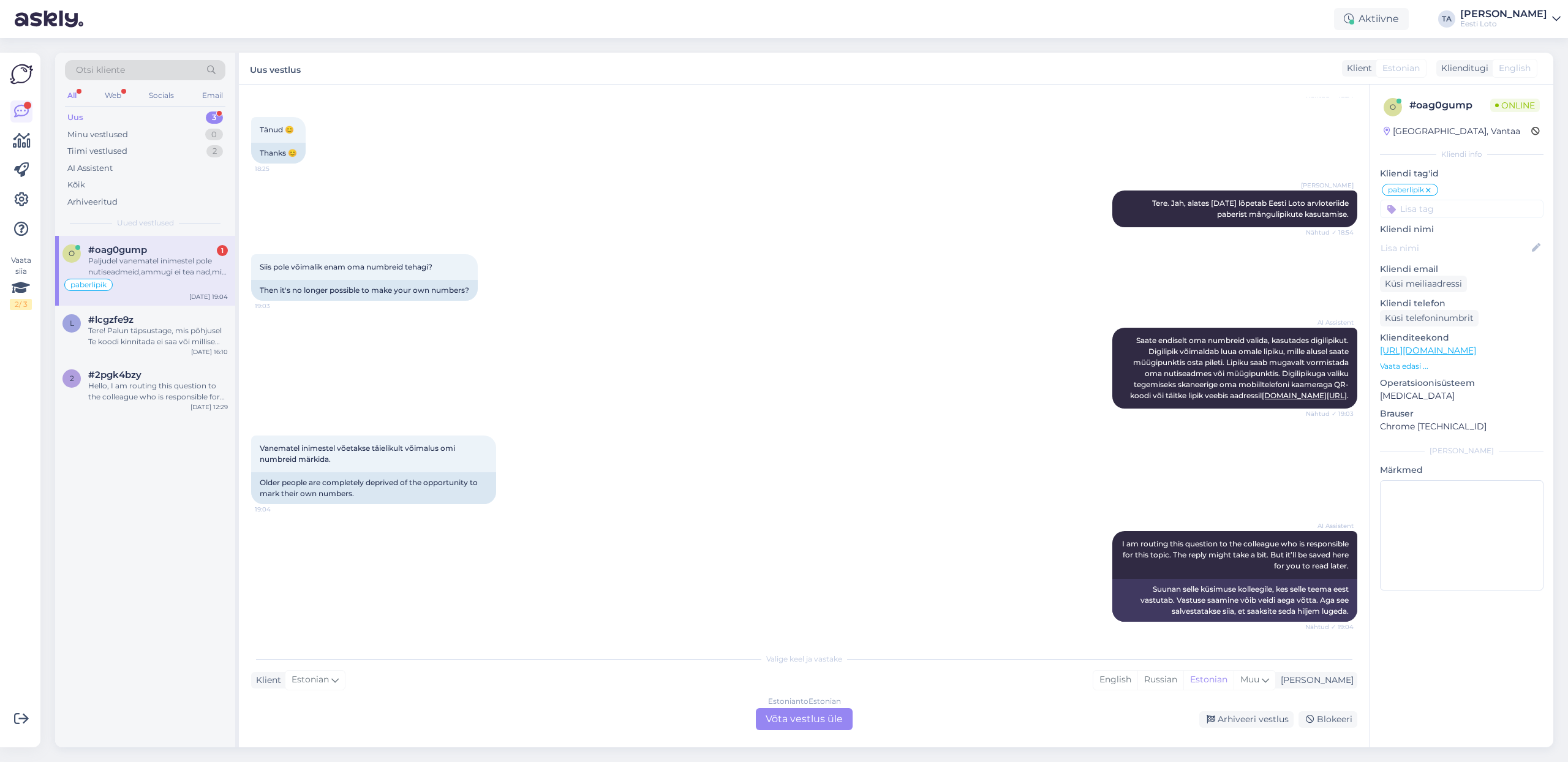
scroll to position [502, 0]
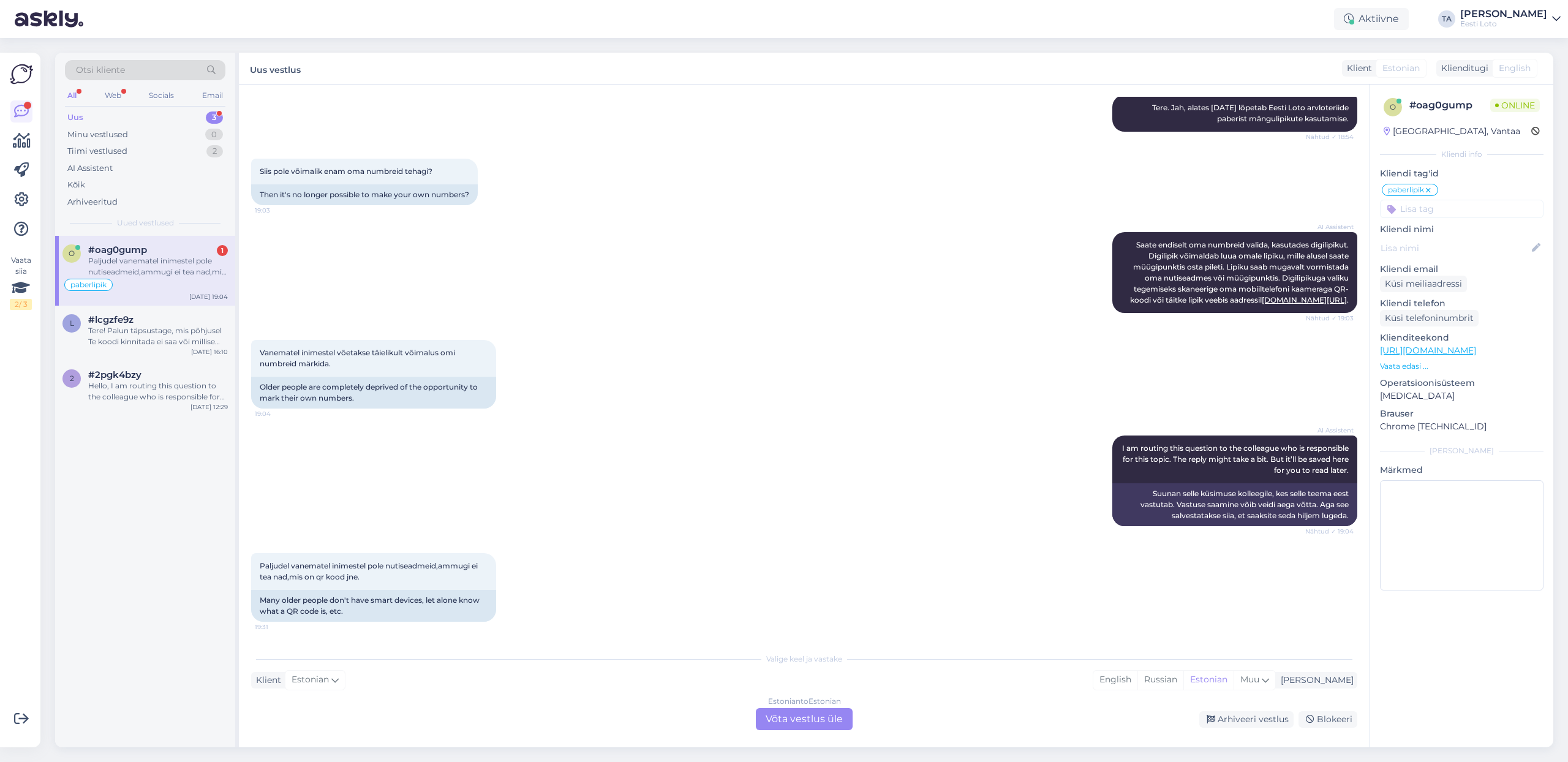
click at [129, 255] on span "#oag0gump" at bounding box center [117, 249] width 59 height 11
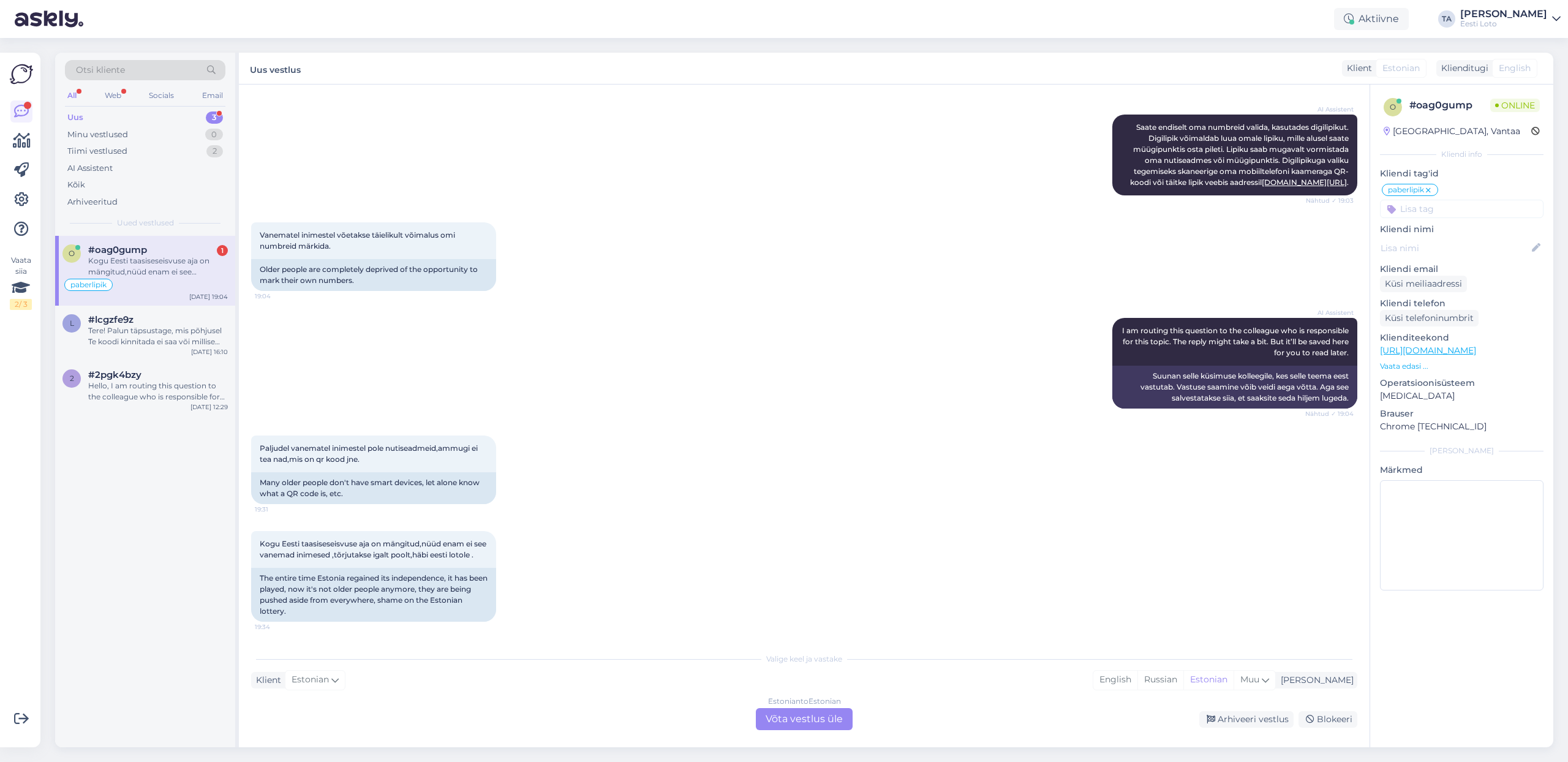
click at [159, 242] on div "o #oag0gump 1 Kogu Eesti taasiseseisvuse aja on mängitud,nüüd enam ei see vanem…" at bounding box center [145, 270] width 180 height 70
